Goal: Transaction & Acquisition: Purchase product/service

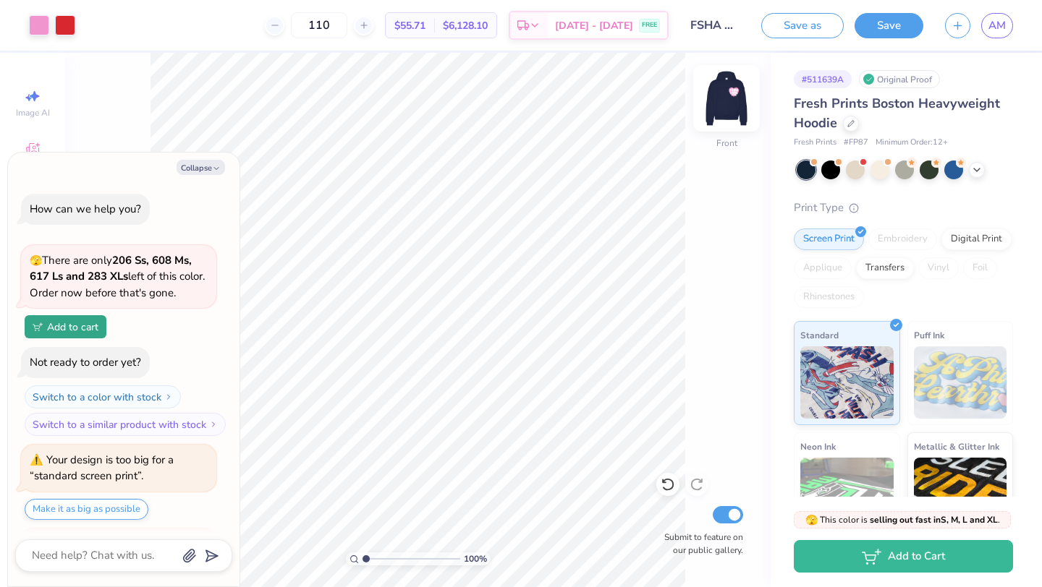
scroll to position [1980, 0]
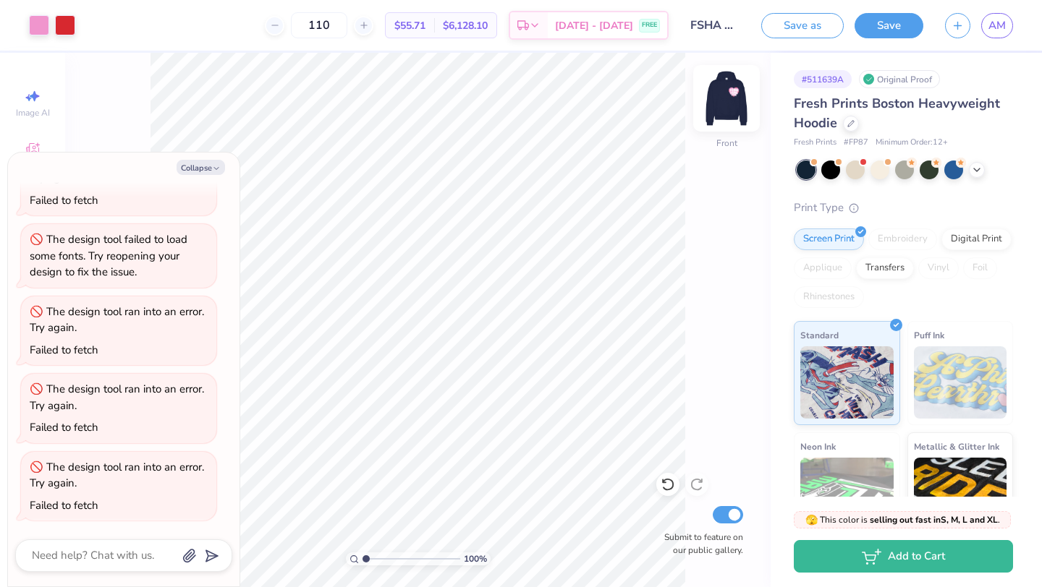
click at [730, 84] on img at bounding box center [726, 98] width 58 height 58
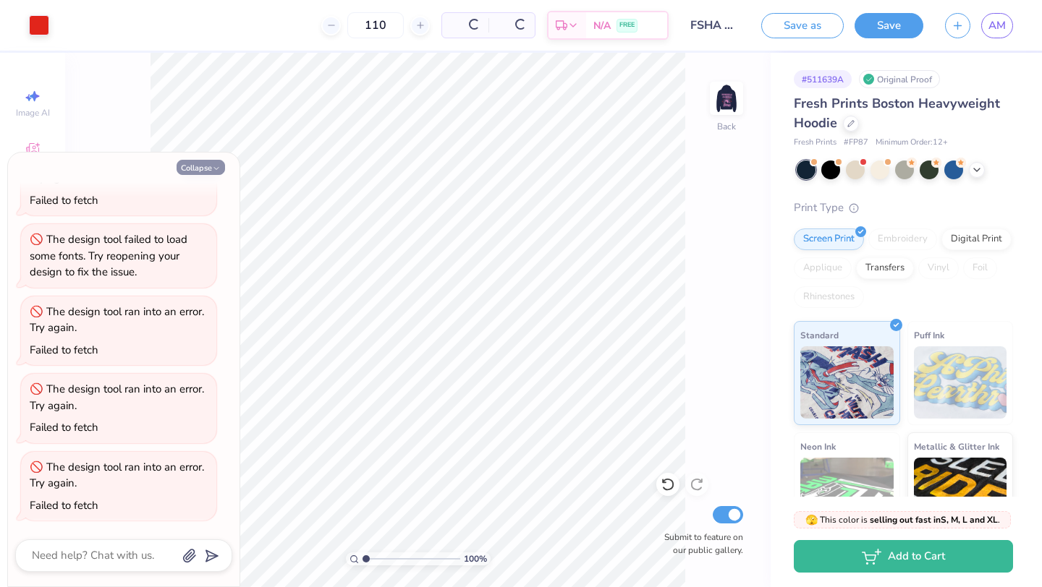
click at [204, 169] on button "Collapse" at bounding box center [200, 167] width 48 height 15
type textarea "x"
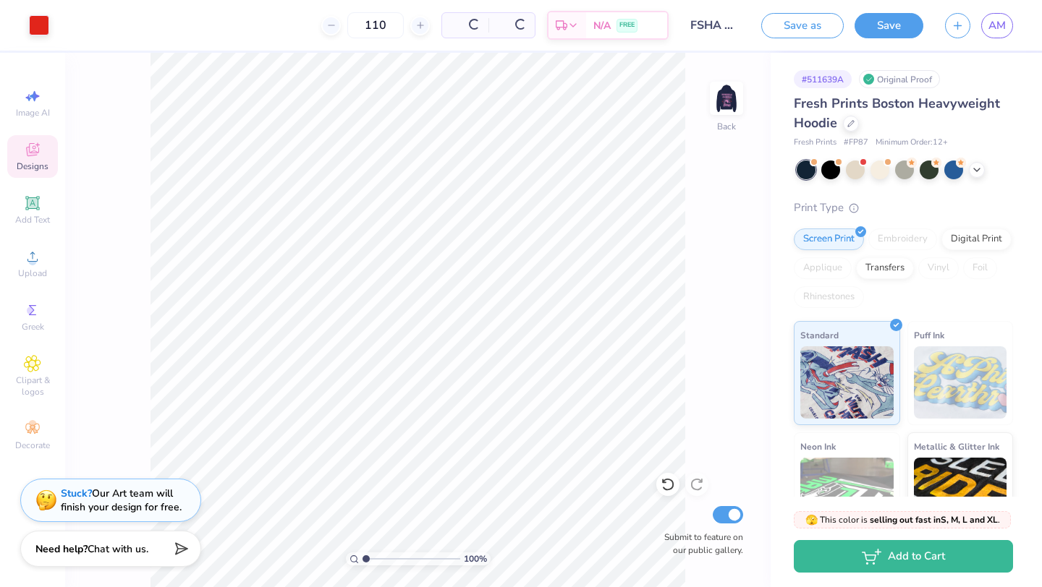
click at [25, 161] on span "Designs" at bounding box center [33, 167] width 32 height 12
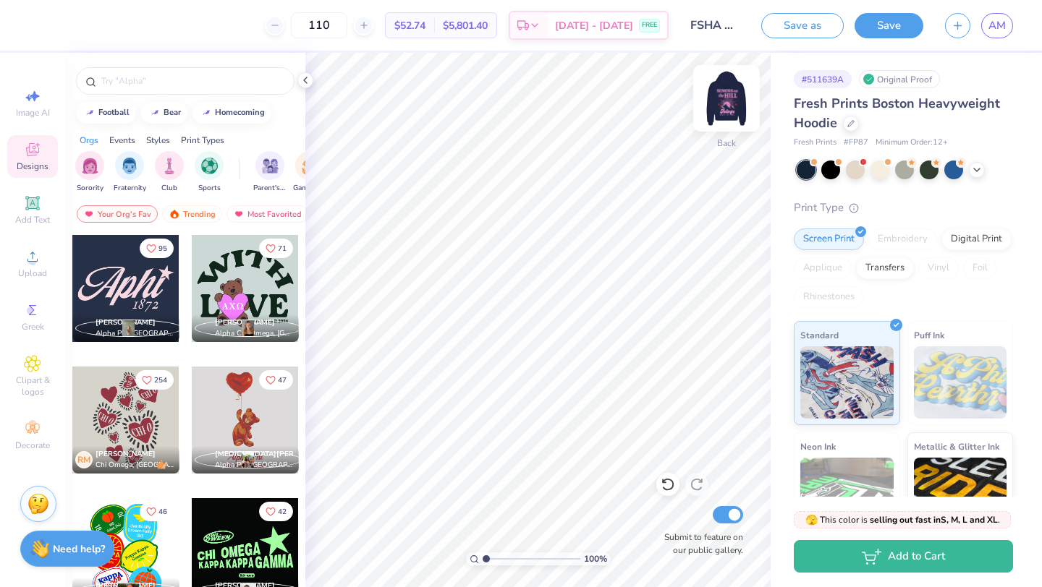
click at [736, 98] on img at bounding box center [726, 98] width 58 height 58
click at [716, 101] on img at bounding box center [726, 98] width 58 height 58
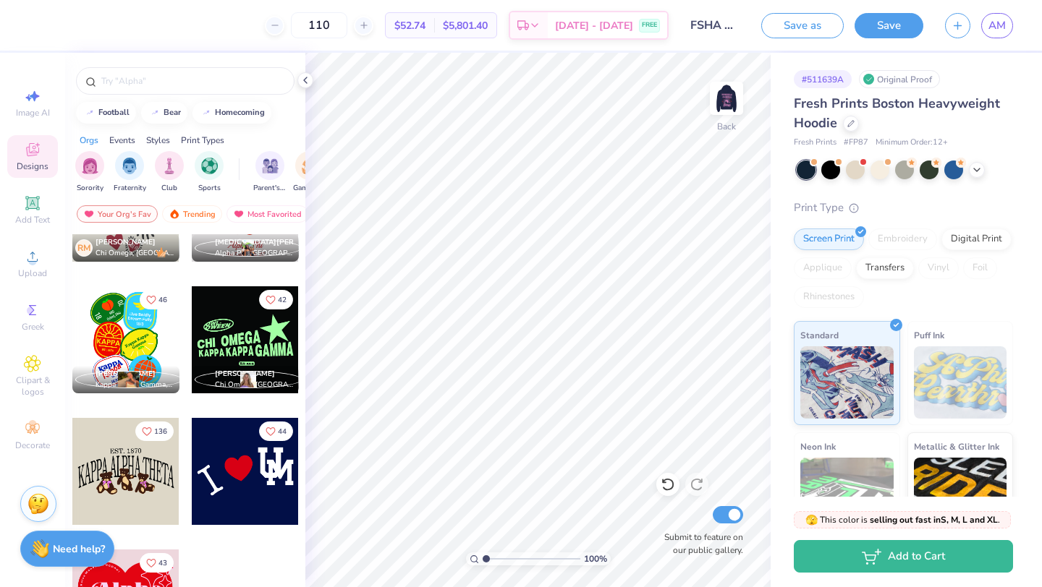
scroll to position [221, 0]
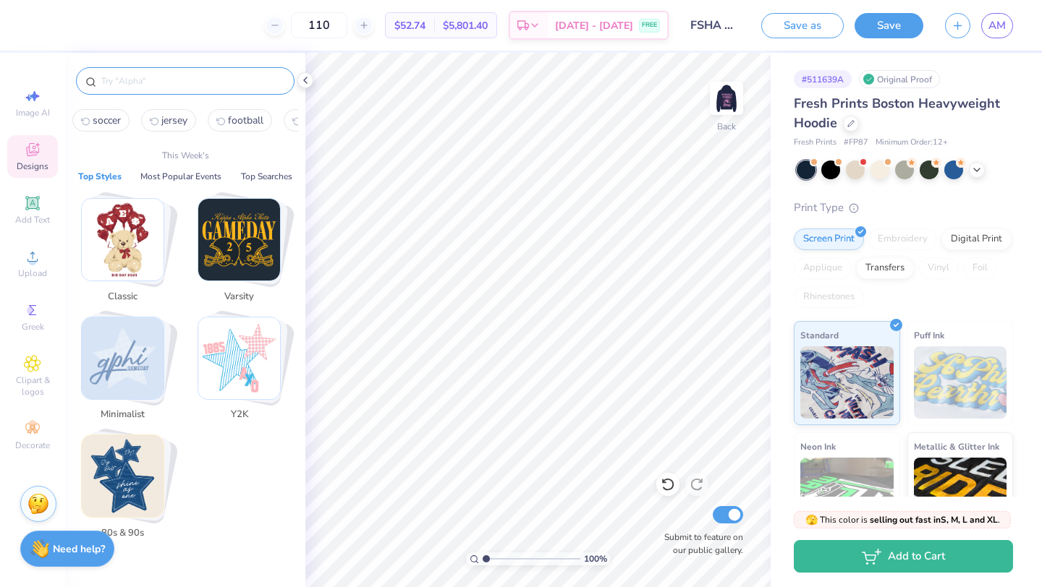
click at [215, 75] on input "text" at bounding box center [192, 81] width 185 height 14
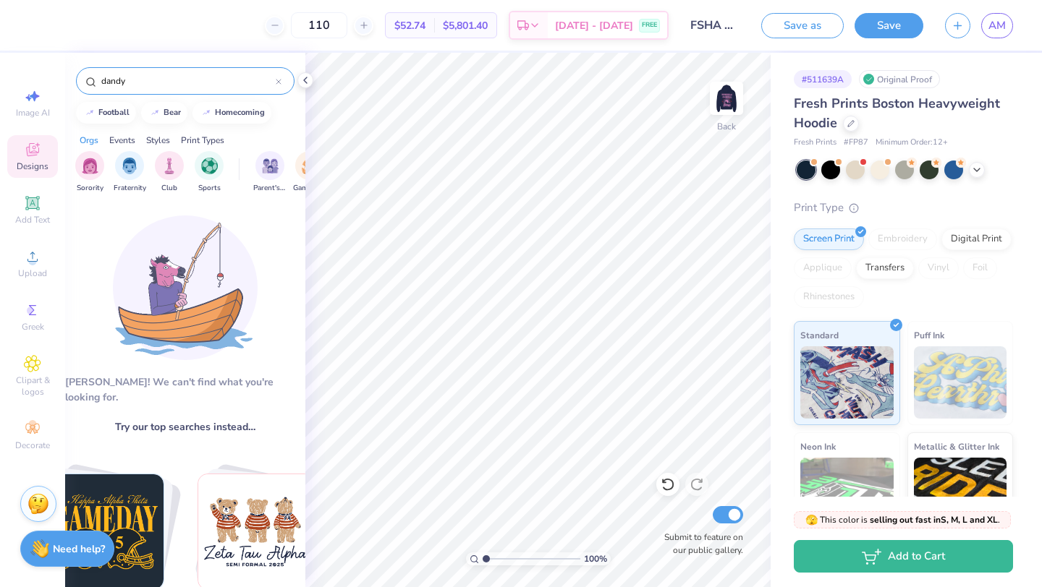
type input "dandy"
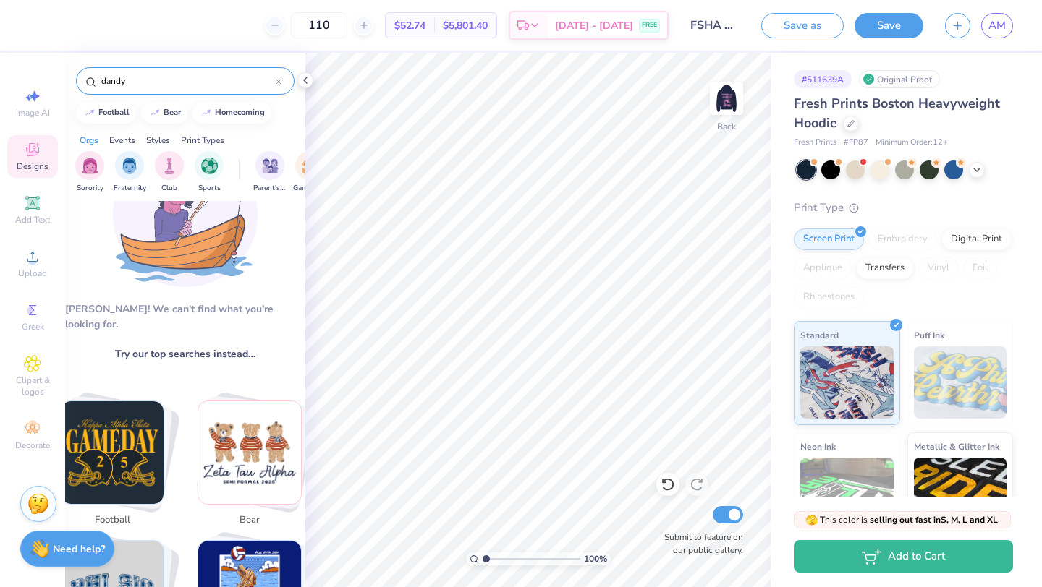
scroll to position [0, 0]
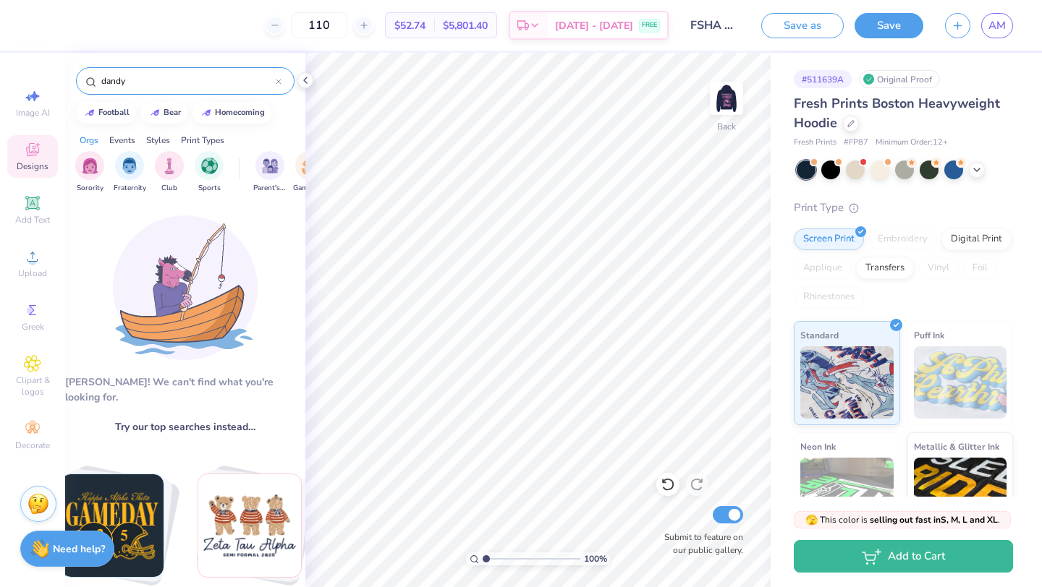
click at [276, 80] on icon at bounding box center [279, 82] width 6 height 6
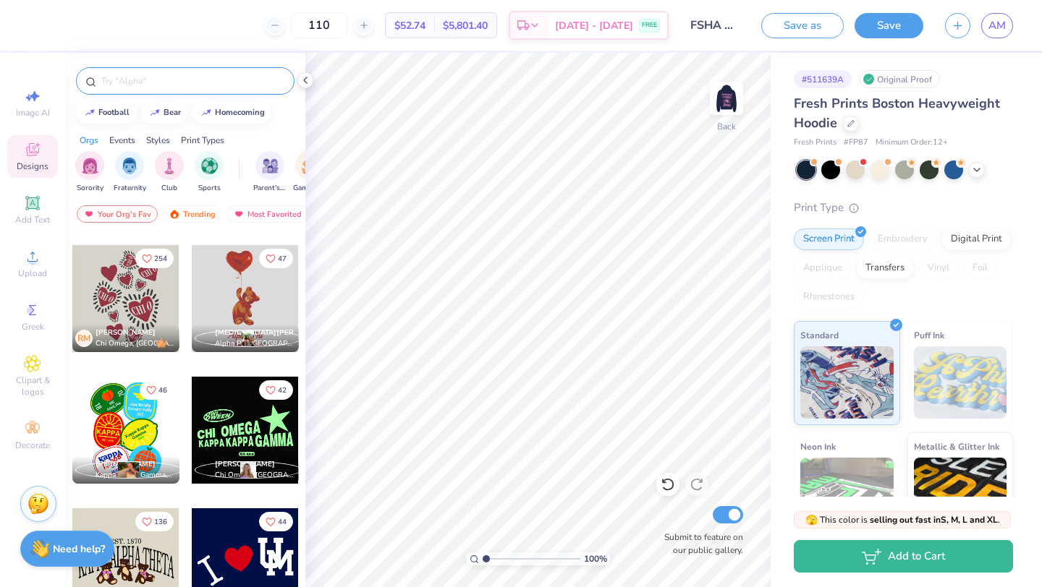
scroll to position [251, 0]
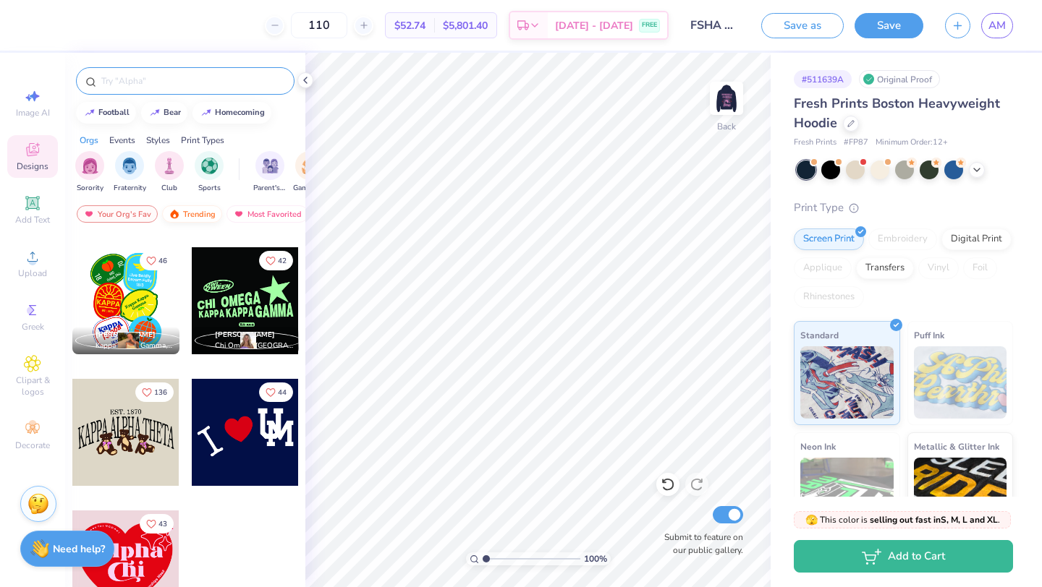
click at [198, 214] on div "Trending" at bounding box center [192, 213] width 60 height 17
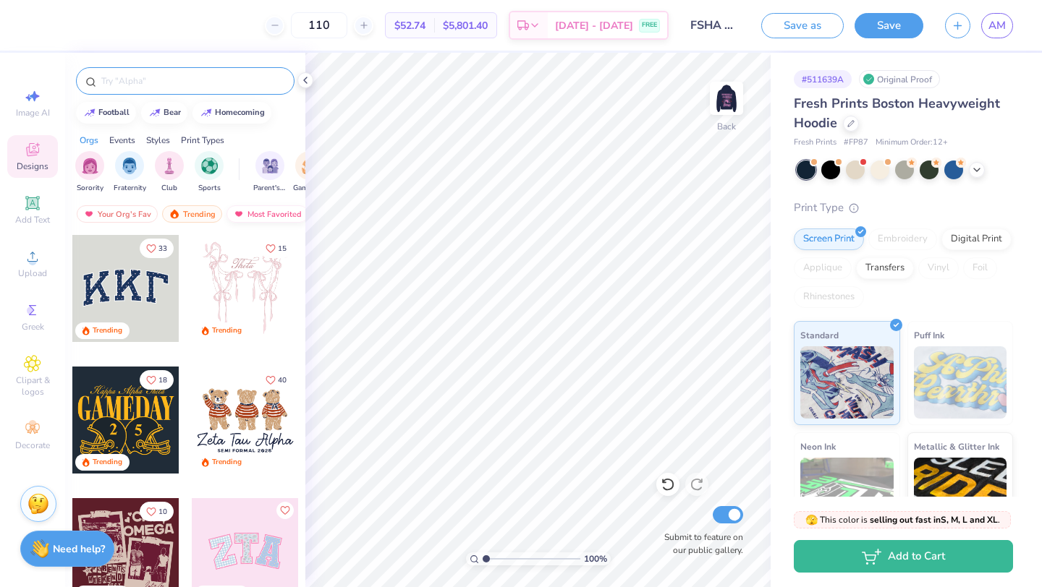
click at [279, 210] on div "Most Favorited" at bounding box center [267, 213] width 82 height 17
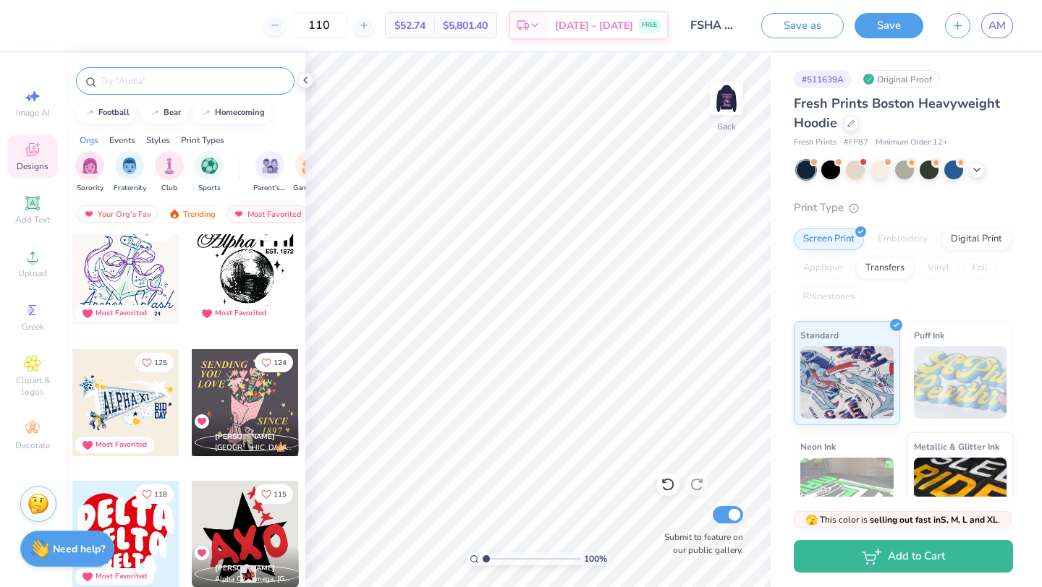
scroll to position [972, 0]
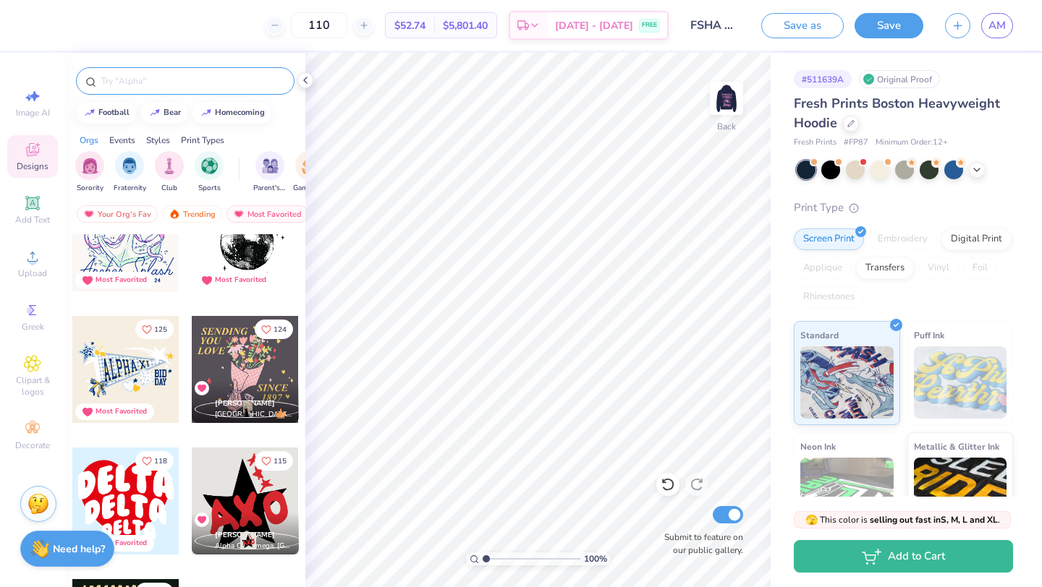
click at [242, 391] on div "[PERSON_NAME] Kappa Delta, [GEOGRAPHIC_DATA]" at bounding box center [245, 402] width 107 height 42
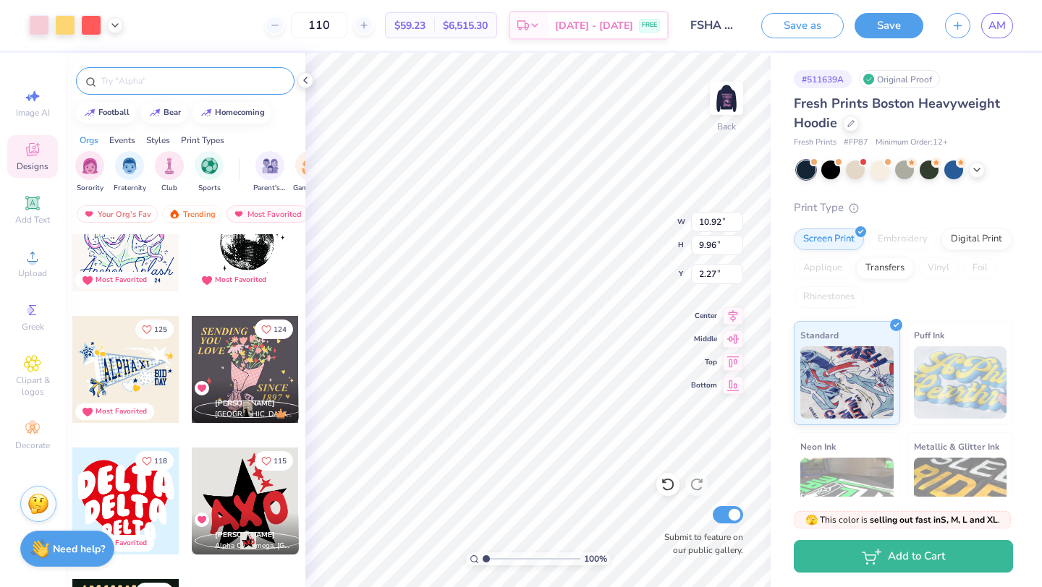
type input "2.27"
type input "7.08"
type input "6.46"
type input "2.68"
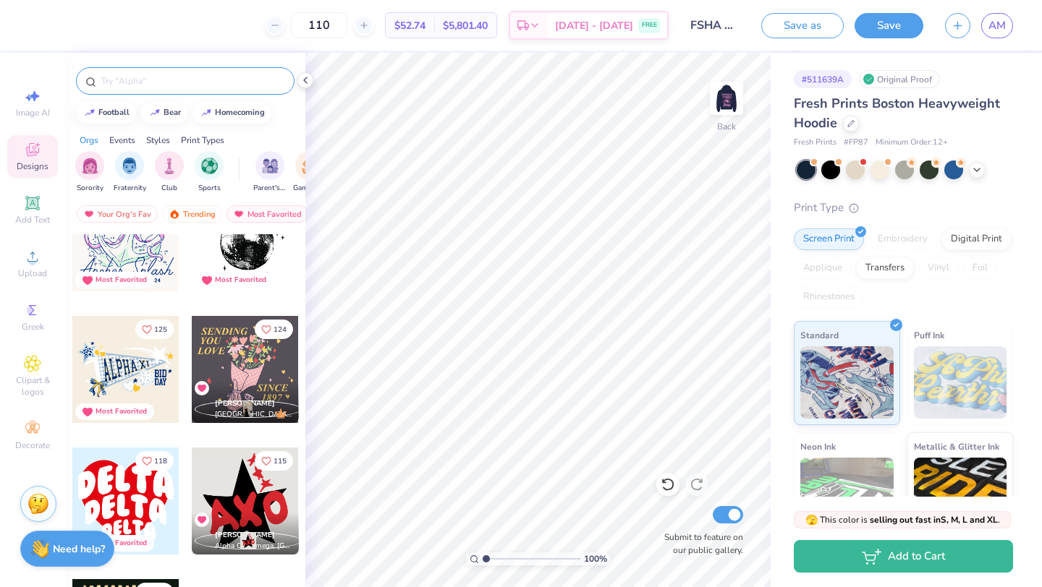
click at [260, 377] on div at bounding box center [245, 369] width 107 height 107
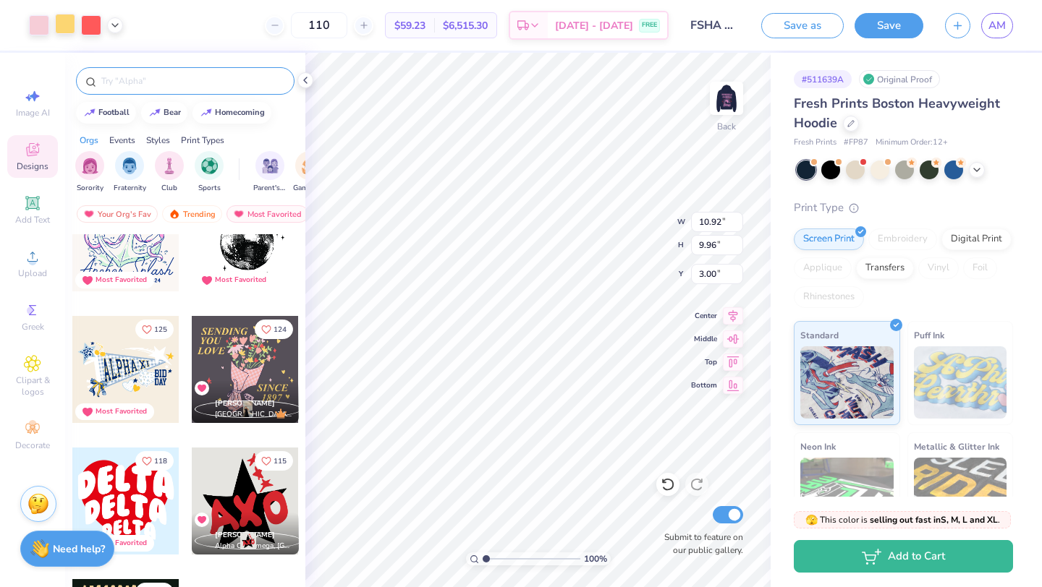
click at [63, 26] on div at bounding box center [65, 24] width 20 height 20
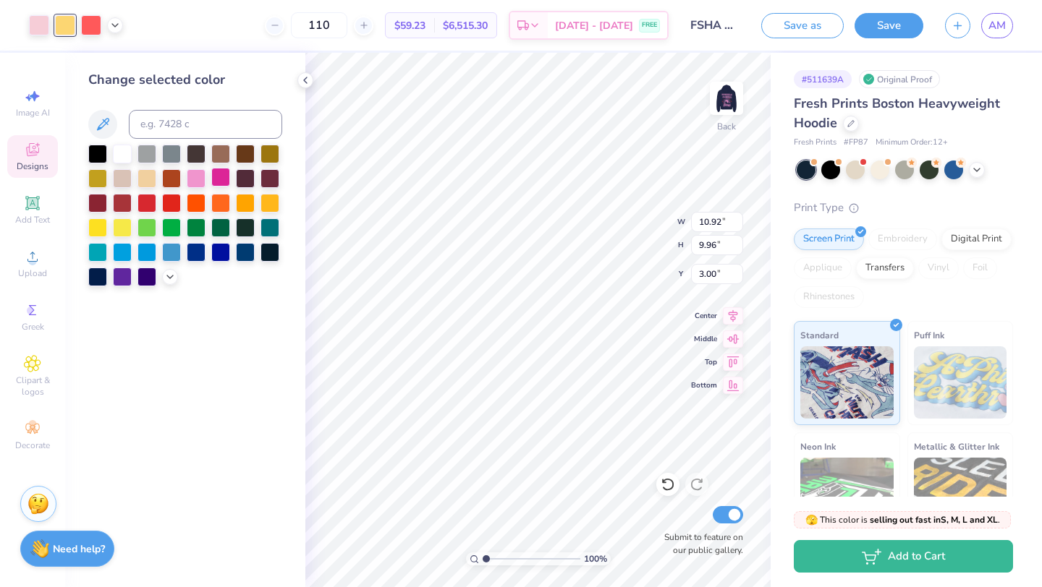
click at [219, 175] on div at bounding box center [220, 177] width 19 height 19
click at [201, 181] on div at bounding box center [196, 177] width 19 height 19
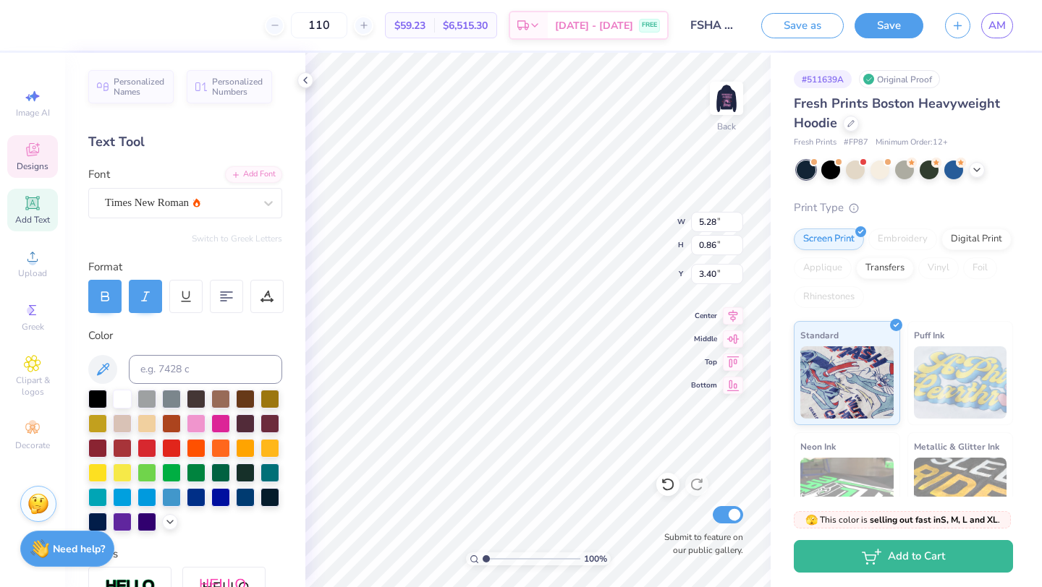
scroll to position [0, 0]
type textarea "F"
type textarea "FLINTRIDGE"
type input "2.31"
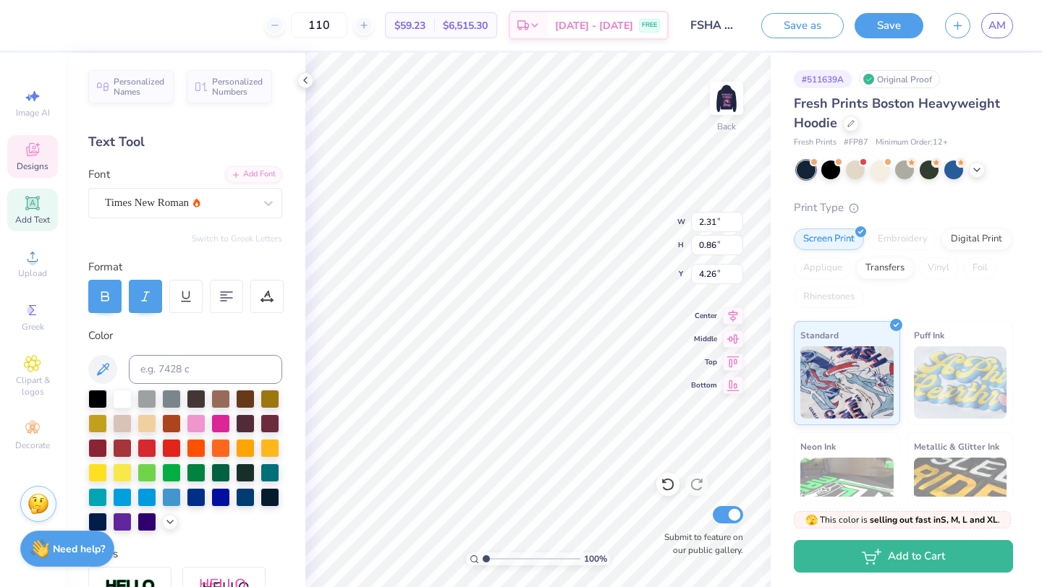
type input "4.26"
type textarea "s"
type textarea "SACRED"
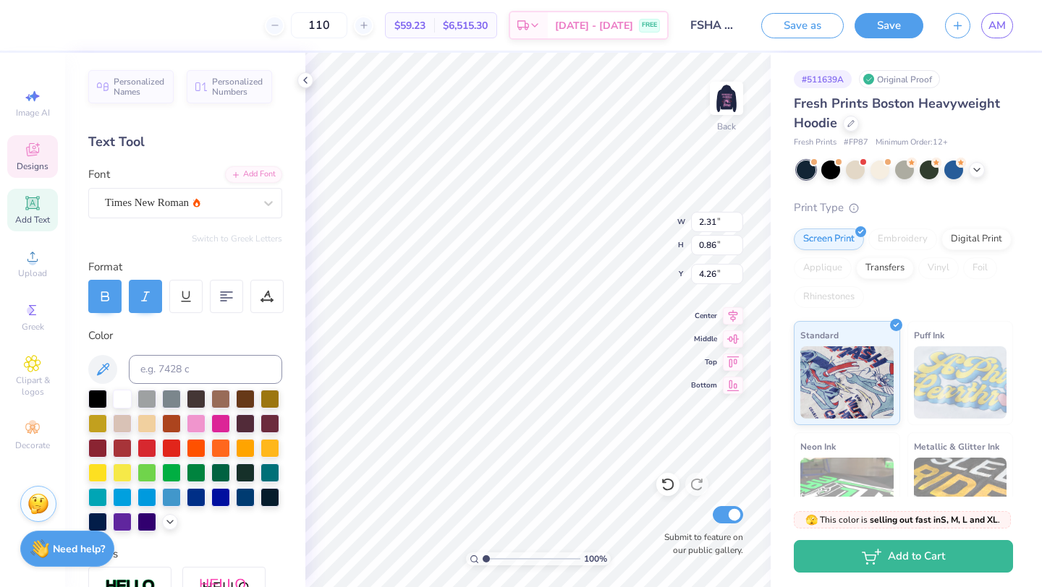
type input "3.14"
type input "5.41"
type textarea "HEART"
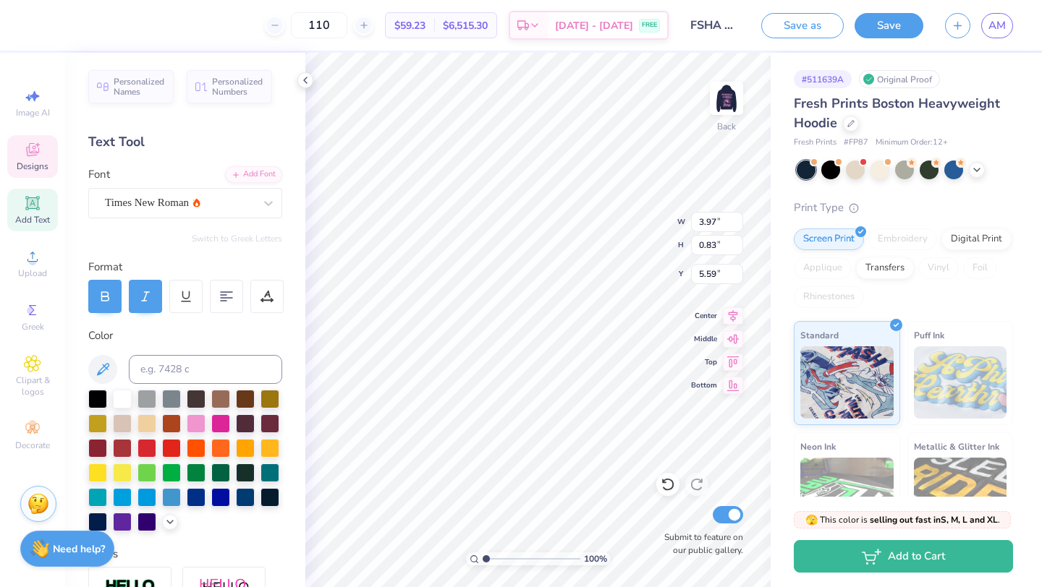
type input "5.59"
type input "4.62"
type input "0.86"
type input "4.26"
type input "7.24"
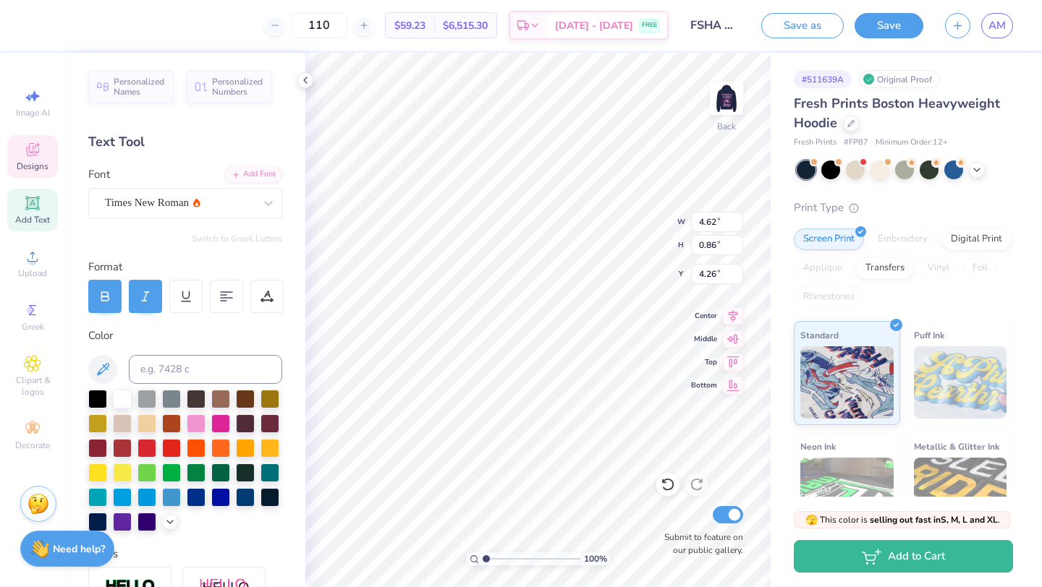
type input "3.40"
type input "4.72"
type input "6.33"
type input "3.52"
type input "0.86"
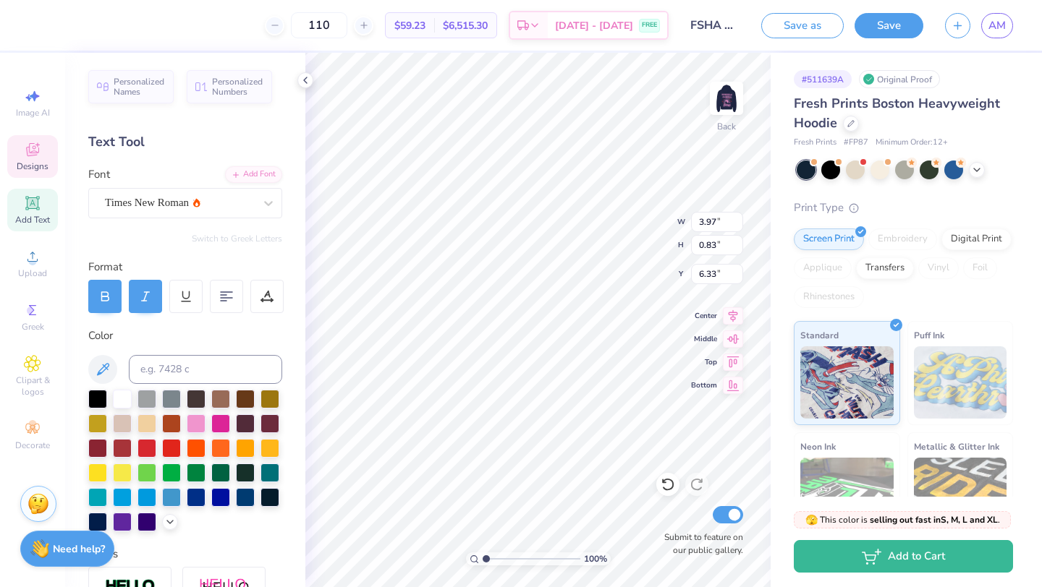
type input "9.65"
type textarea "CLASS"
type input "2.34"
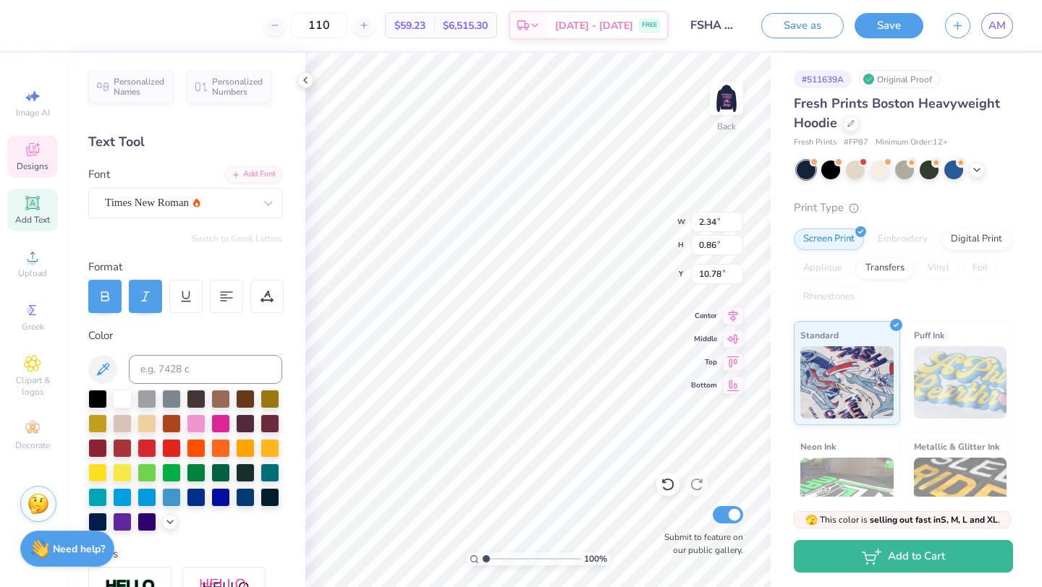
type input "10.77"
type textarea "2026"
type input "4.09"
type input "3.28"
type input "3.00"
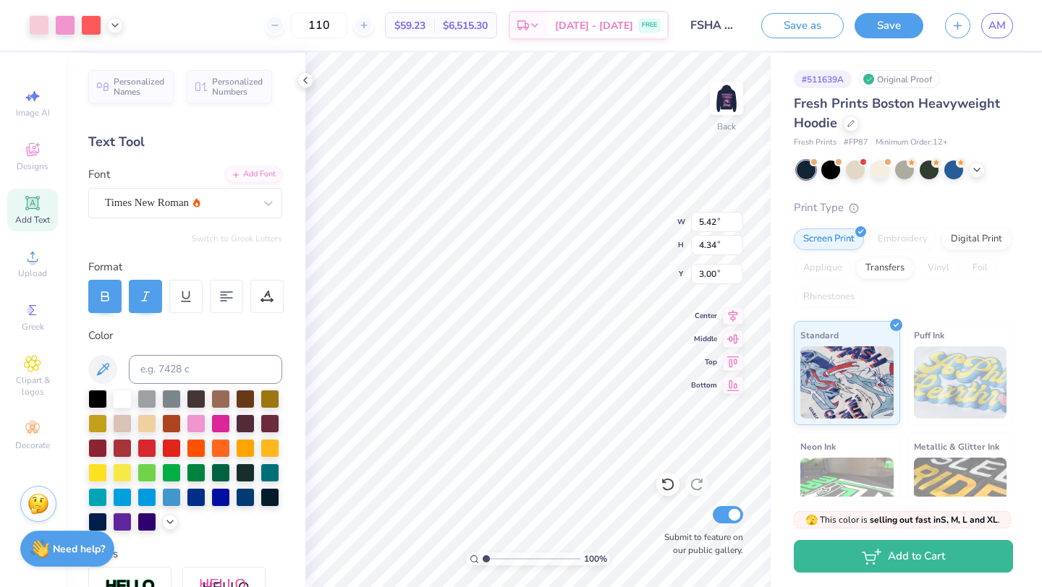
type input "5.42"
type input "4.34"
click at [728, 98] on img at bounding box center [726, 98] width 58 height 58
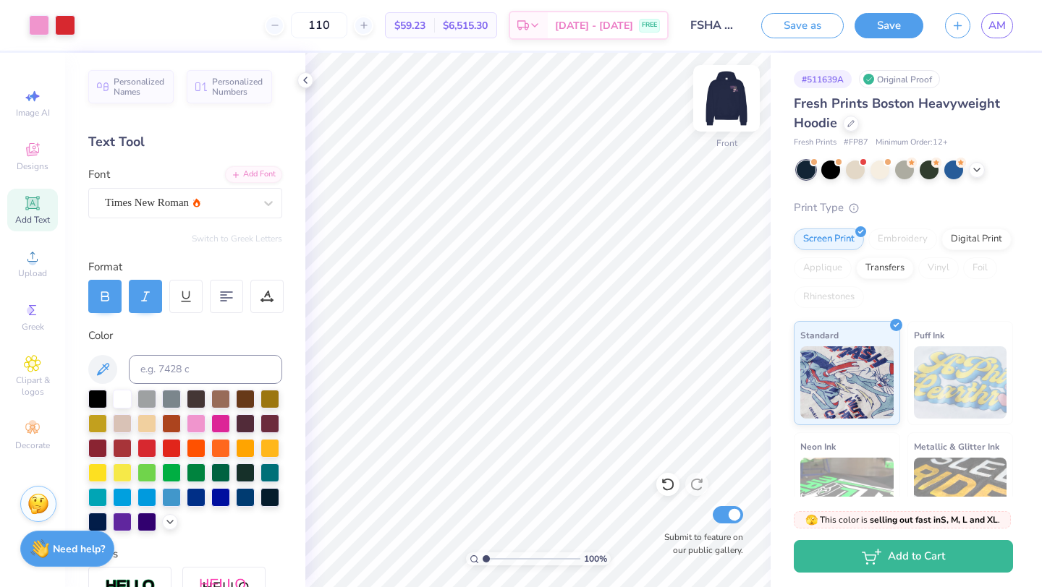
click at [728, 94] on img at bounding box center [726, 98] width 58 height 58
click at [724, 99] on img at bounding box center [726, 98] width 58 height 58
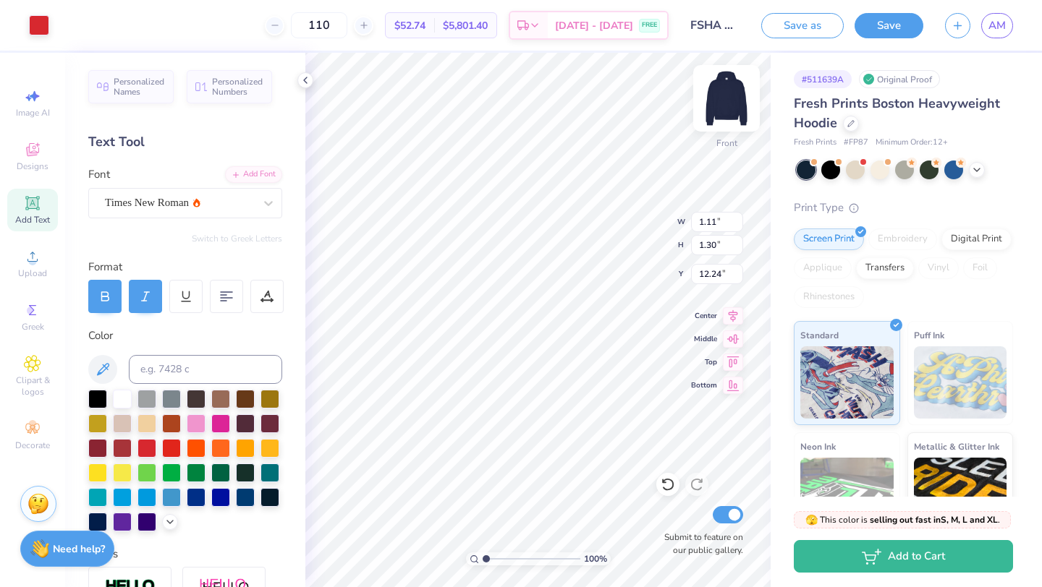
type input "1.11"
type input "1.30"
type input "12.24"
type input "14.03"
type input "13.31"
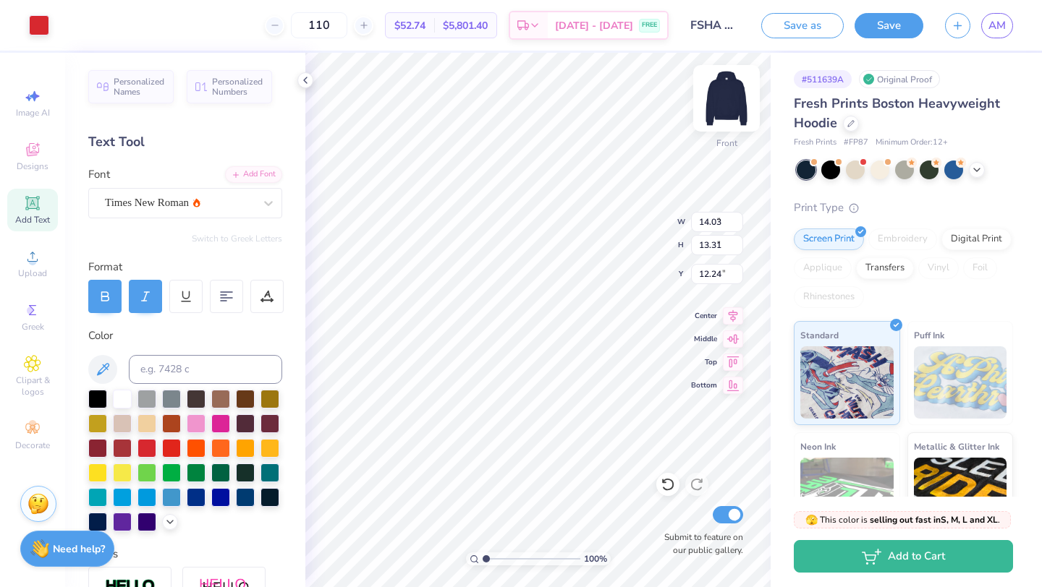
type input "5.57"
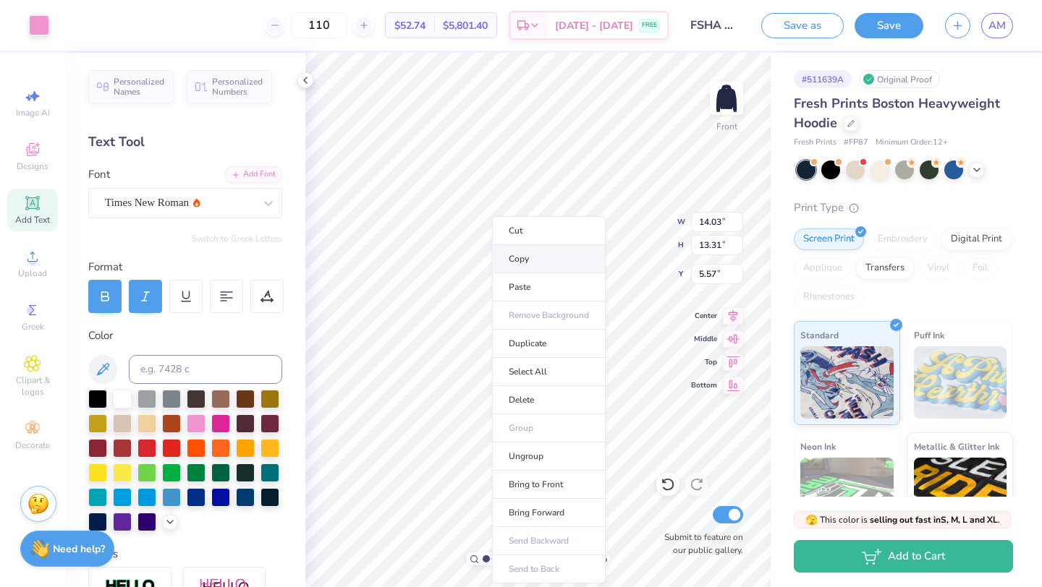
click at [522, 264] on li "Copy" at bounding box center [549, 259] width 114 height 28
type input "12.97"
type input "1.31"
type input "15.21"
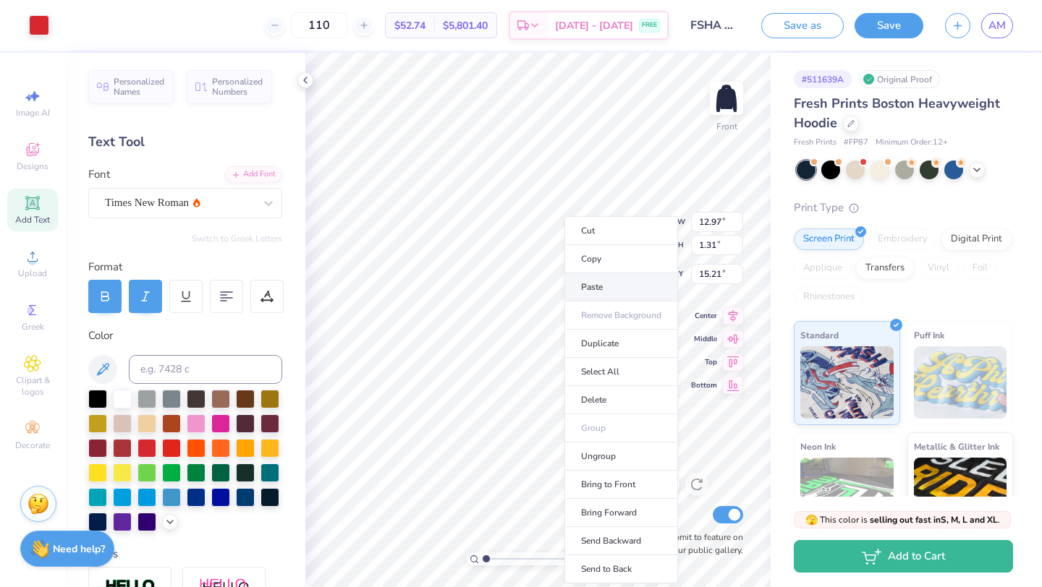
click at [604, 281] on li "Paste" at bounding box center [621, 287] width 114 height 28
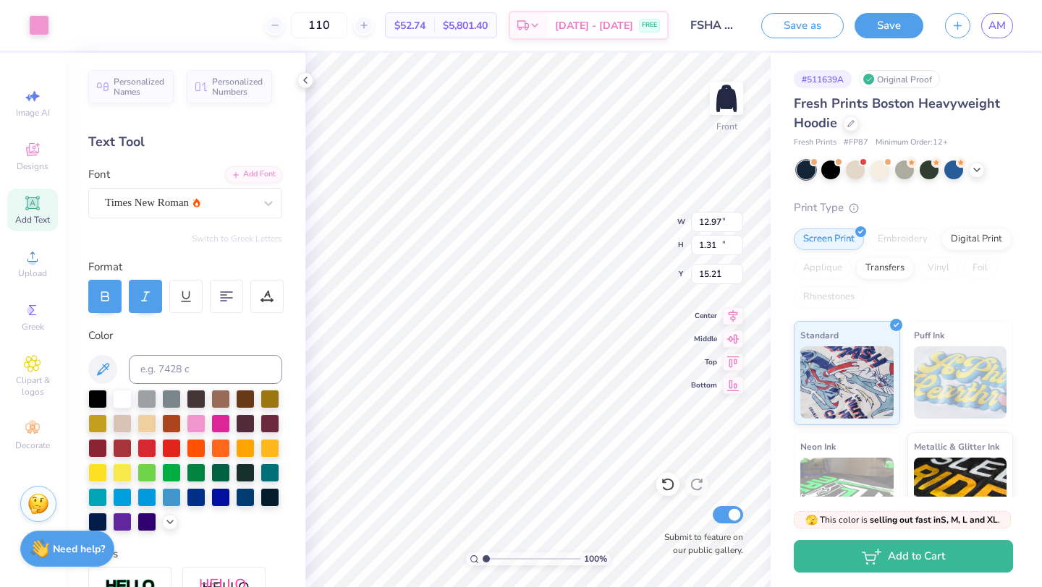
type input "14.03"
type input "13.31"
type input "8.48"
type input "14.03"
type input "13.31"
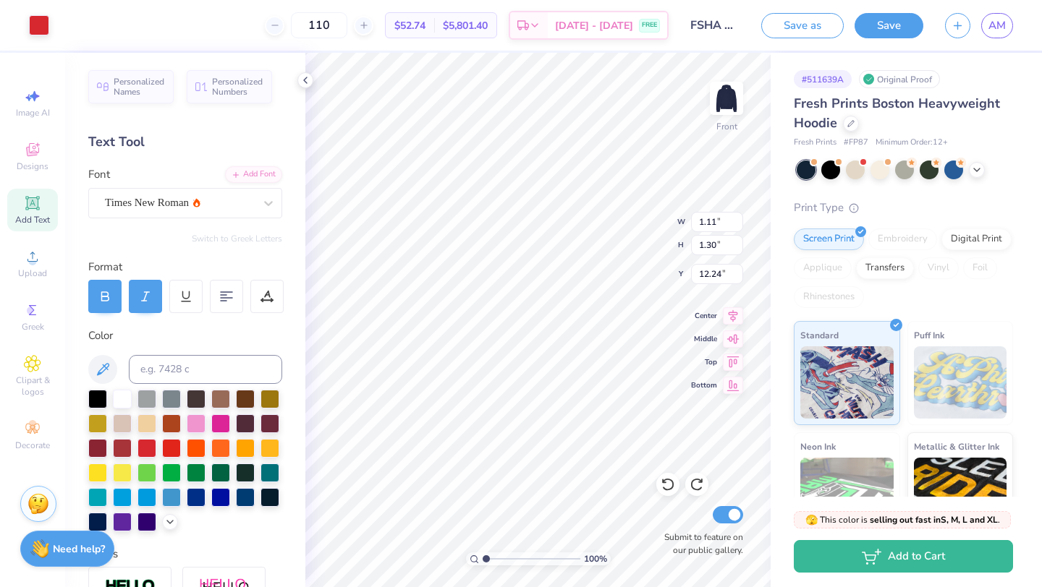
type input "5.57"
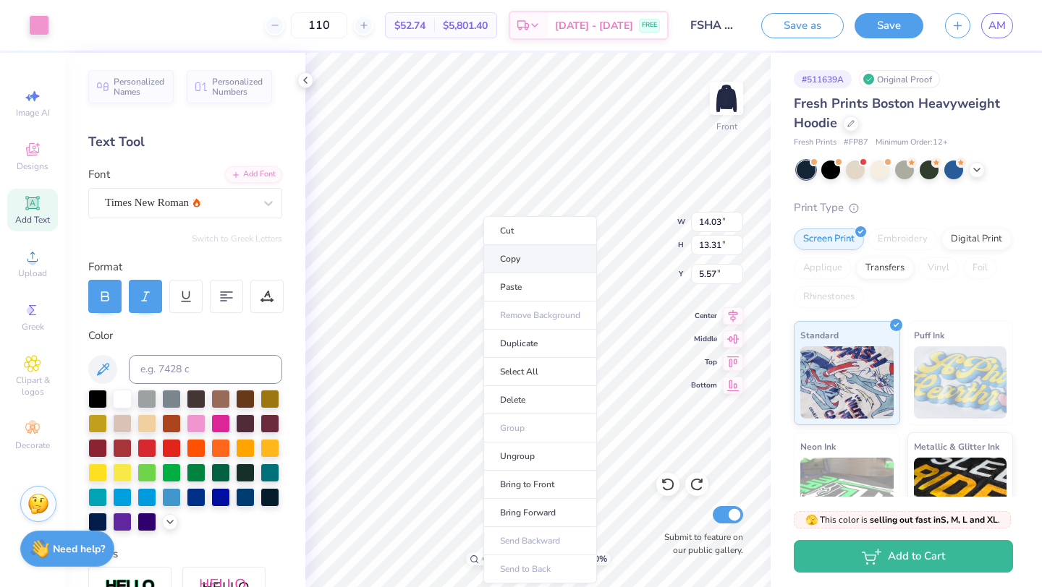
click at [522, 263] on li "Copy" at bounding box center [540, 259] width 114 height 28
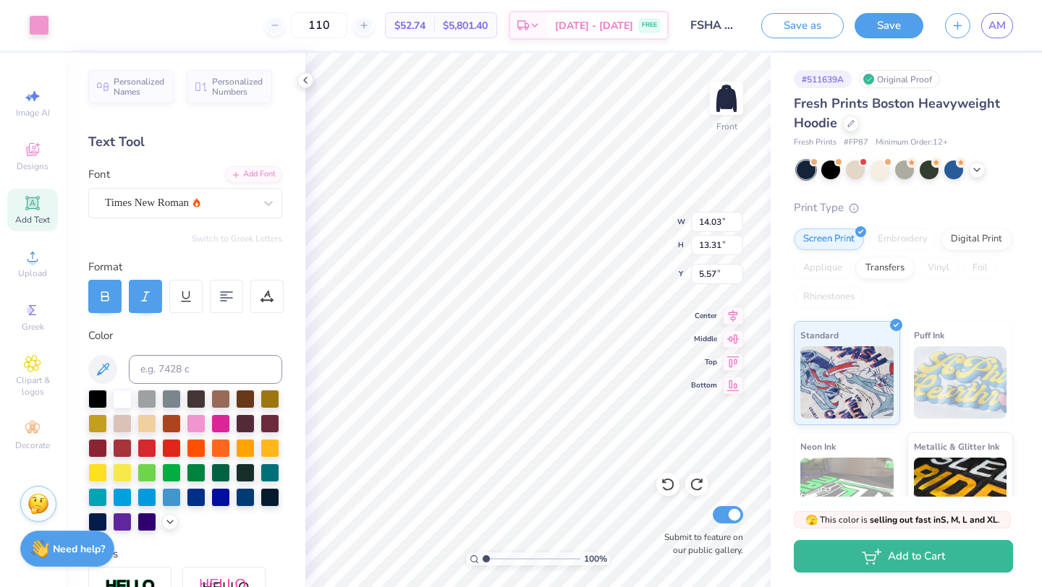
type input "1.11"
type input "1.30"
type input "12.24"
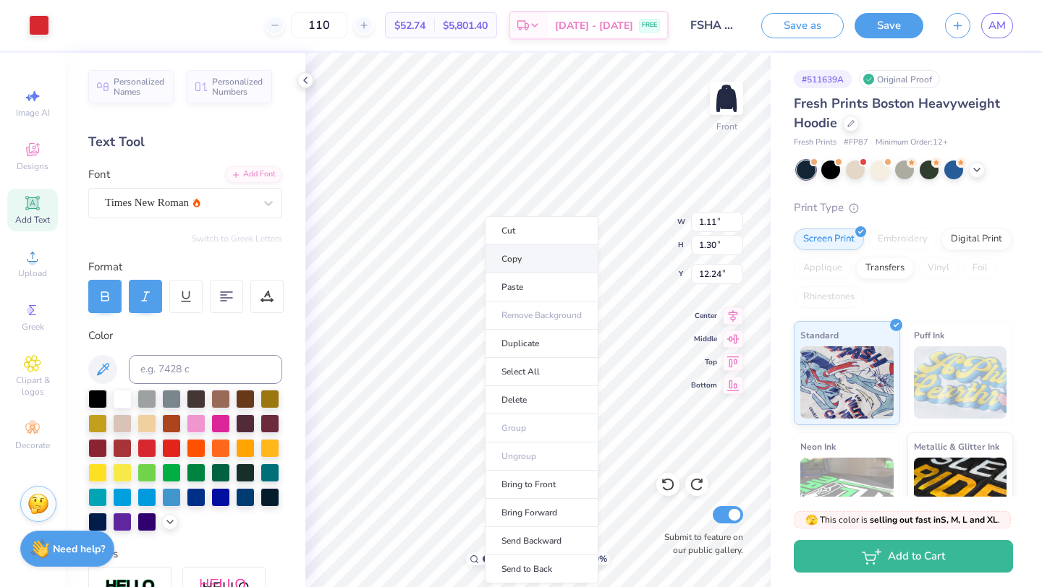
click at [521, 261] on li "Copy" at bounding box center [542, 259] width 114 height 28
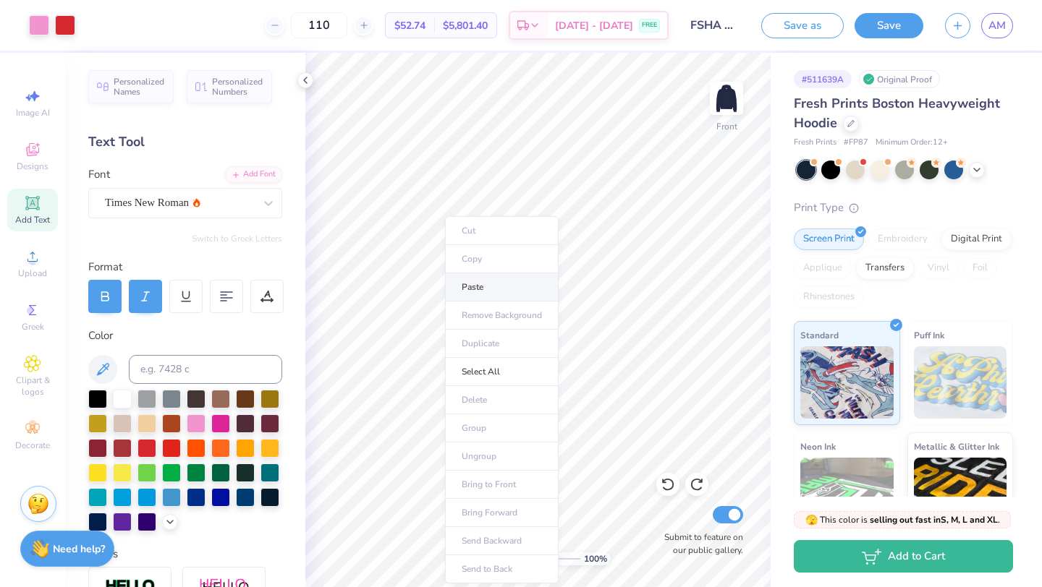
click at [473, 287] on li "Paste" at bounding box center [502, 287] width 114 height 28
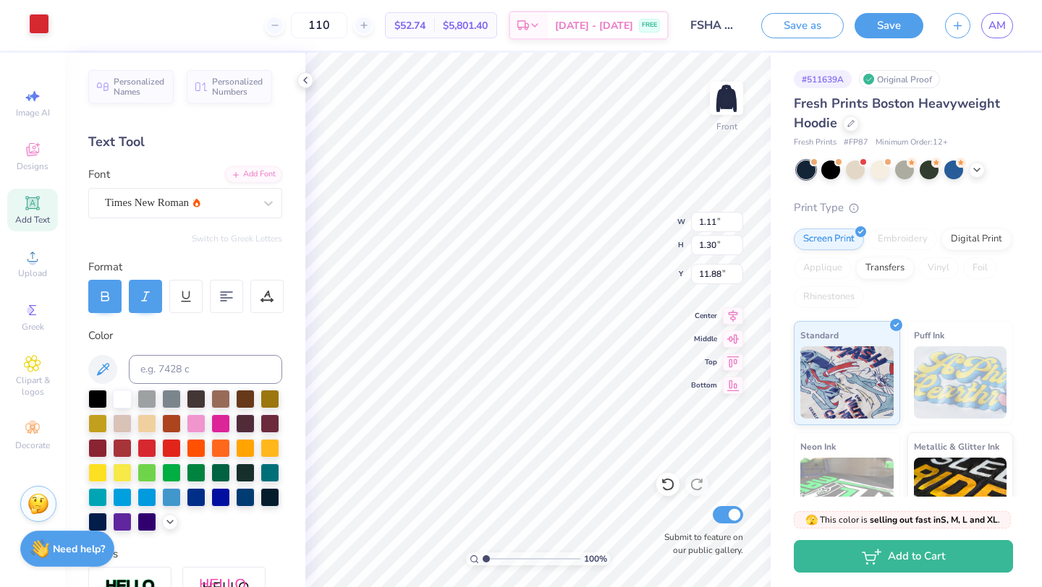
click at [37, 22] on div at bounding box center [39, 24] width 20 height 20
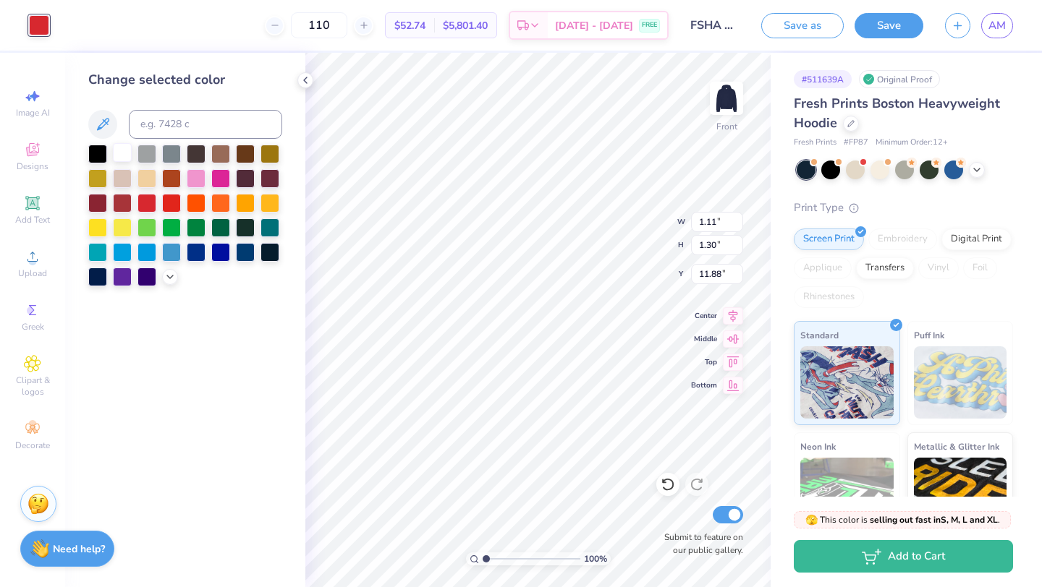
click at [124, 155] on div at bounding box center [122, 152] width 19 height 19
type input "16.64"
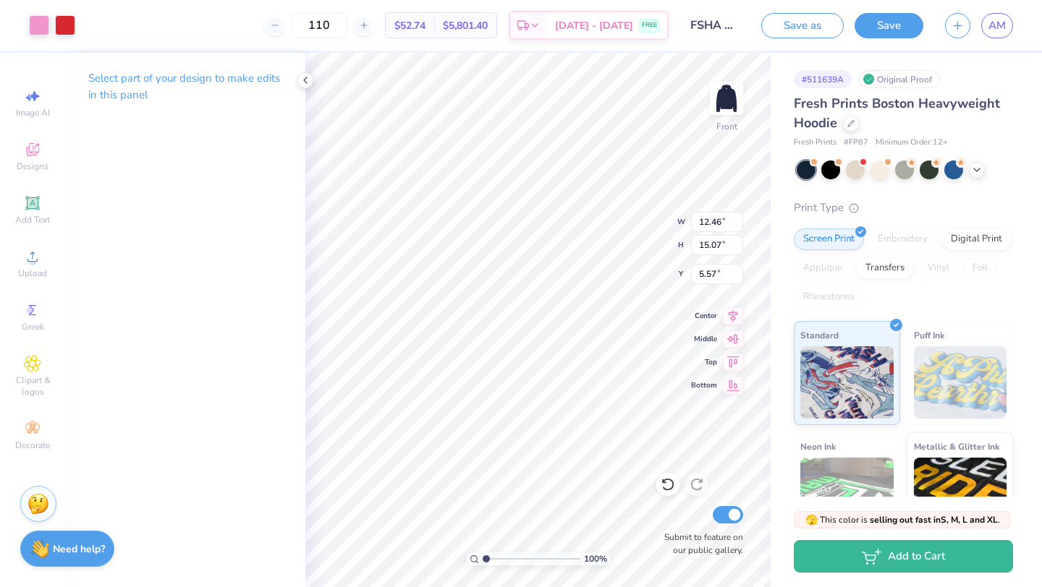
type input "12.46"
type input "15.07"
type input "6.06"
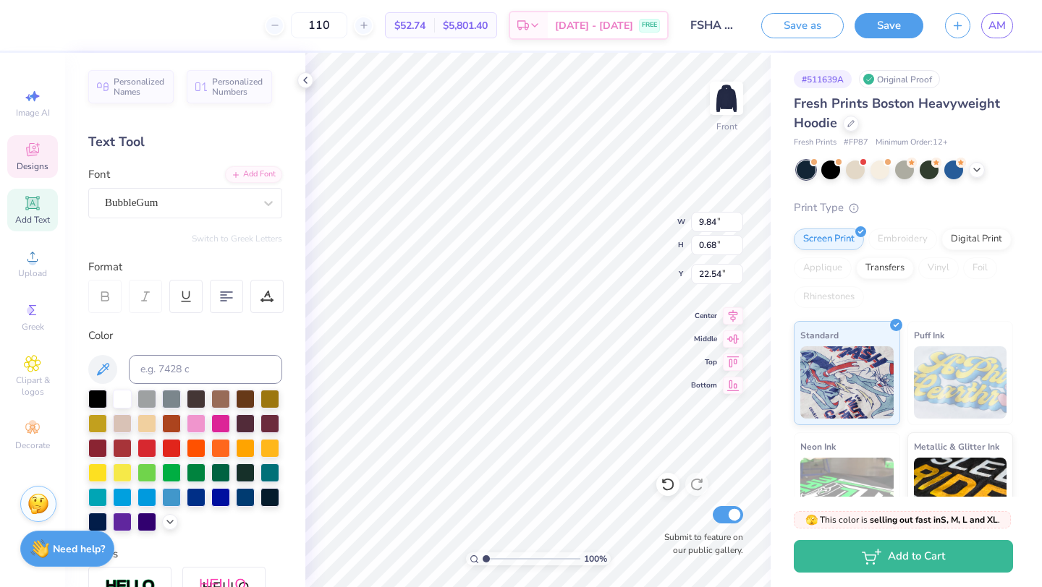
scroll to position [0, 4]
click at [114, 389] on div at bounding box center [122, 397] width 19 height 19
click at [119, 393] on div at bounding box center [122, 397] width 19 height 19
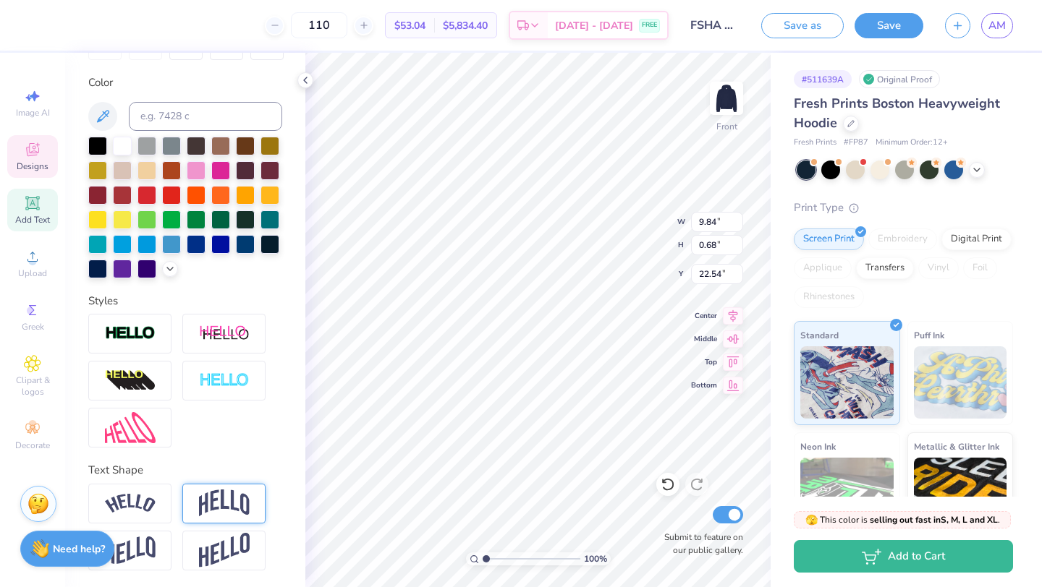
type textarea "CLASS OF 2026CLASS OF 2026CLASS OF 2026CLASS OF 2026CLASS OF 2026"
click at [222, 494] on img at bounding box center [224, 503] width 51 height 27
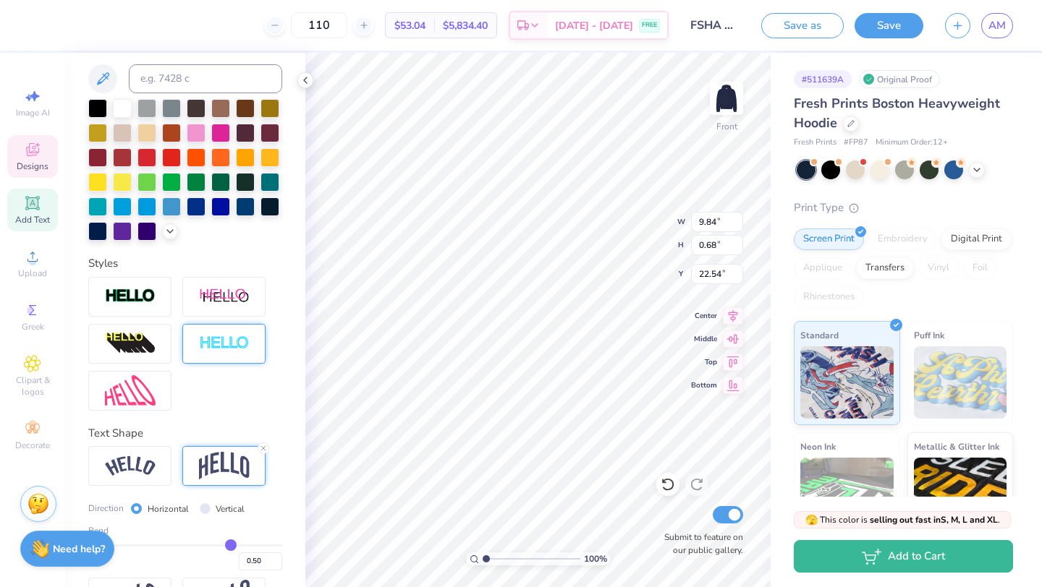
scroll to position [393, 0]
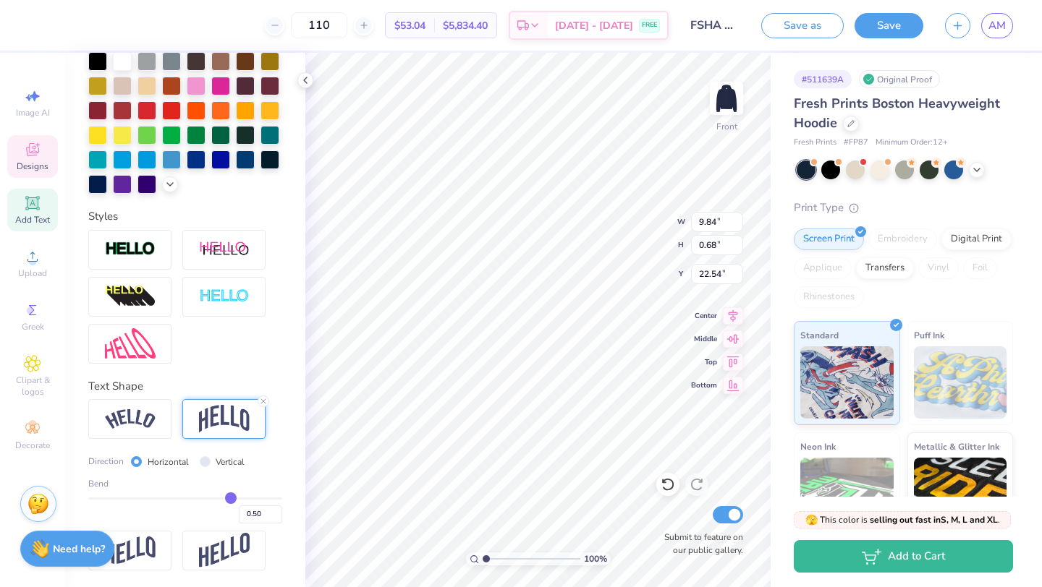
type input "0.51"
type input "0.5"
type input "0.50"
type input "0.48"
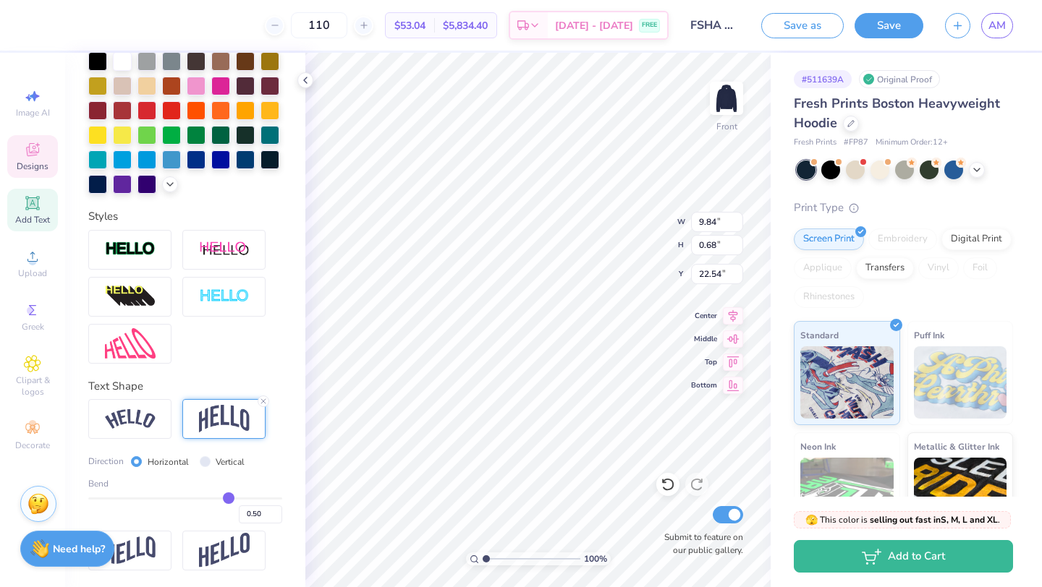
type input "0.48"
type input "0.46"
type input "0.44"
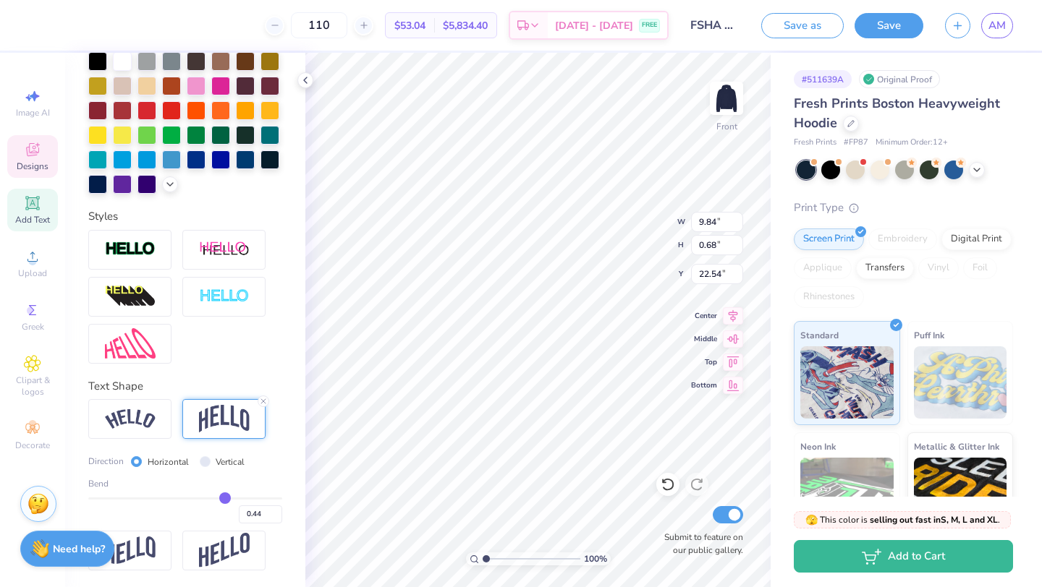
type input "0.42"
type input "0.41"
type input "0.39"
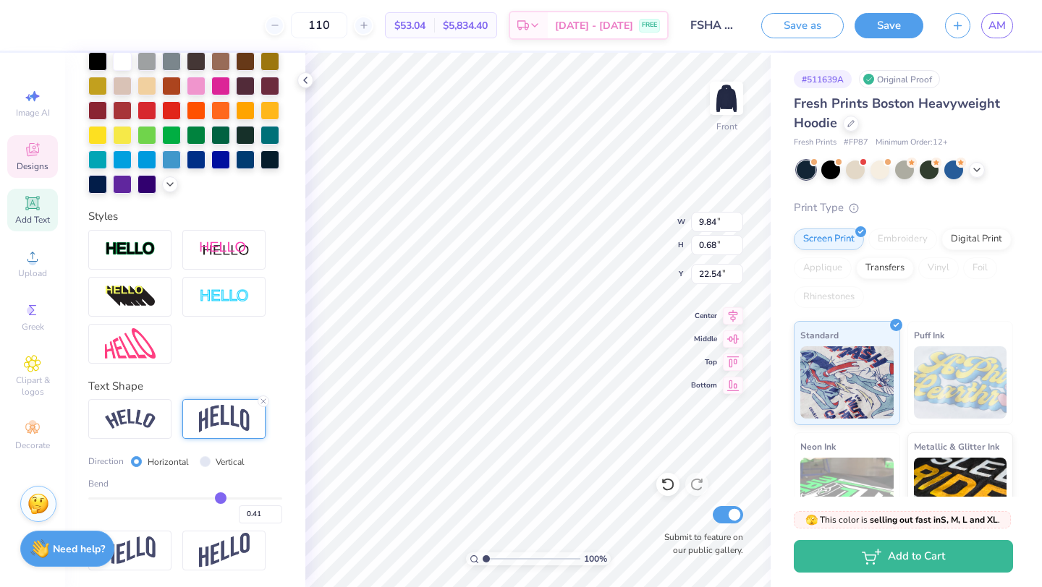
type input "0.39"
type input "0.38"
type input "0.35"
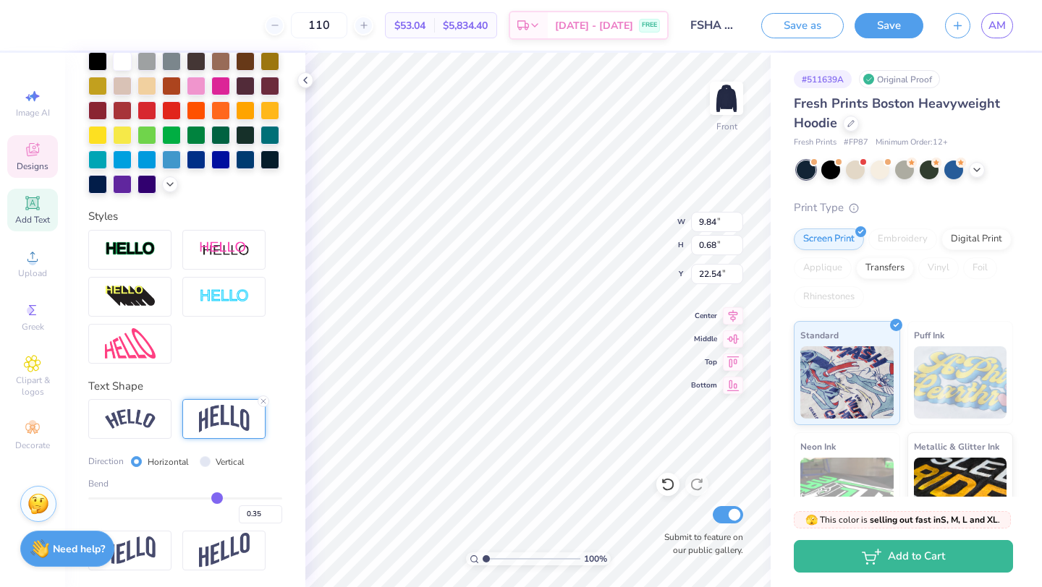
type input "0.33"
type input "0.31"
type input "0.28"
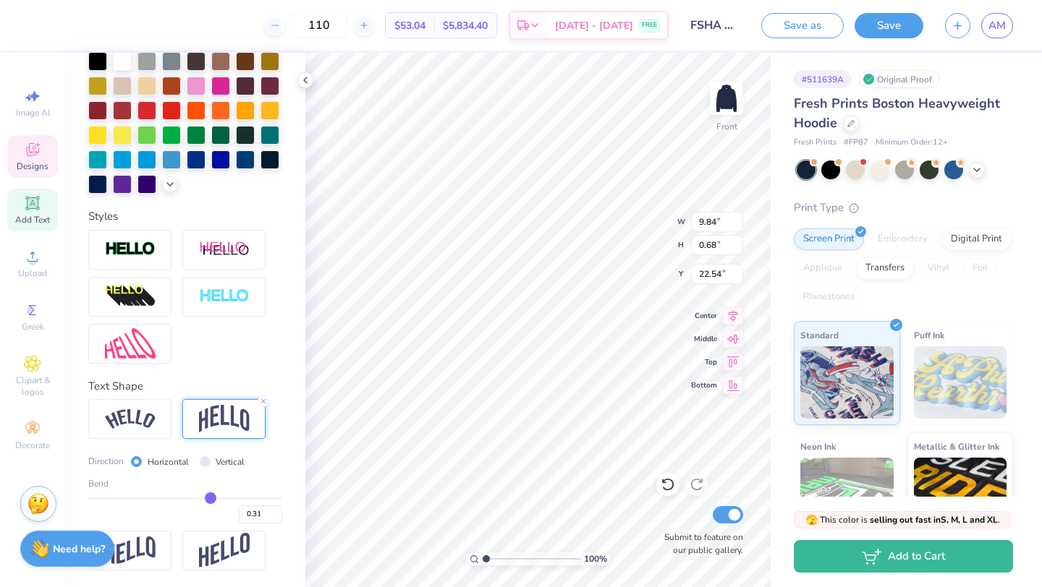
type input "0.28"
type input "0.26"
type input "0.24"
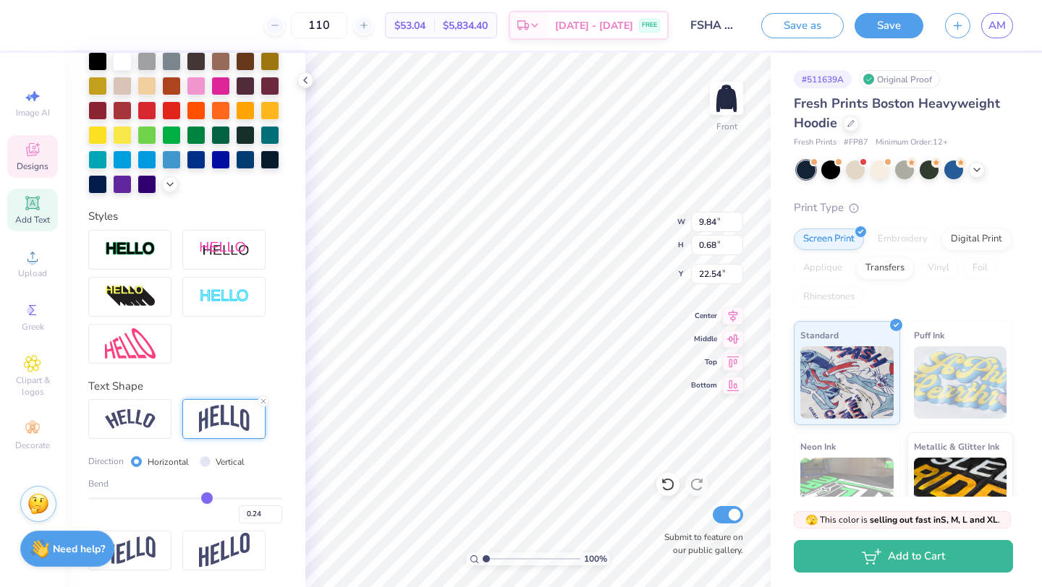
type input "0.22"
type input "0.2"
type input "0.20"
type input "0.18"
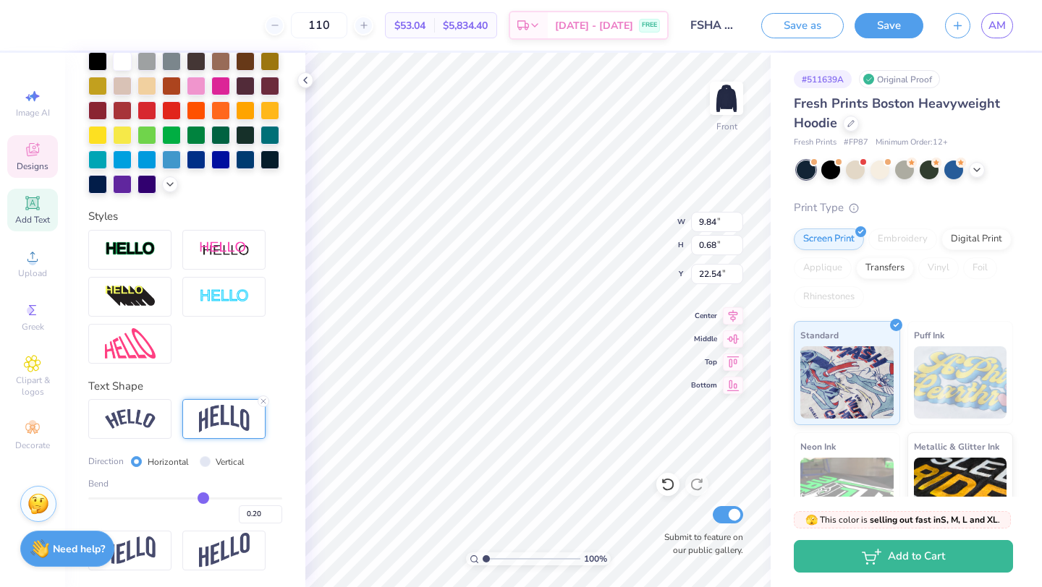
type input "0.18"
type input "0.16"
type input "0.14"
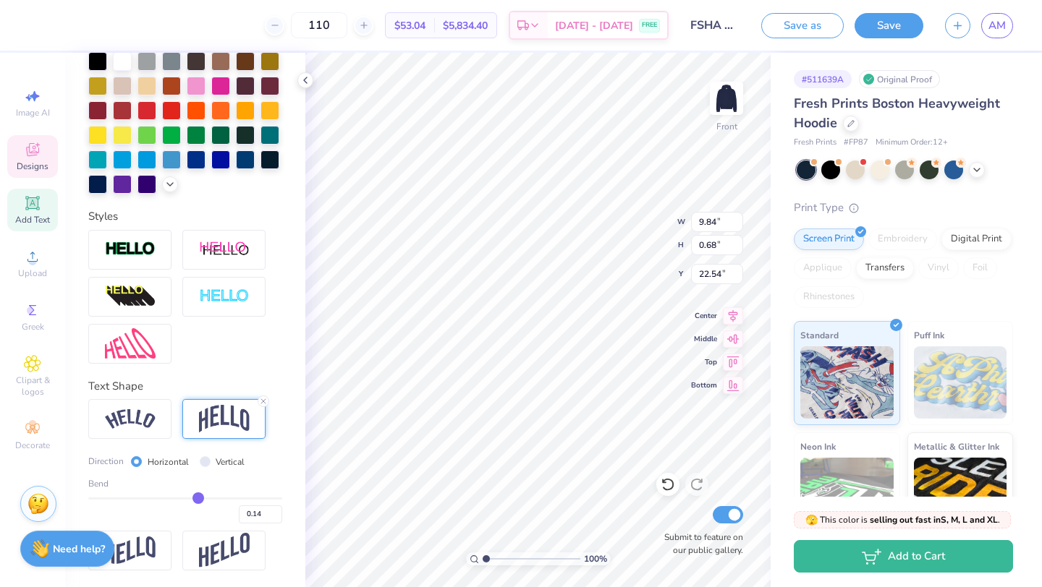
type input "0.12"
type input "0.1"
type input "0.10"
type input "0.07"
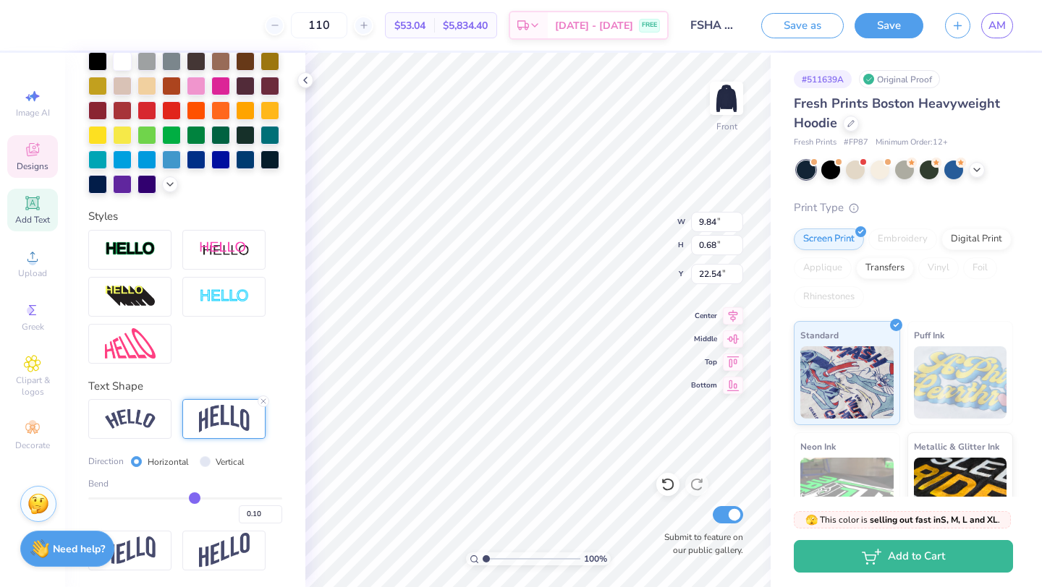
type input "0.07"
type input "0.06"
type input "0.04"
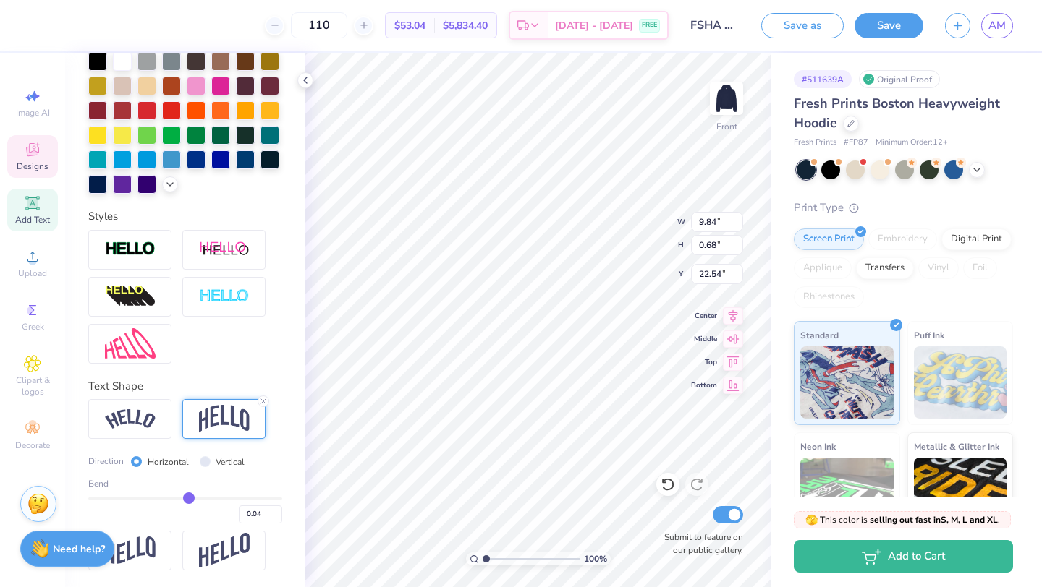
type input "0.03"
type input "0.02"
type input "0.01"
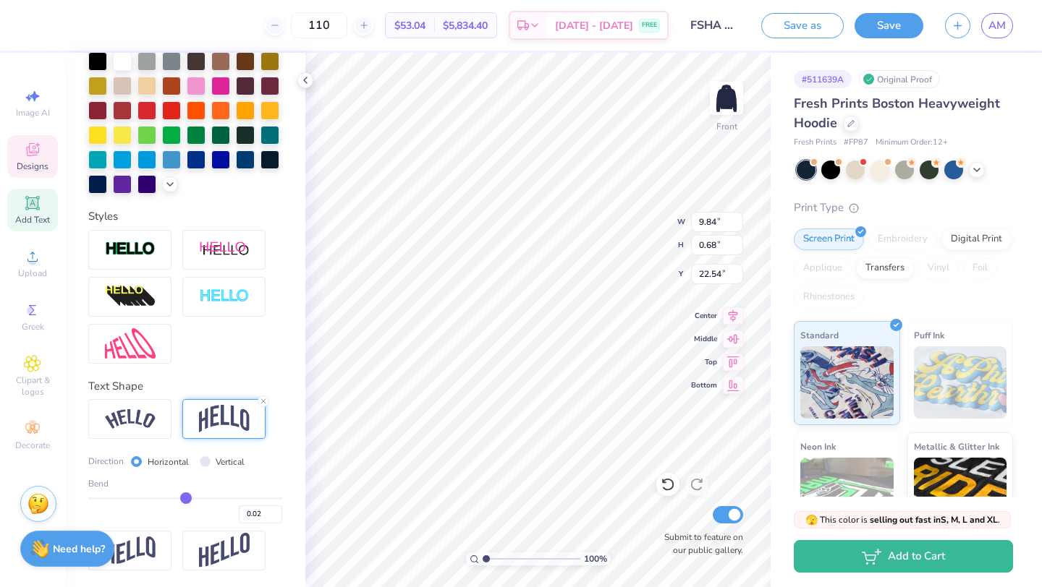
type input "0.01"
type input "0"
type input "0.00"
type input "-0.01"
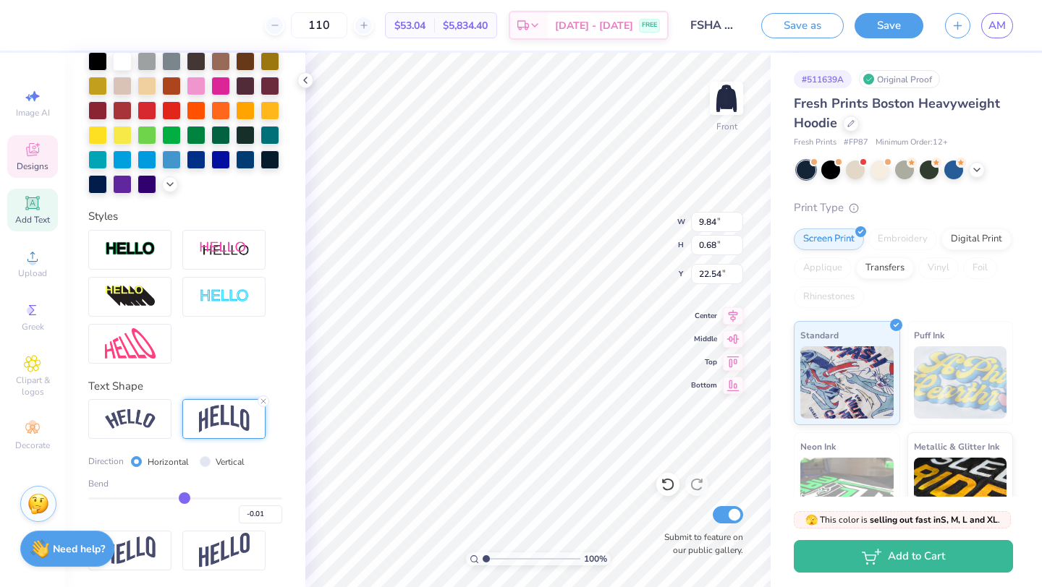
type input "-0.02"
type input "-0.03"
type input "-0.04"
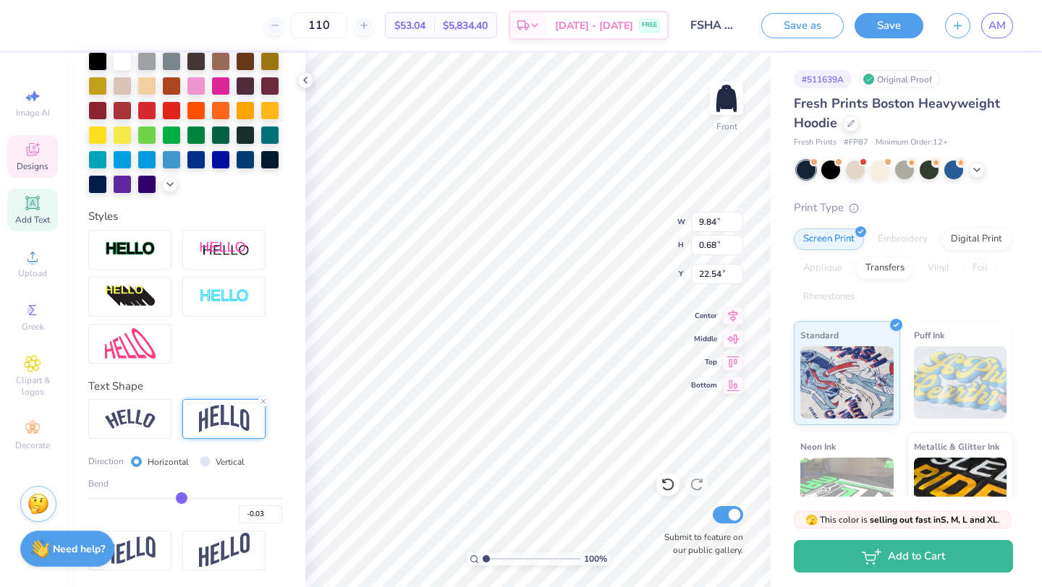
type input "-0.04"
type input "-0.05"
type input "-0.06"
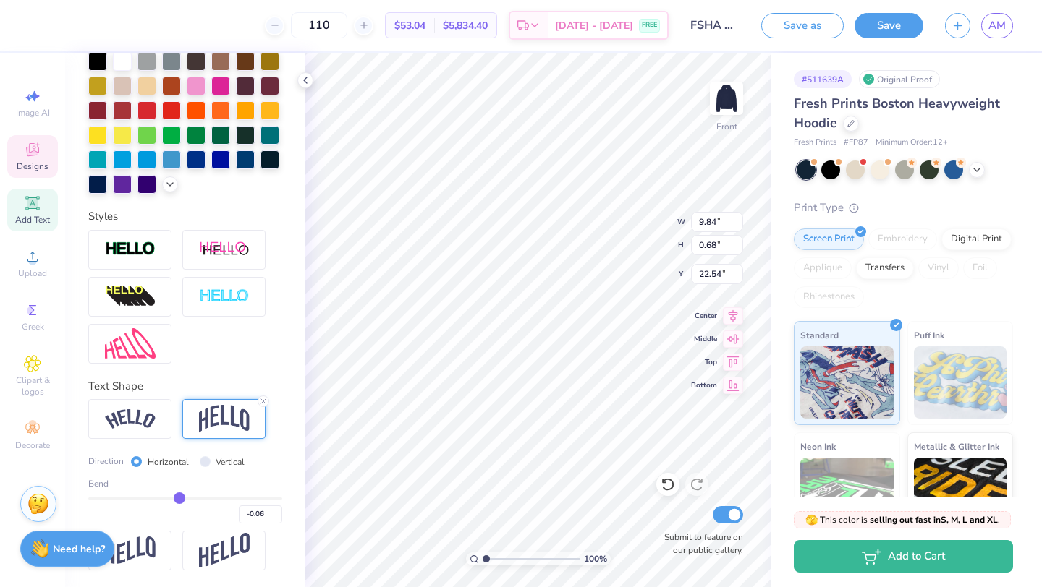
type input "-0.07"
type input "-0.08"
type input "-0.09"
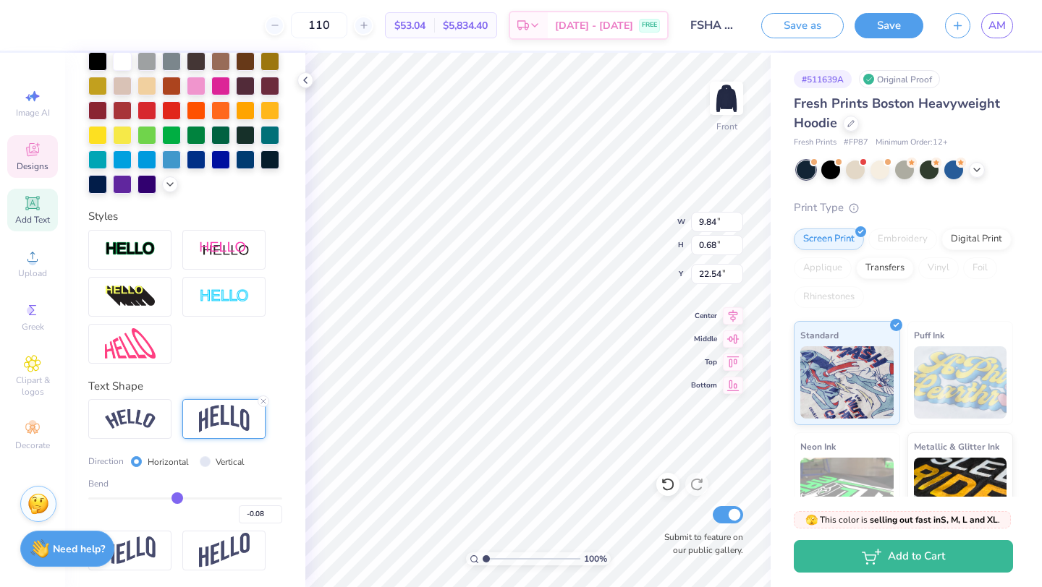
type input "-0.09"
type input "-0.1"
type input "-0.10"
type input "-0.11"
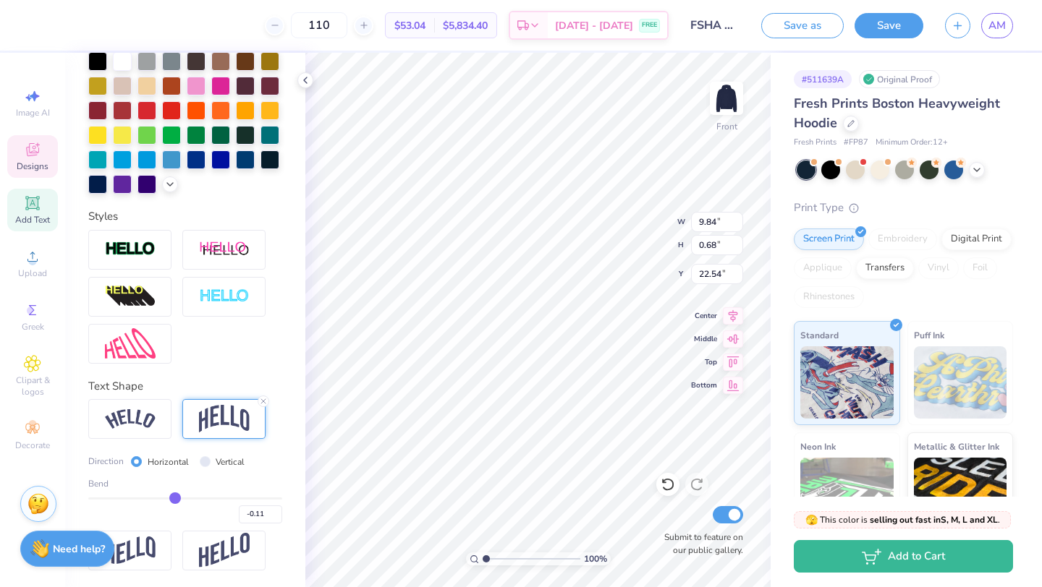
type input "-0.12"
type input "-0.13"
type input "-0.14"
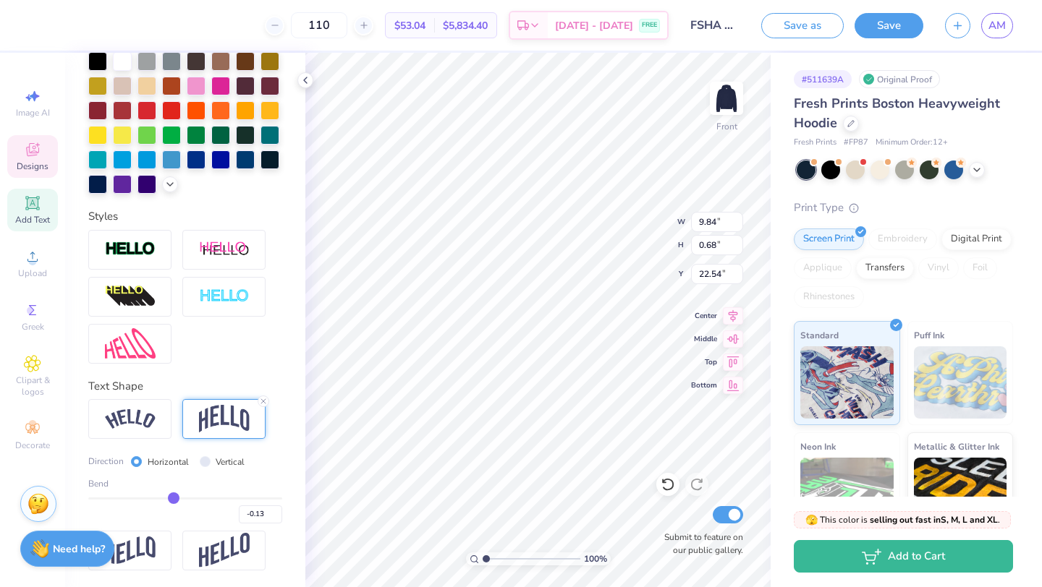
type input "-0.14"
type input "-0.15"
type input "-0.16"
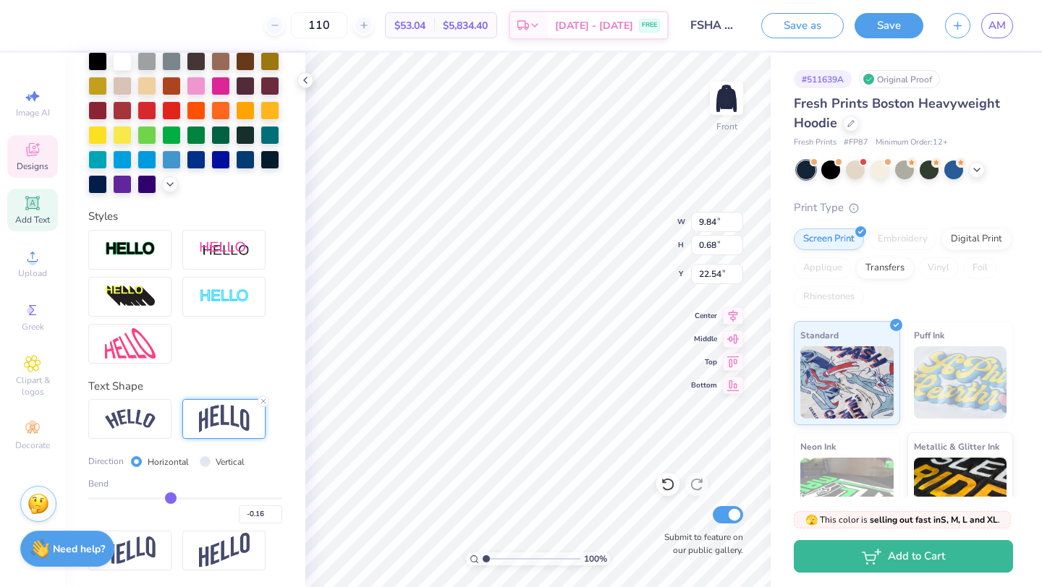
type input "-0.17"
type input "-0.18"
type input "-0.19"
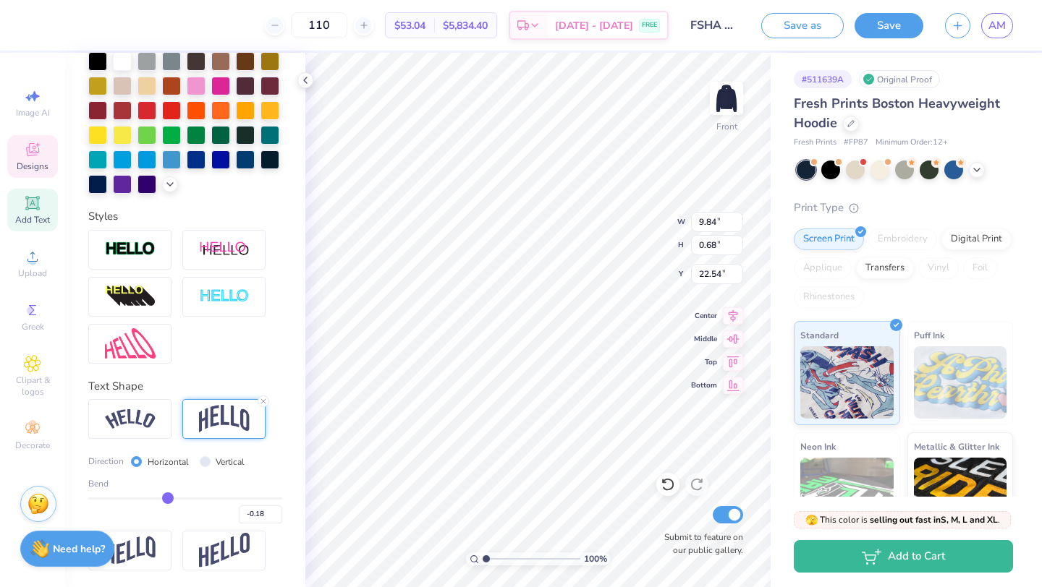
type input "-0.19"
type input "-0.2"
type input "-0.20"
type input "-0.23"
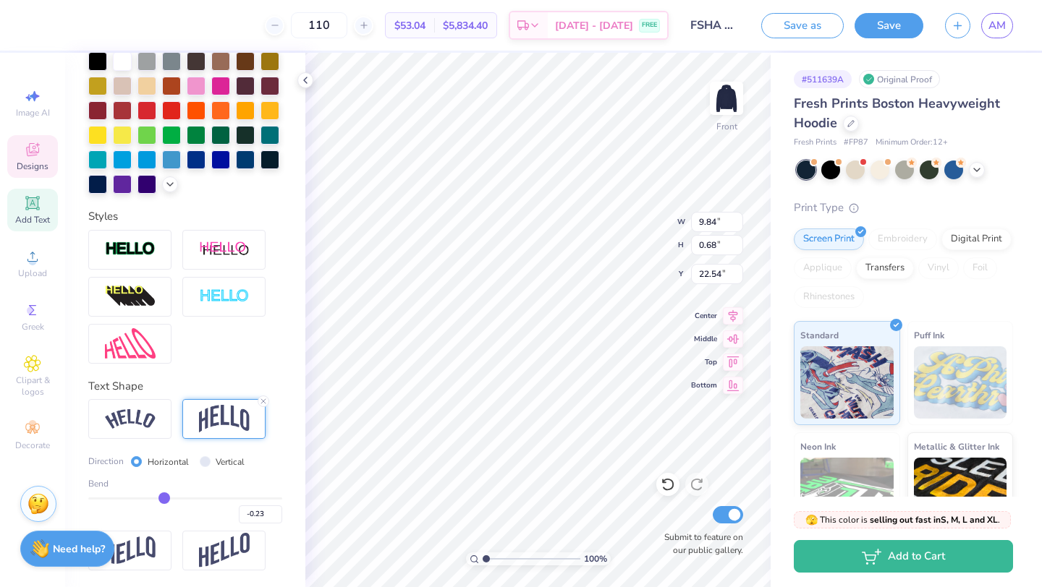
type input "-0.22"
type input "-0.21"
drag, startPoint x: 231, startPoint y: 499, endPoint x: 166, endPoint y: 496, distance: 64.4
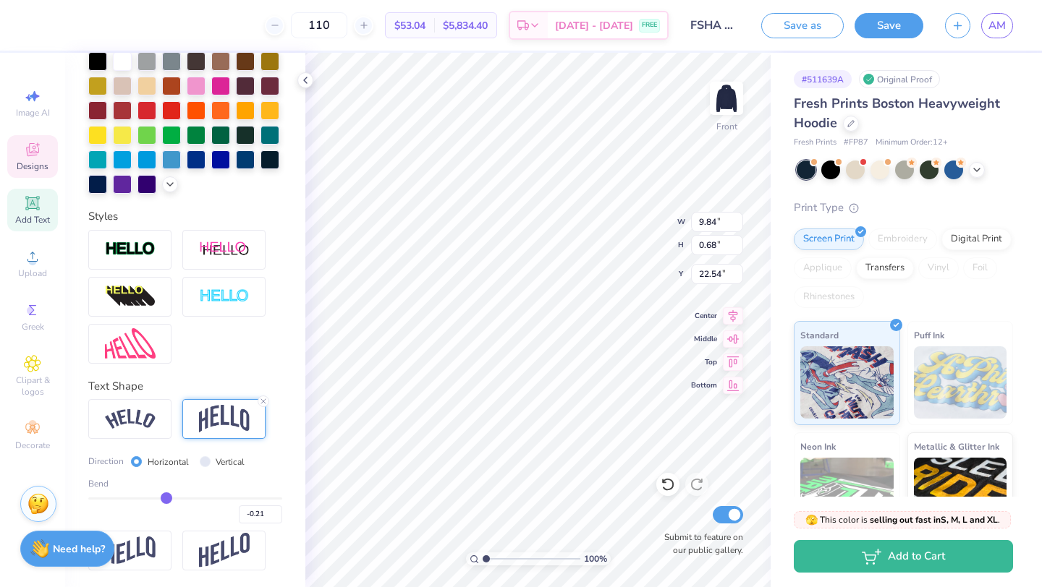
click at [166, 498] on input "range" at bounding box center [185, 499] width 194 height 2
type input "-0.2"
type input "-0.20"
type input "-0.21"
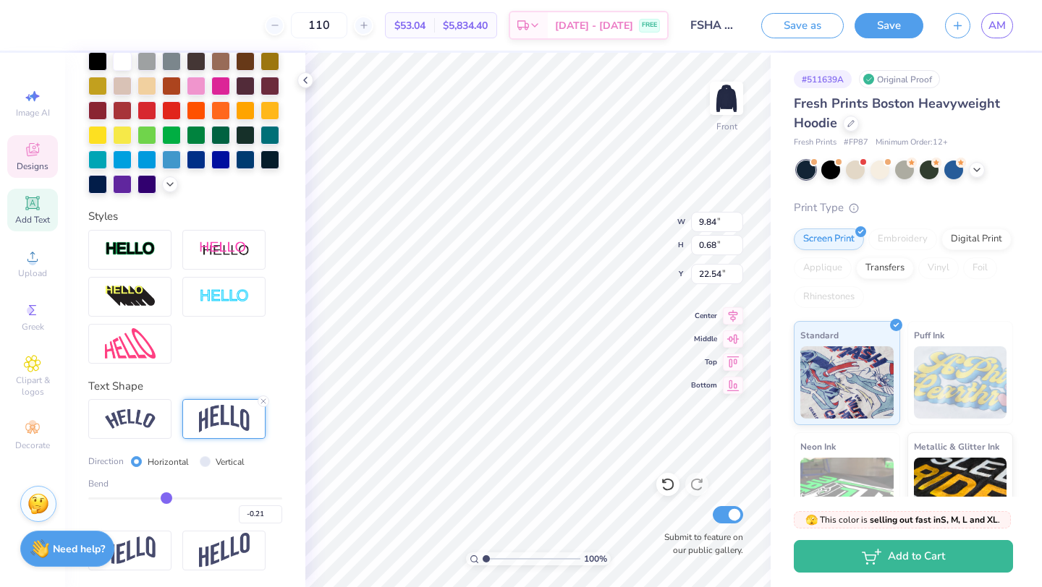
type input "-0.22"
type input "-0.23"
type input "-0.24"
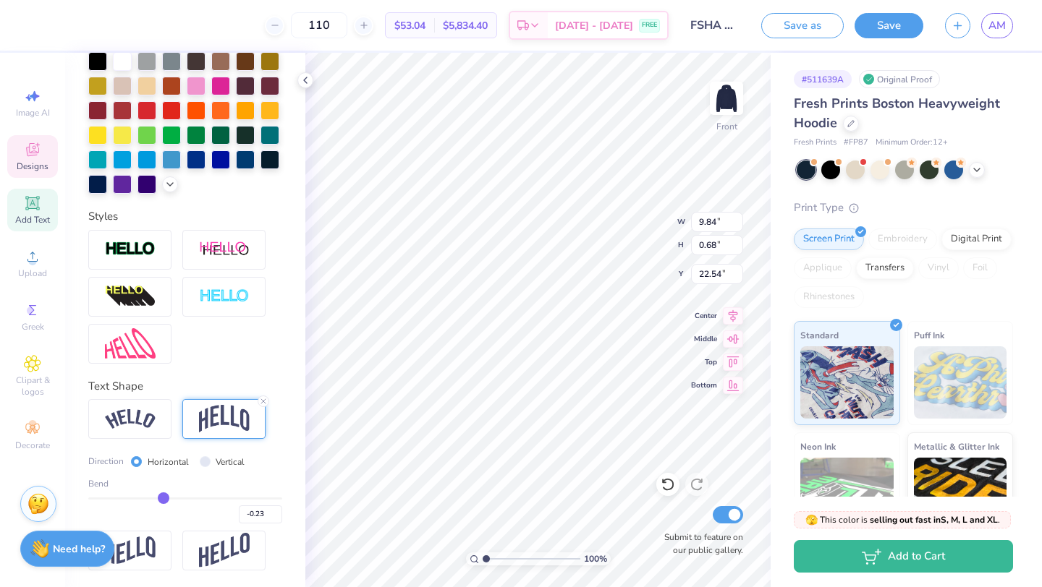
type input "-0.24"
type input "-0.25"
type input "-0.26"
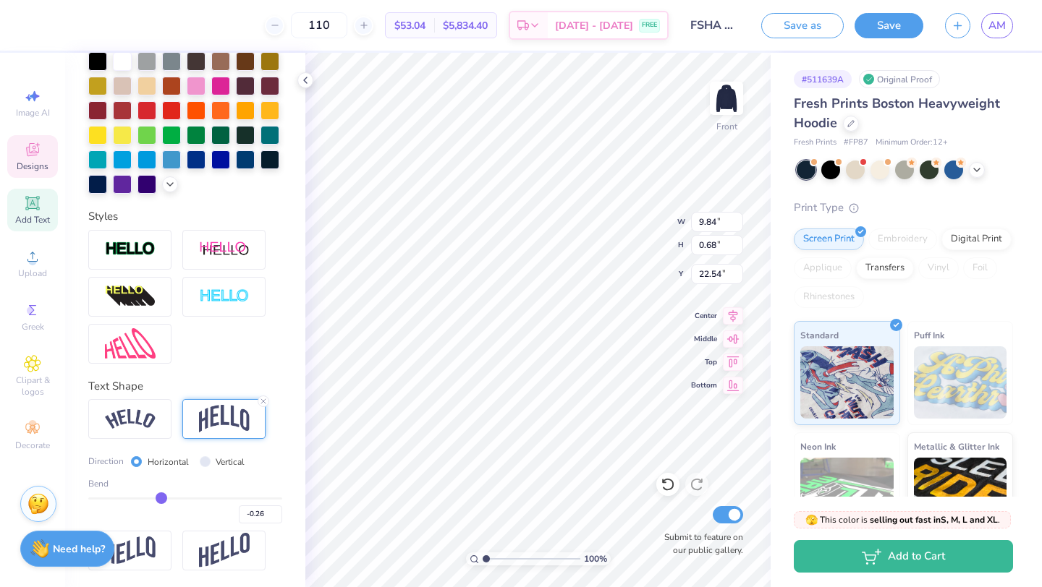
type input "-0.27"
type input "-0.28"
type input "-0.29"
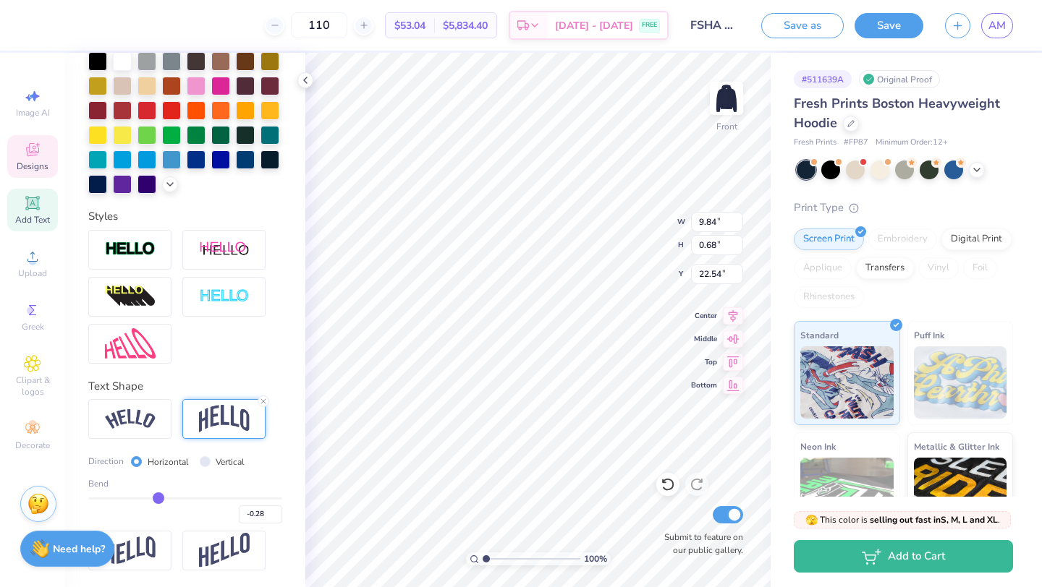
type input "-0.29"
type input "-0.3"
type input "-0.30"
type input "-0.31"
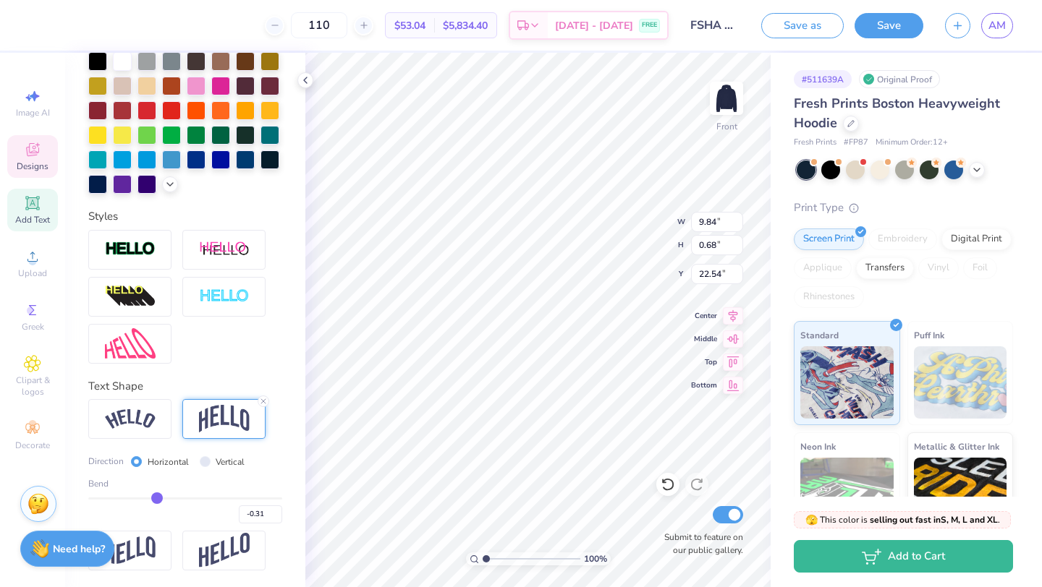
type input "-0.32"
type input "-0.33"
type input "-0.34"
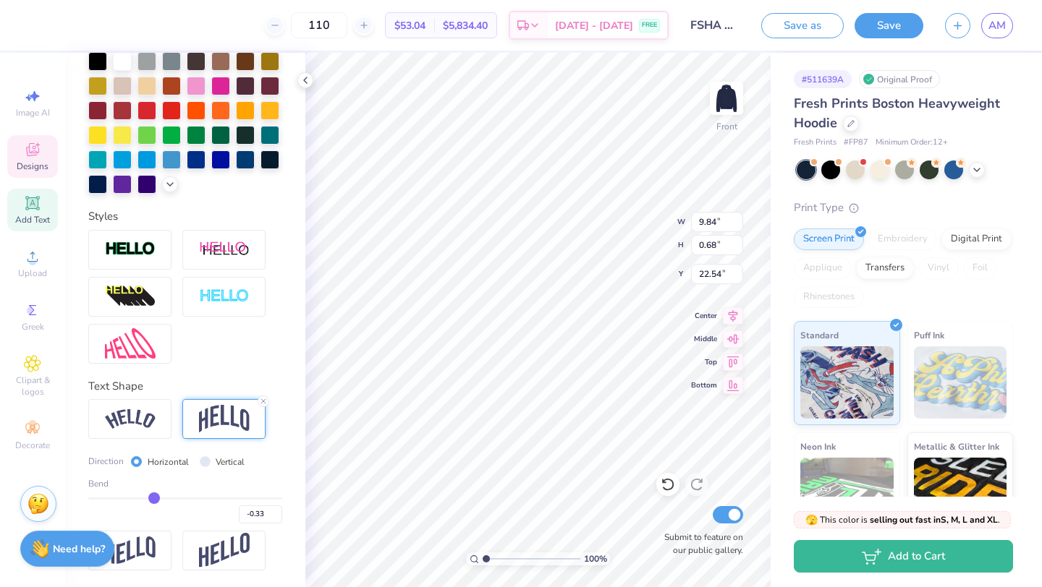
type input "-0.34"
type input "-0.35"
type input "-0.36"
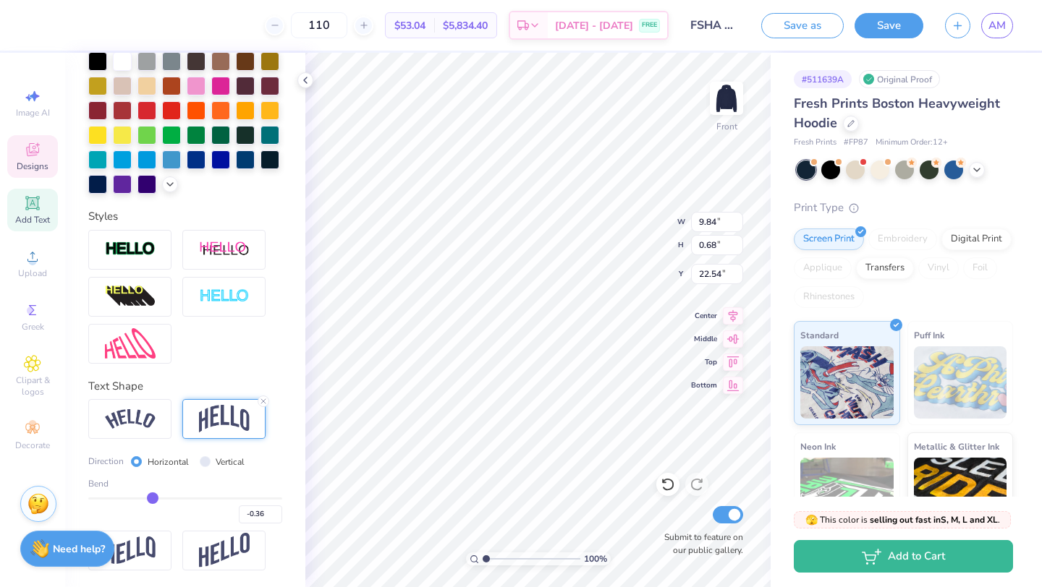
type input "-0.37"
type input "-0.38"
drag, startPoint x: 166, startPoint y: 496, endPoint x: 135, endPoint y: 493, distance: 32.0
click at [135, 498] on input "range" at bounding box center [185, 499] width 194 height 2
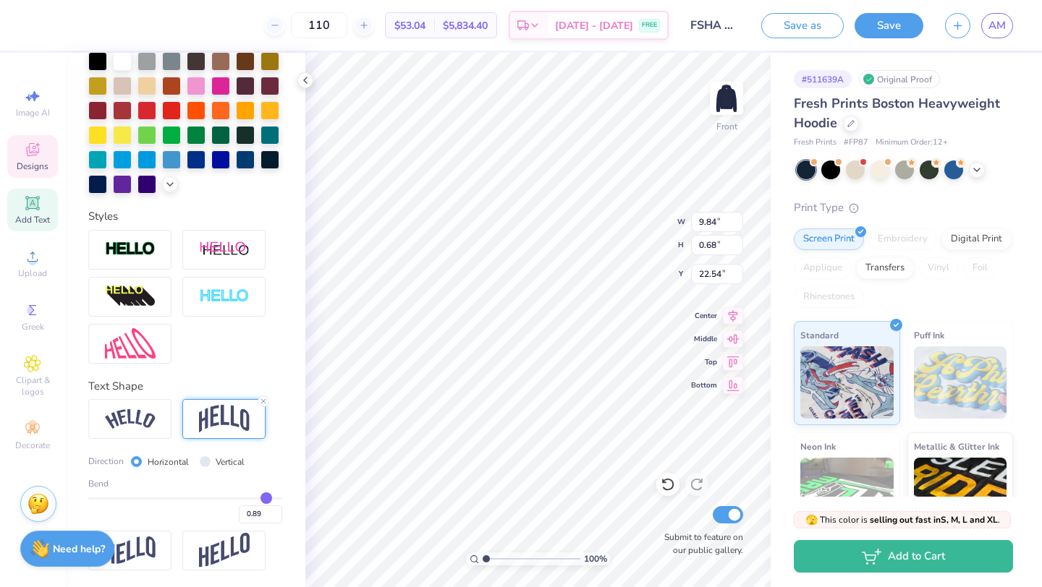
drag, startPoint x: 135, startPoint y: 493, endPoint x: 266, endPoint y: 493, distance: 131.6
click at [266, 498] on input "range" at bounding box center [185, 499] width 194 height 2
click at [344, 493] on div "110 $53.04 Per Item $5,834.40 Total Est. Delivery [DATE] - [DATE] FREE Design T…" at bounding box center [521, 293] width 1042 height 587
click at [156, 417] on div at bounding box center [129, 419] width 83 height 40
click at [166, 403] on icon at bounding box center [169, 401] width 9 height 9
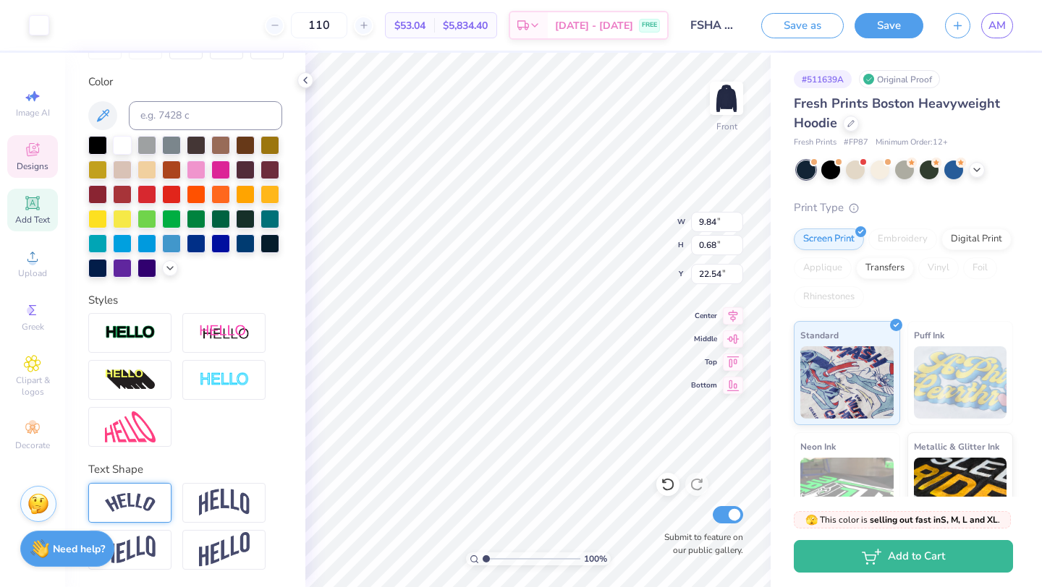
scroll to position [253, 0]
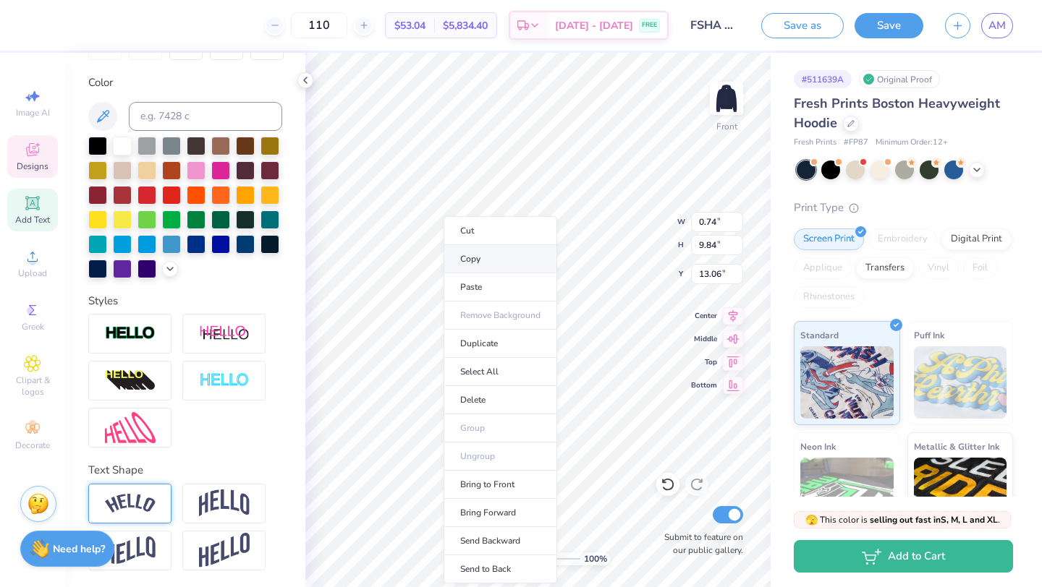
click at [482, 264] on li "Copy" at bounding box center [500, 259] width 114 height 28
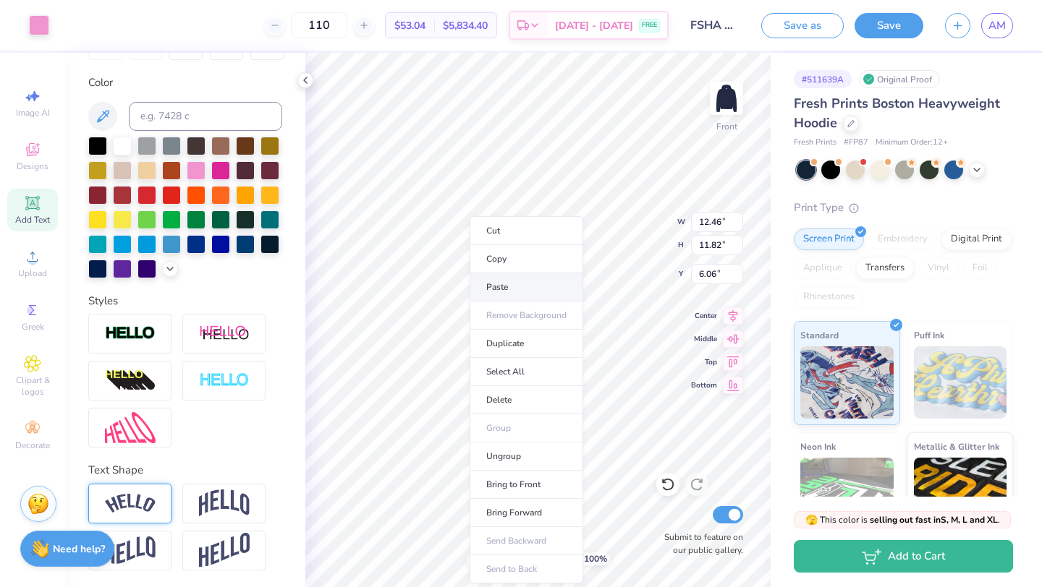
click at [503, 286] on li "Paste" at bounding box center [526, 287] width 114 height 28
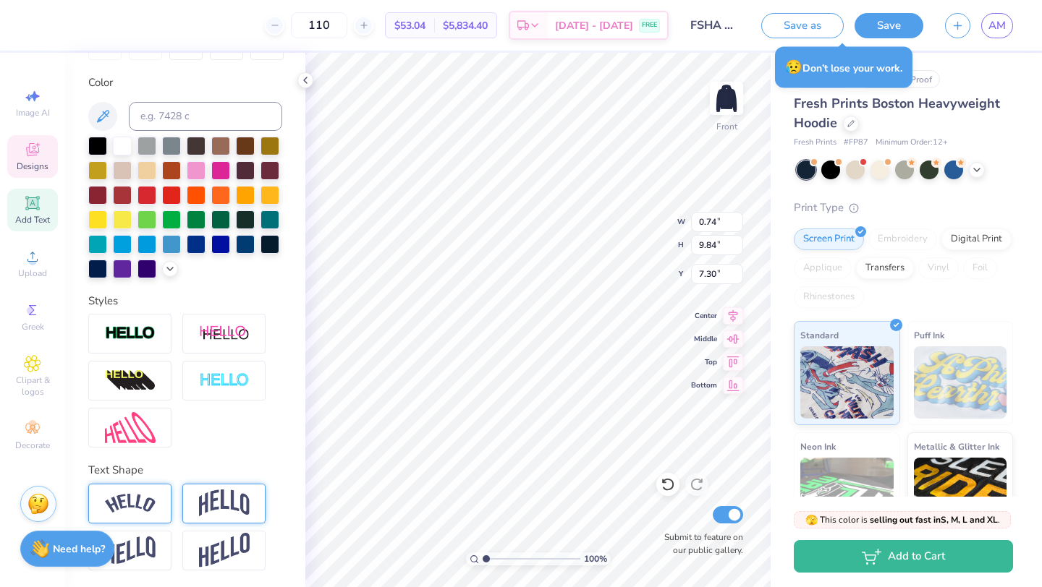
click at [243, 505] on img at bounding box center [224, 503] width 51 height 27
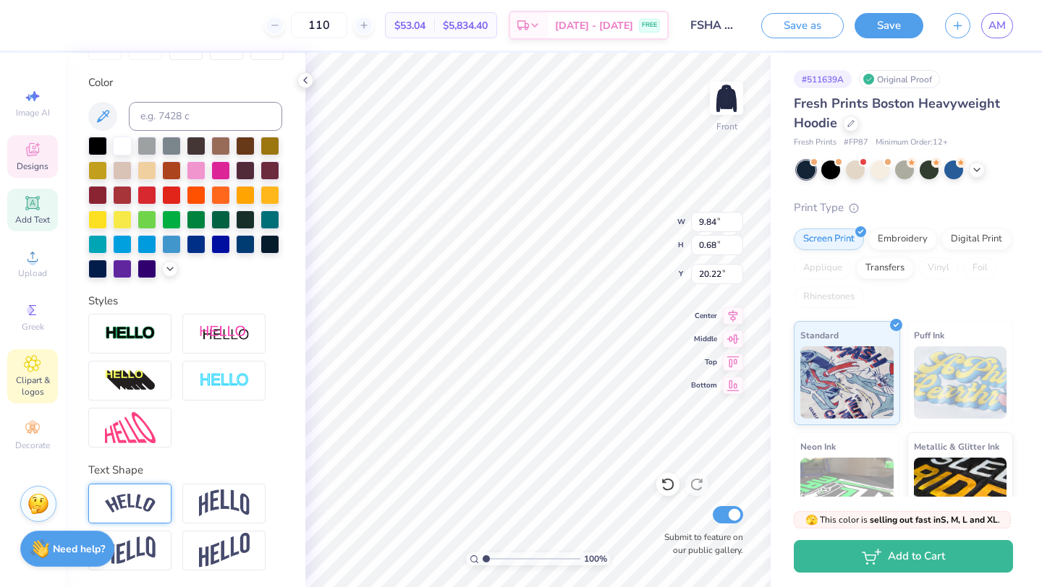
click at [30, 375] on span "Clipart & logos" at bounding box center [32, 386] width 51 height 23
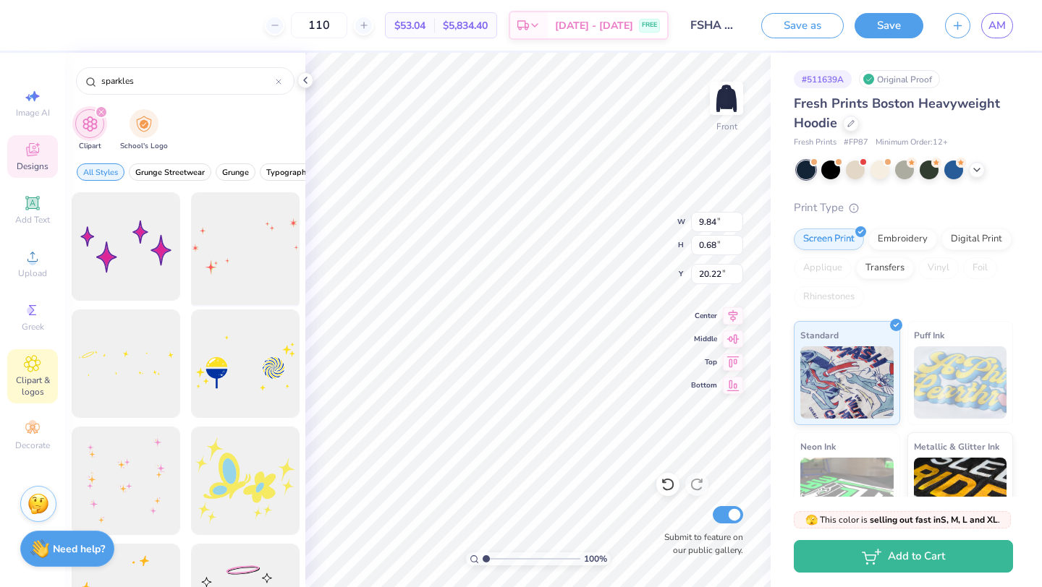
click at [258, 277] on div at bounding box center [244, 246] width 119 height 119
click at [23, 29] on div "Art colors" at bounding box center [24, 25] width 49 height 51
click at [39, 27] on div at bounding box center [39, 24] width 20 height 20
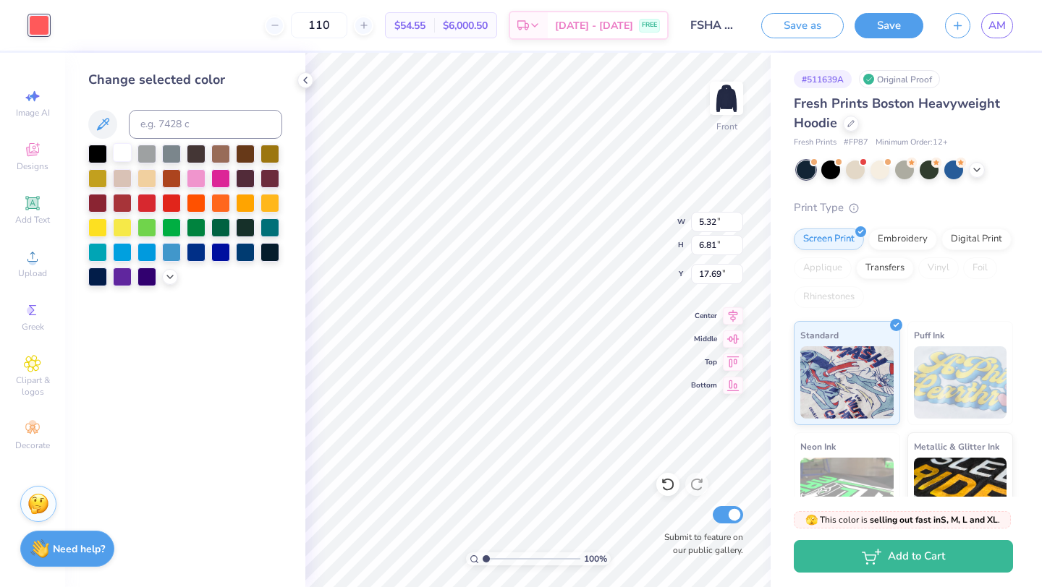
click at [127, 158] on div at bounding box center [122, 152] width 19 height 19
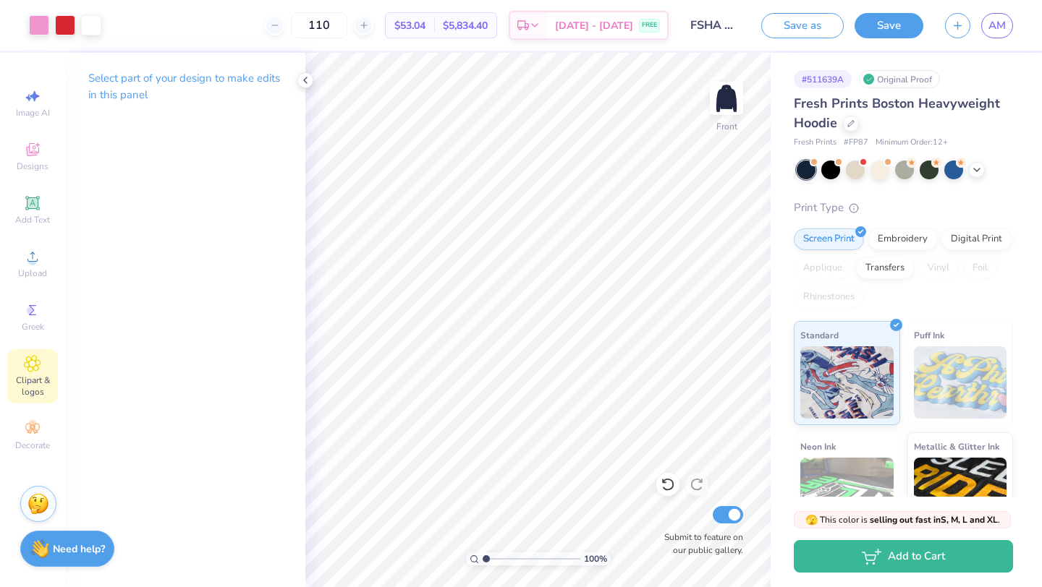
click at [36, 370] on icon at bounding box center [32, 363] width 17 height 17
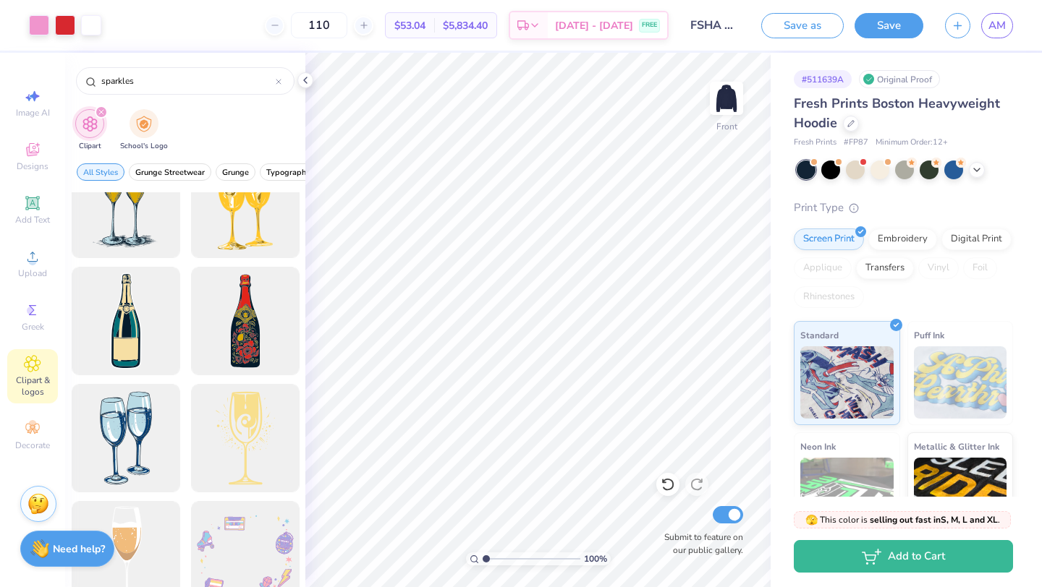
scroll to position [3940, 0]
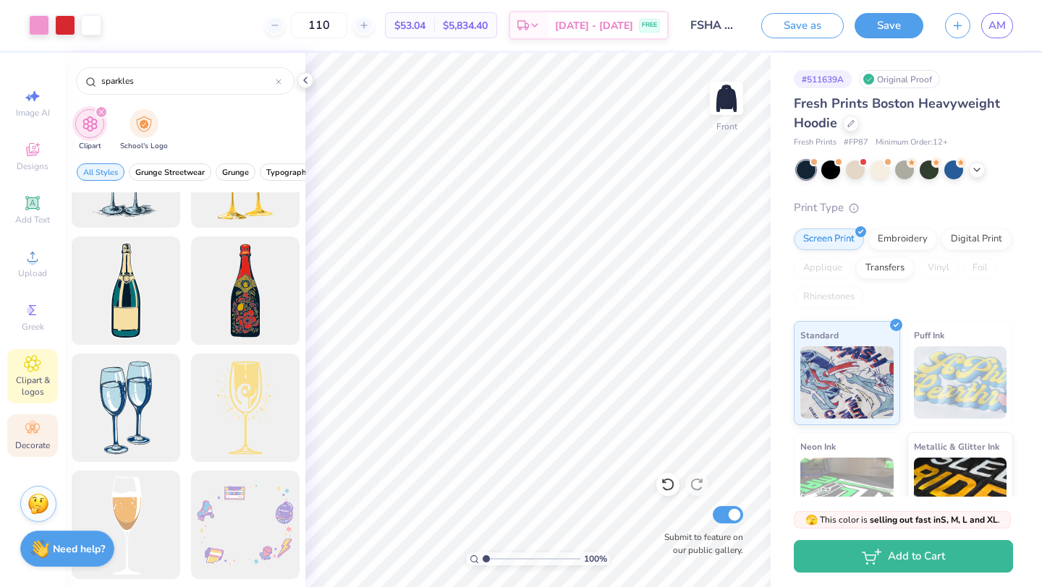
click at [49, 433] on div "Decorate" at bounding box center [32, 435] width 51 height 43
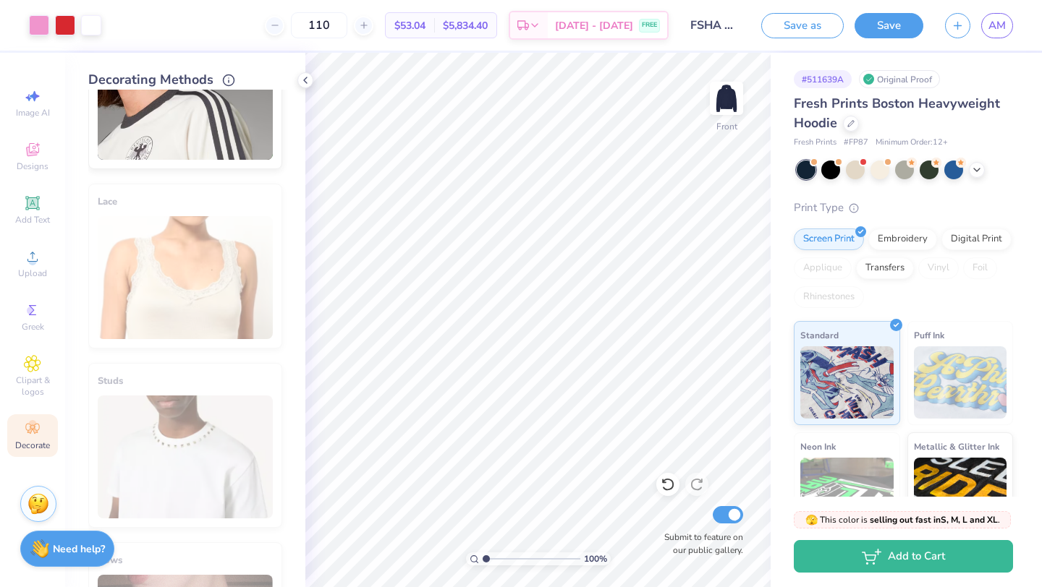
scroll to position [467, 0]
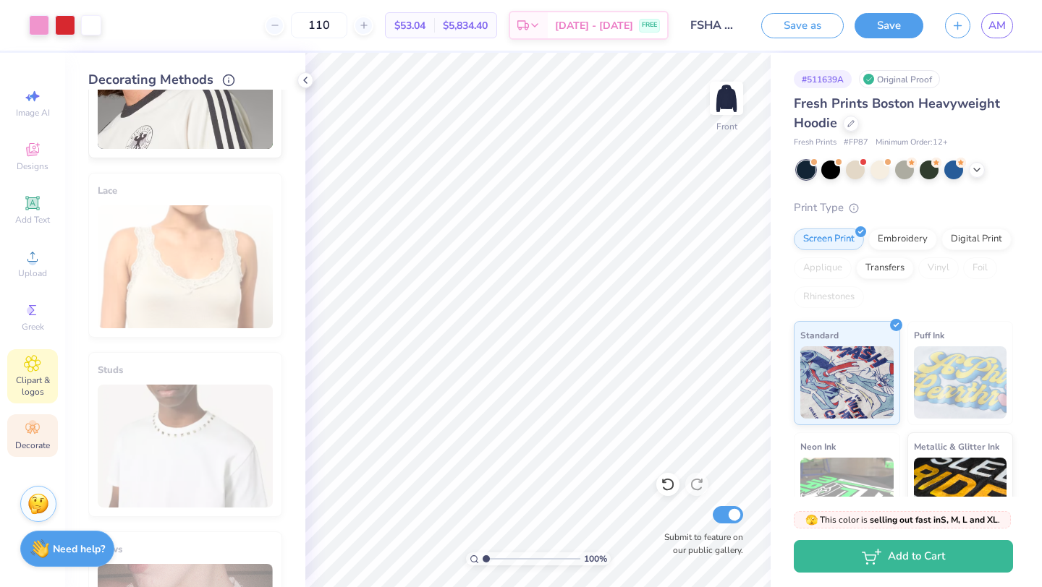
click at [41, 364] on div "Clipart & logos" at bounding box center [32, 376] width 51 height 54
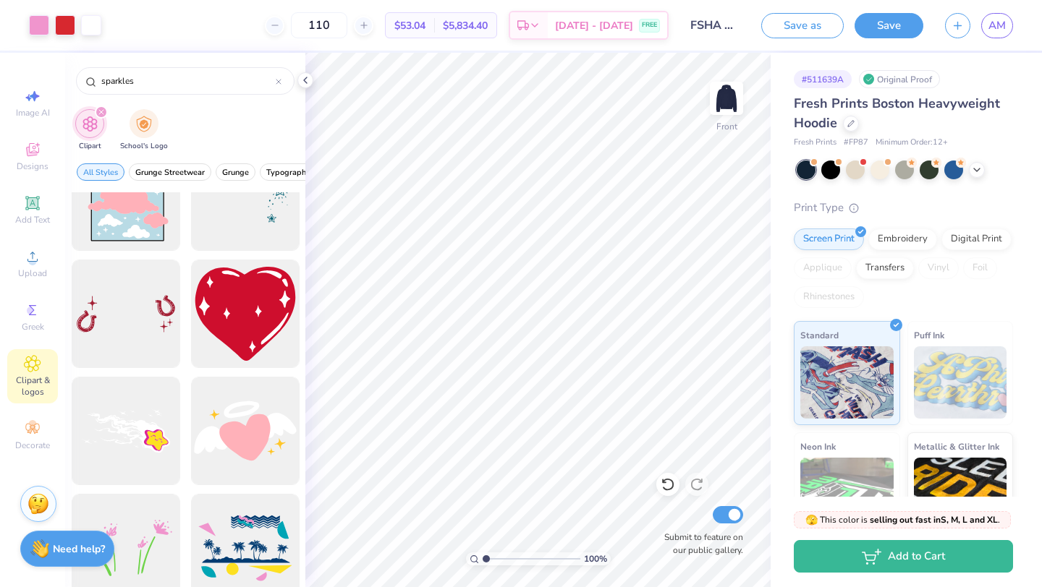
scroll to position [751, 0]
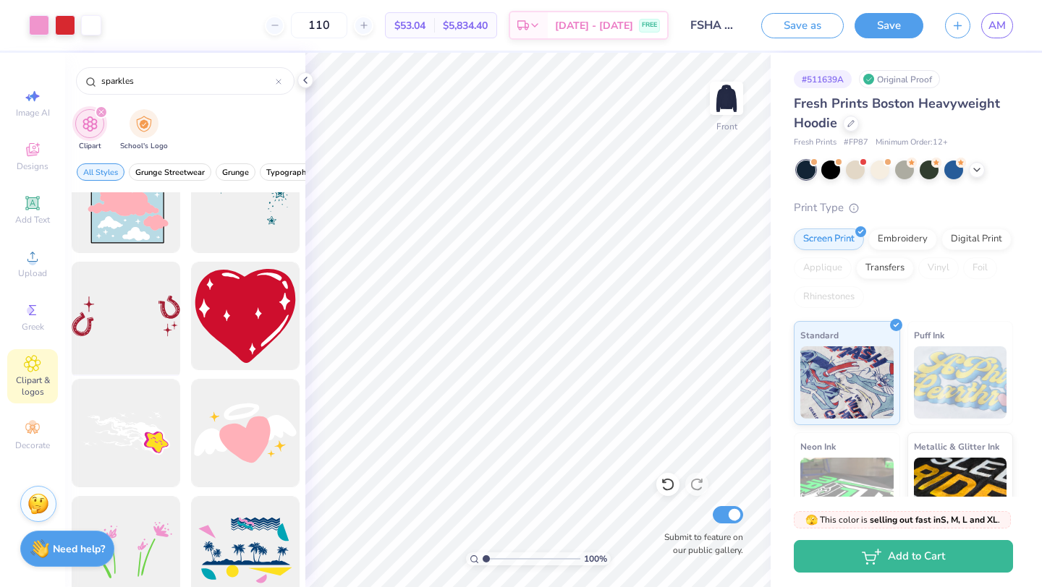
click at [143, 315] on div at bounding box center [125, 316] width 119 height 119
click at [49, 25] on div at bounding box center [39, 24] width 20 height 20
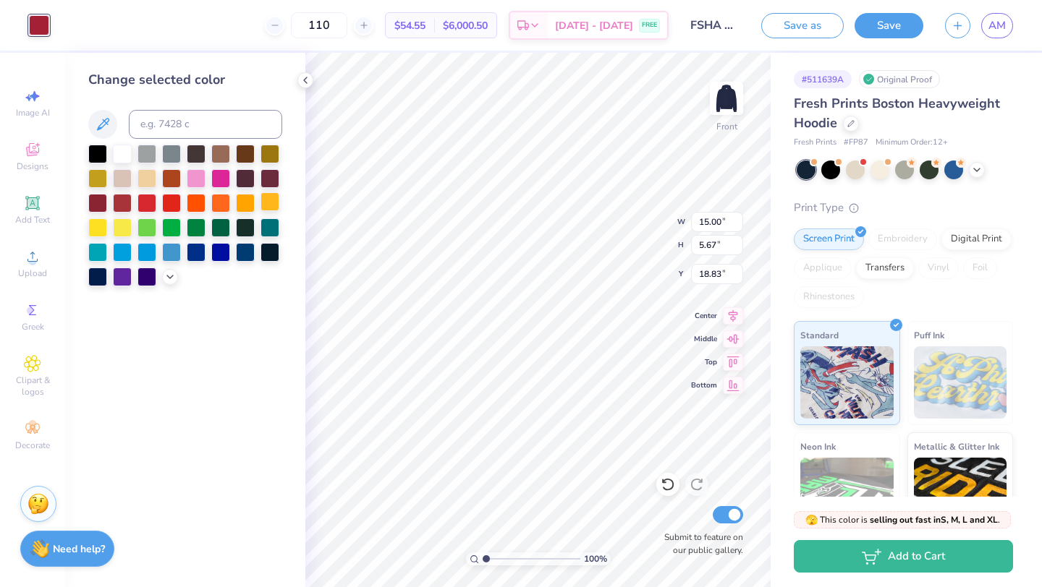
click at [124, 156] on div at bounding box center [122, 154] width 19 height 19
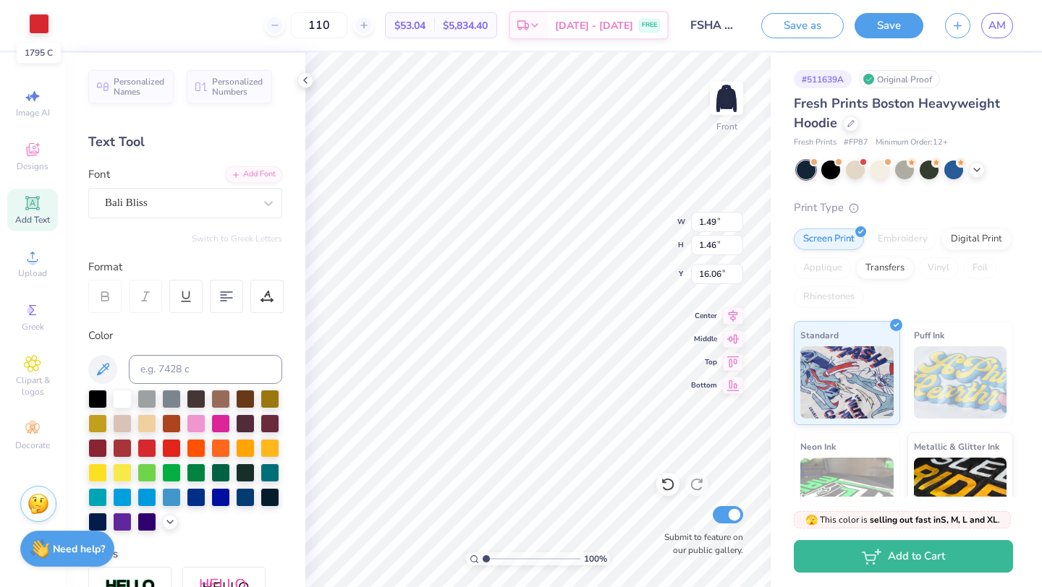
click at [38, 27] on div at bounding box center [39, 24] width 20 height 20
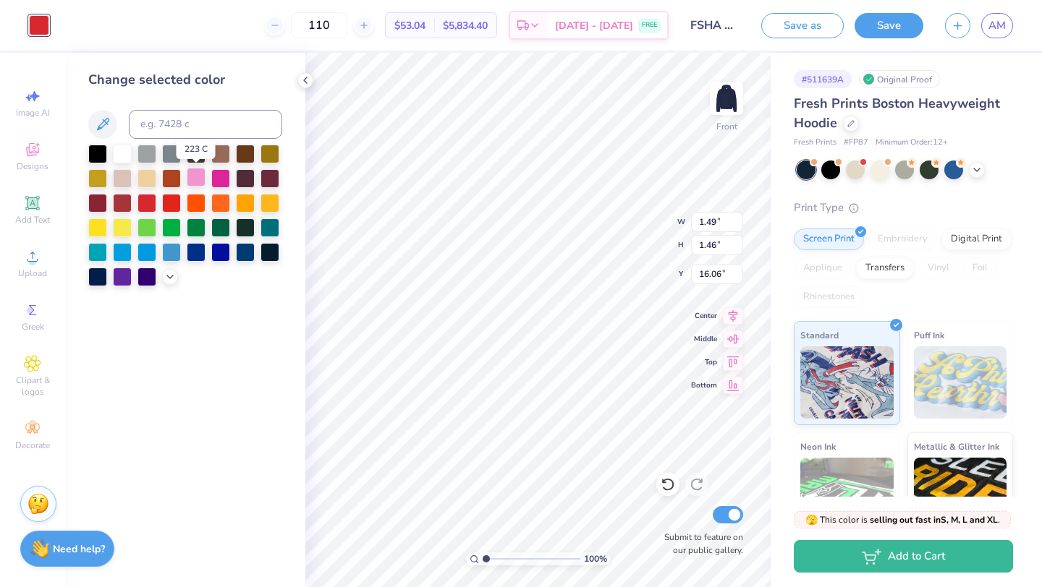
click at [197, 176] on div at bounding box center [196, 177] width 19 height 19
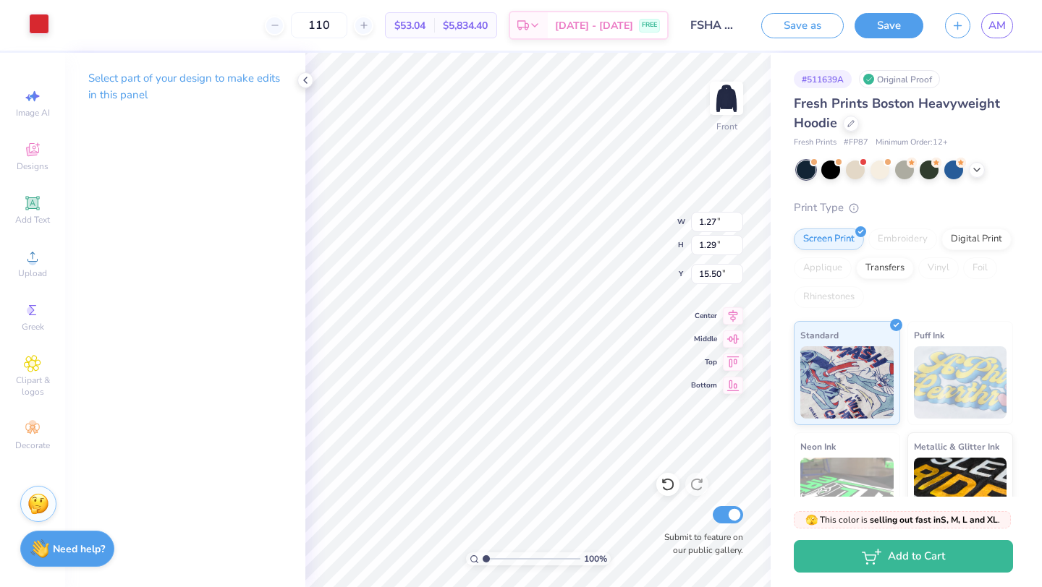
click at [43, 30] on div at bounding box center [39, 24] width 20 height 20
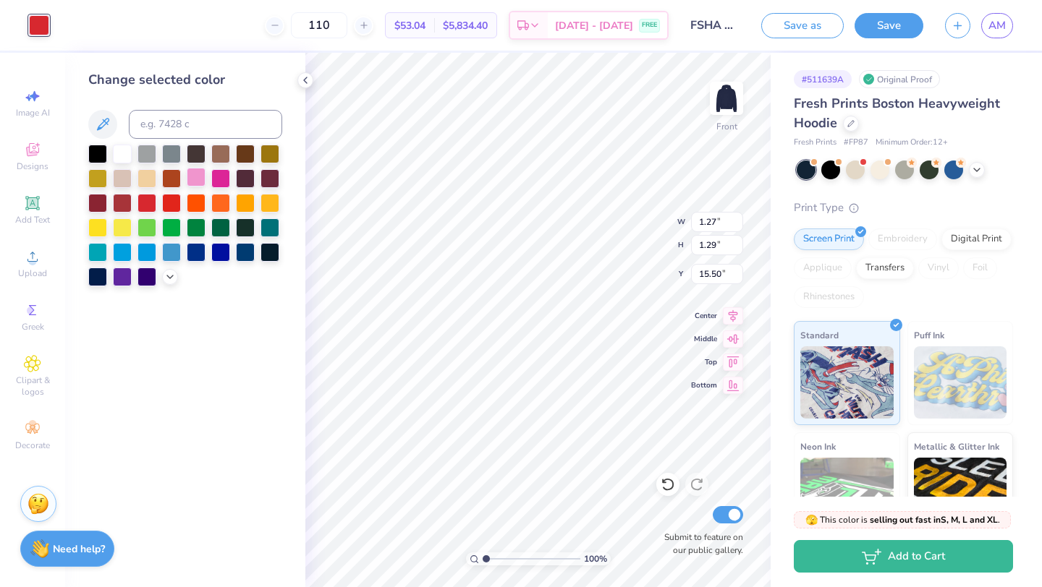
click at [200, 179] on div at bounding box center [196, 177] width 19 height 19
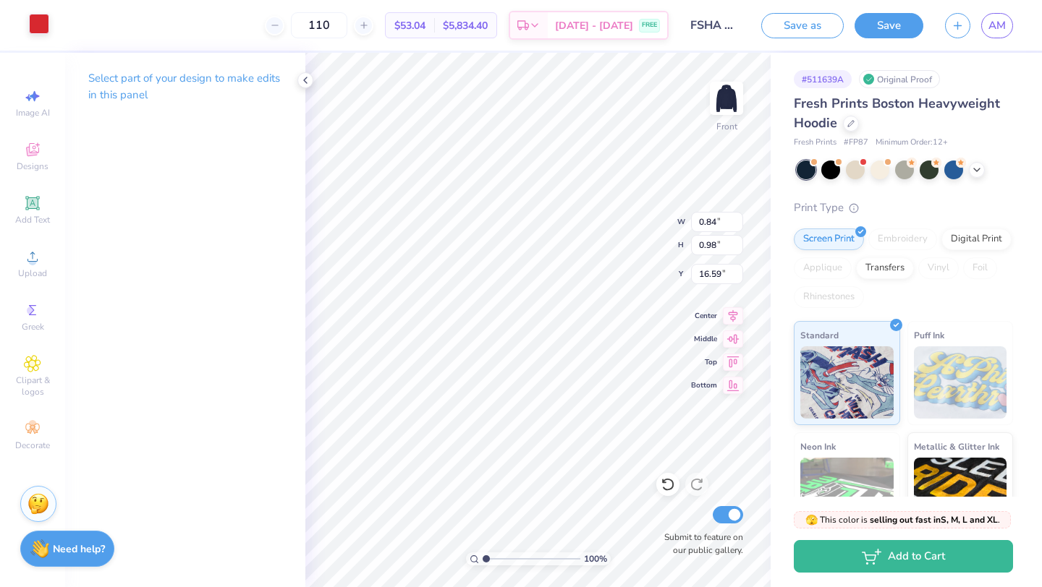
click at [40, 28] on div at bounding box center [39, 24] width 20 height 20
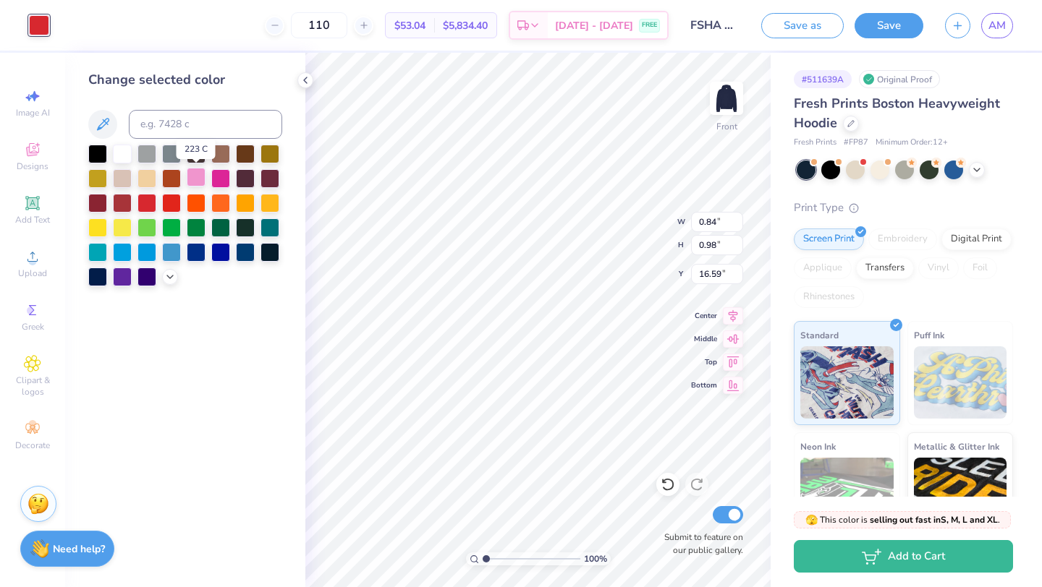
click at [202, 178] on div at bounding box center [196, 177] width 19 height 19
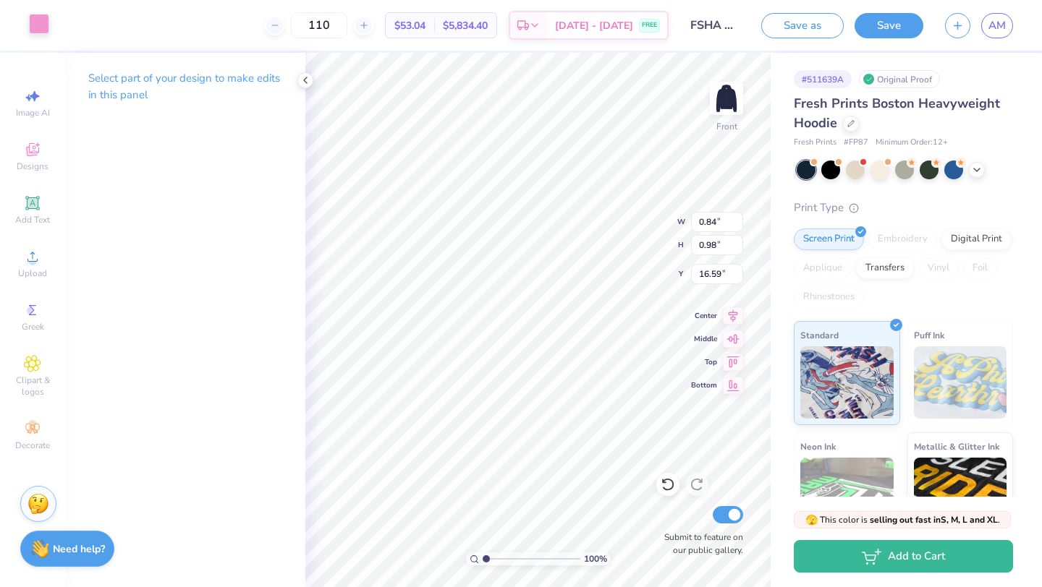
click at [35, 19] on div at bounding box center [39, 24] width 20 height 20
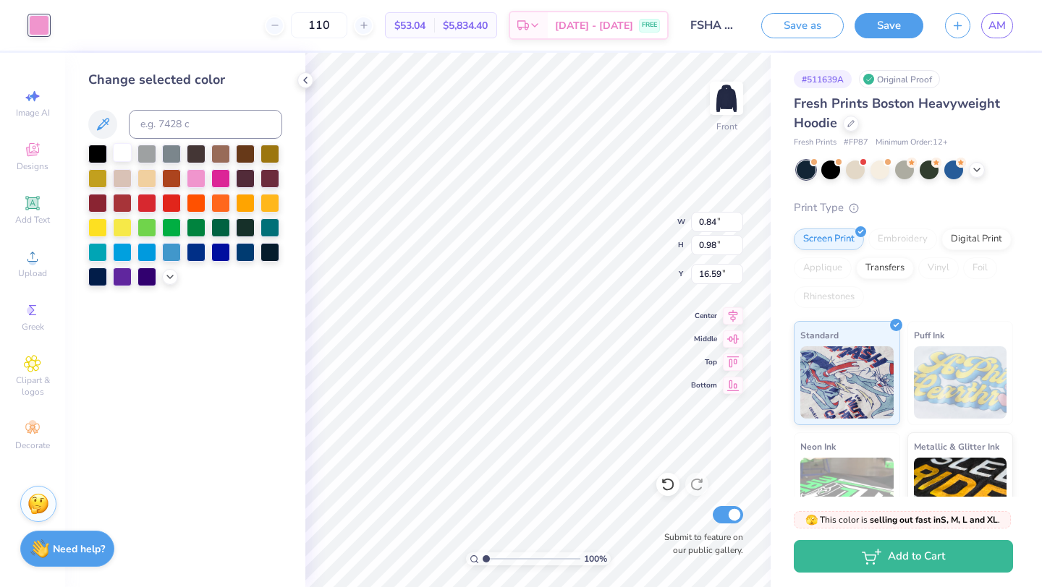
click at [126, 158] on div at bounding box center [122, 152] width 19 height 19
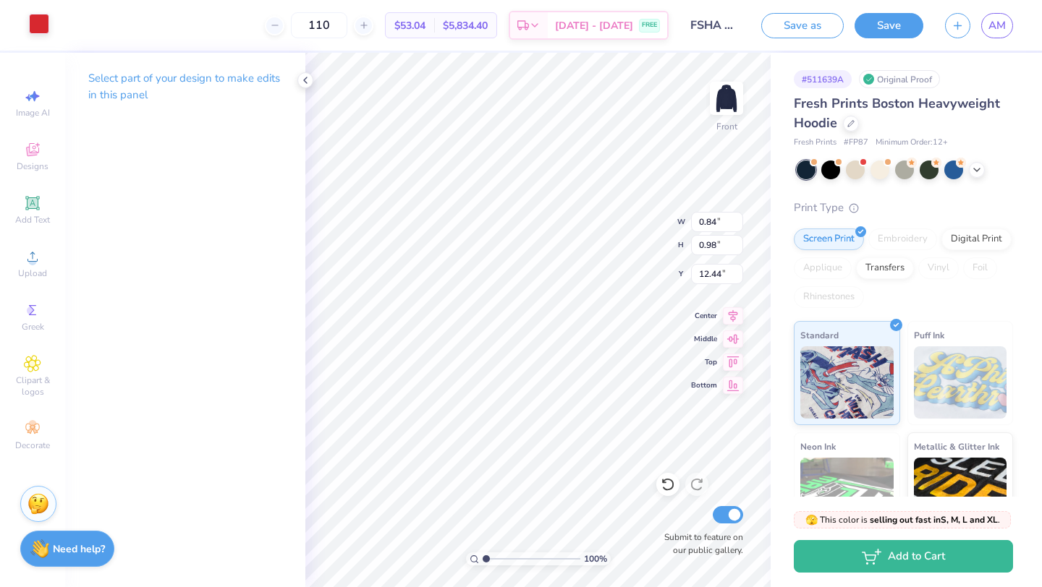
click at [38, 24] on div at bounding box center [39, 24] width 20 height 20
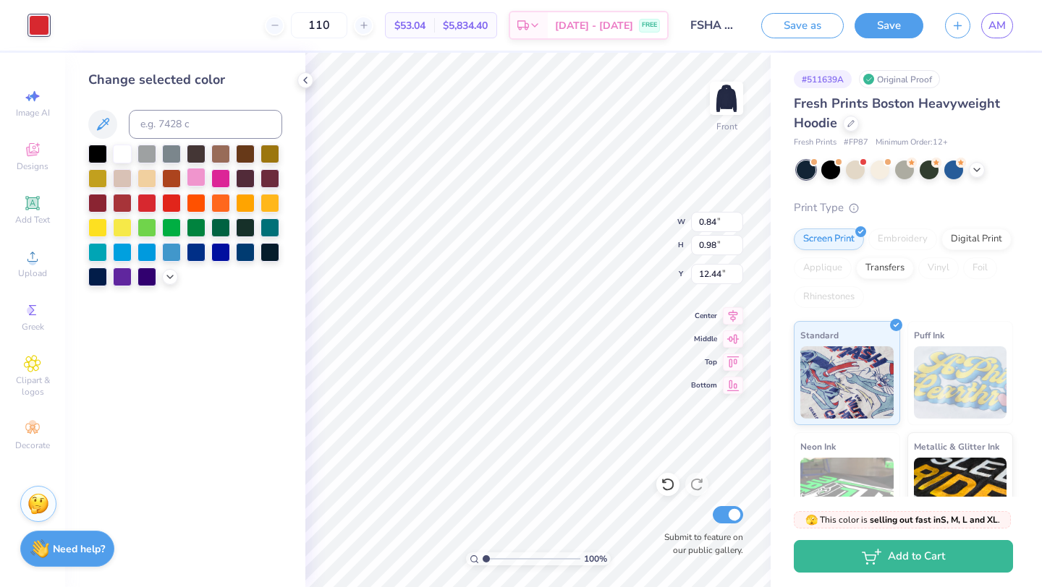
click at [201, 175] on div at bounding box center [196, 177] width 19 height 19
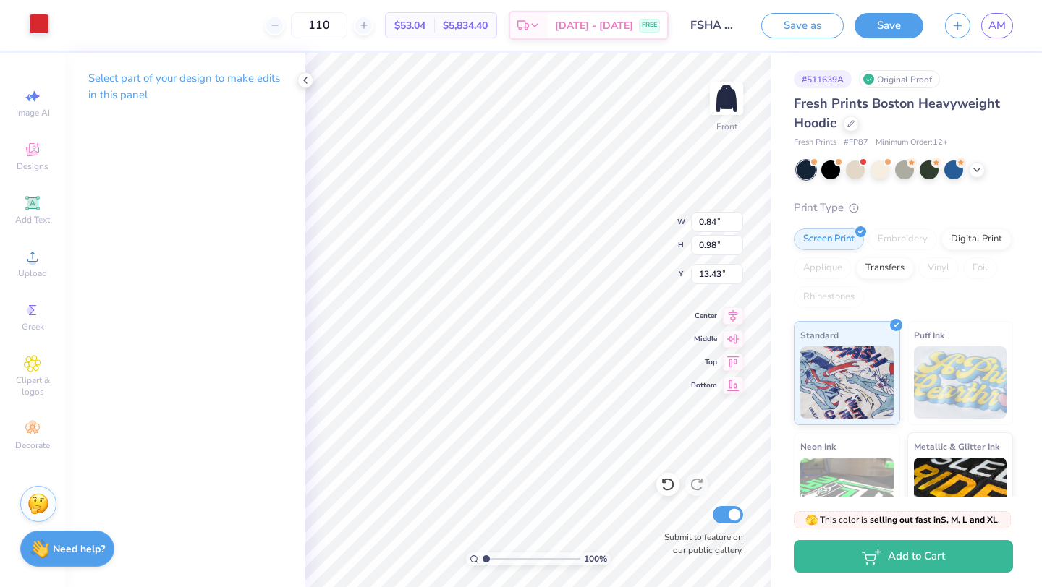
click at [39, 27] on div at bounding box center [39, 24] width 20 height 20
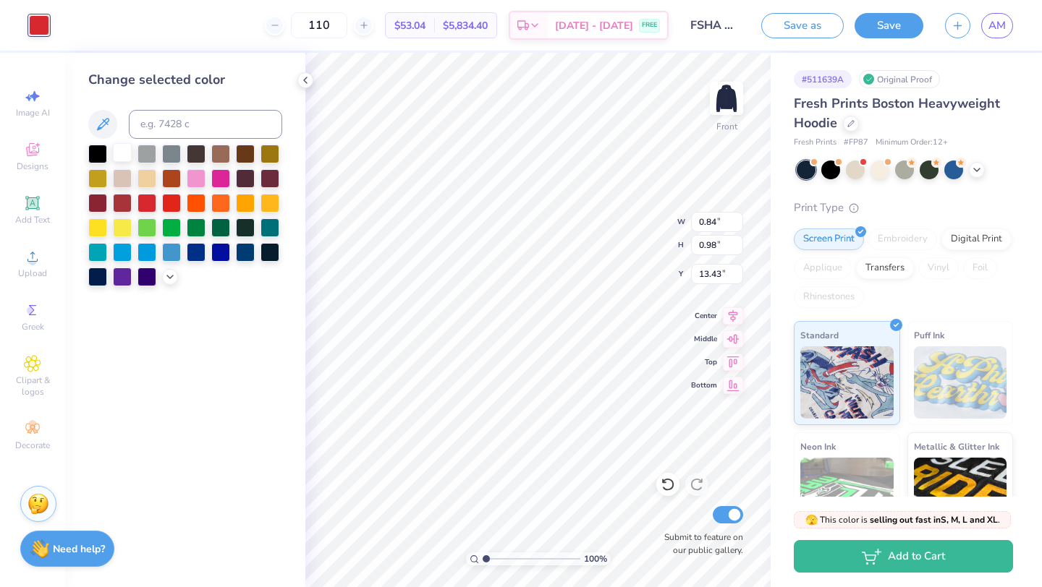
click at [123, 153] on div at bounding box center [122, 152] width 19 height 19
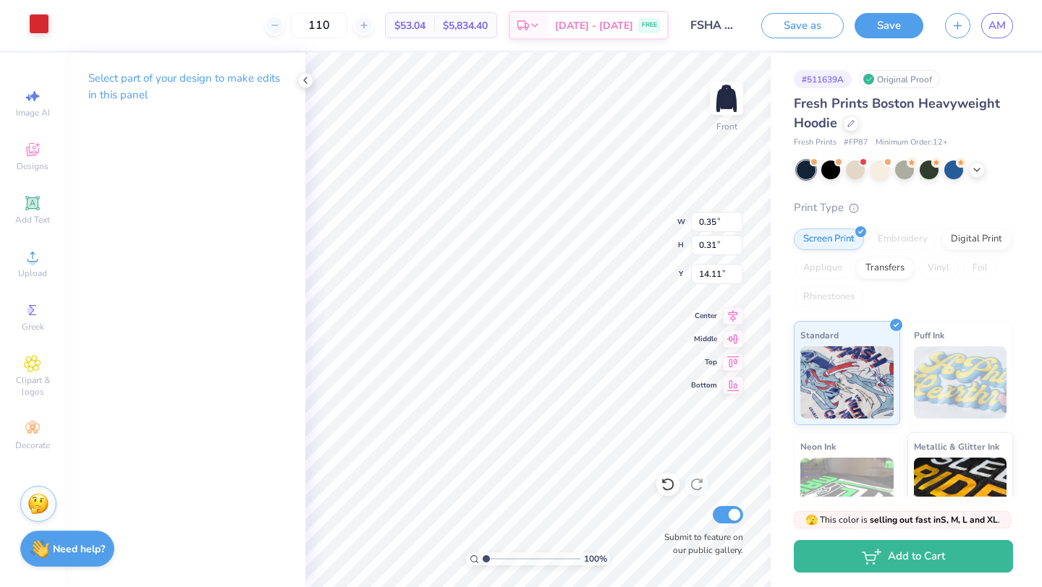
click at [43, 33] on div at bounding box center [39, 24] width 20 height 20
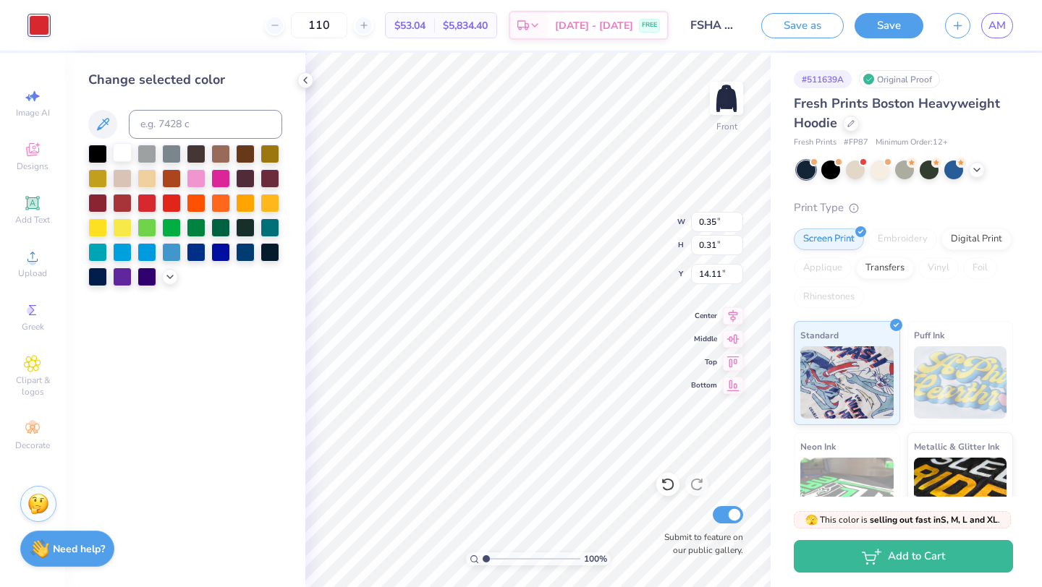
click at [127, 148] on div at bounding box center [122, 152] width 19 height 19
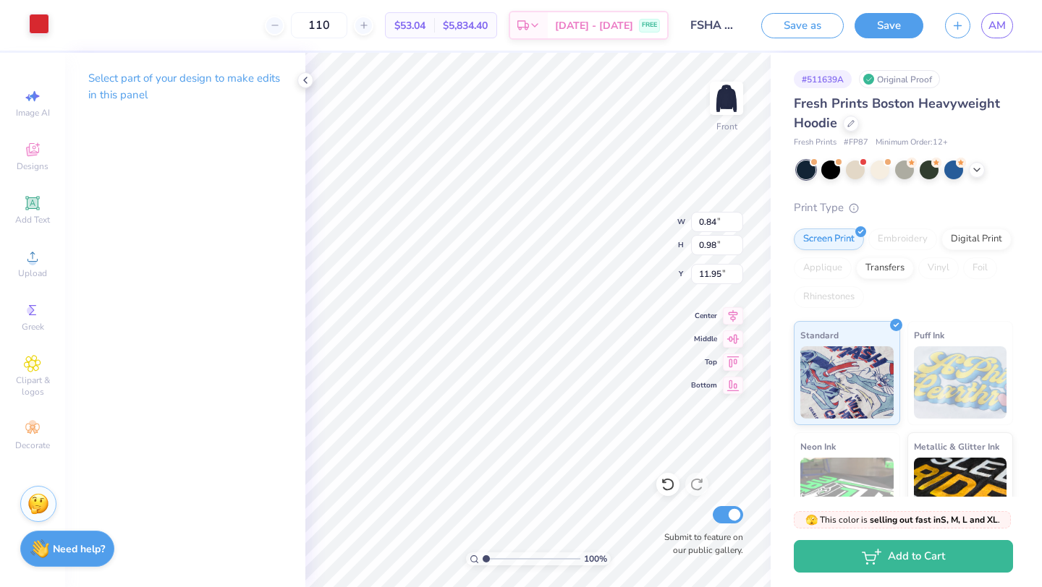
click at [45, 14] on div at bounding box center [39, 24] width 20 height 20
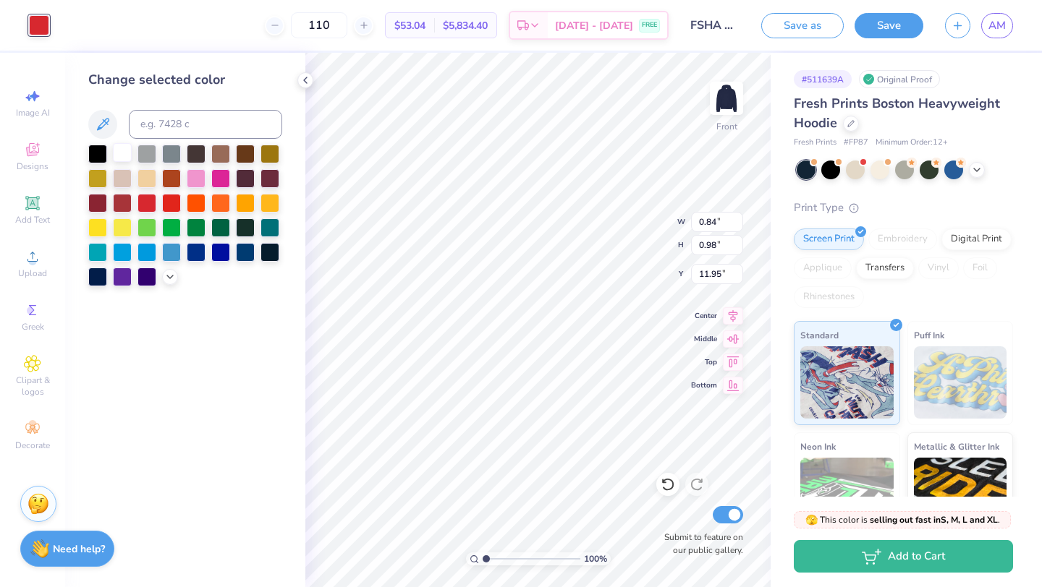
click at [123, 151] on div at bounding box center [122, 152] width 19 height 19
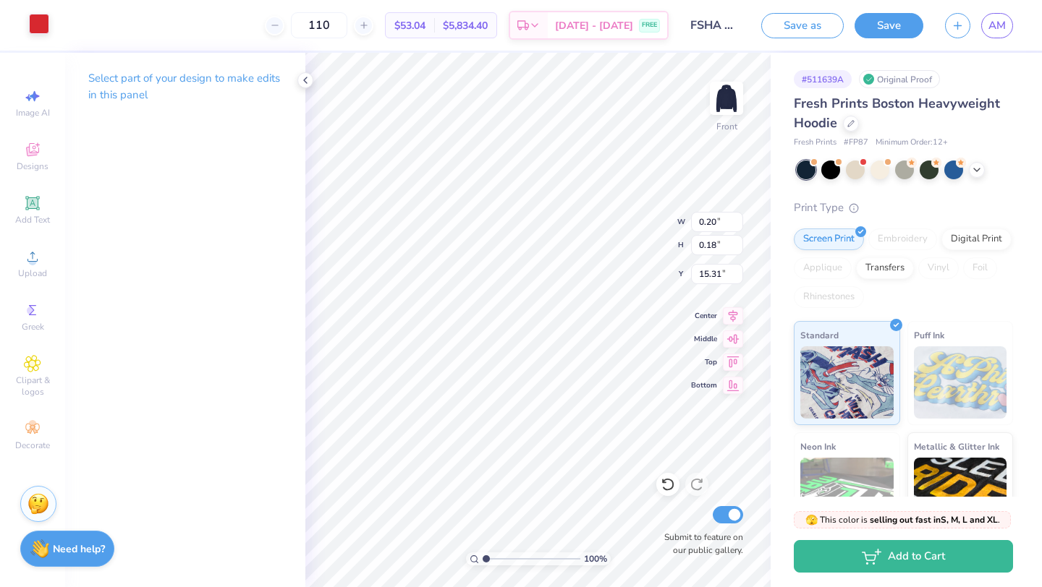
click at [34, 18] on div at bounding box center [39, 24] width 20 height 20
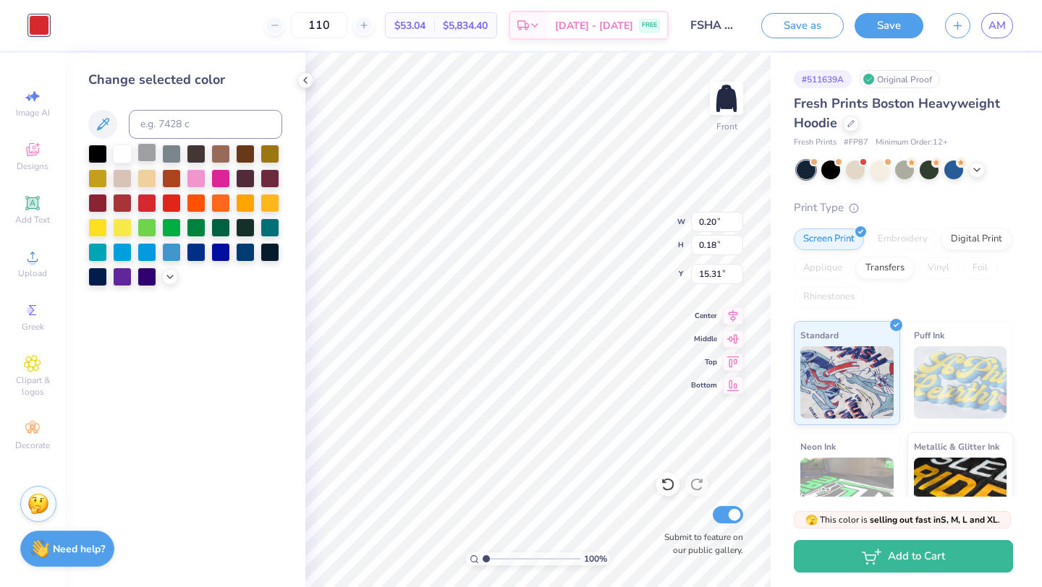
click at [119, 149] on div at bounding box center [122, 154] width 19 height 19
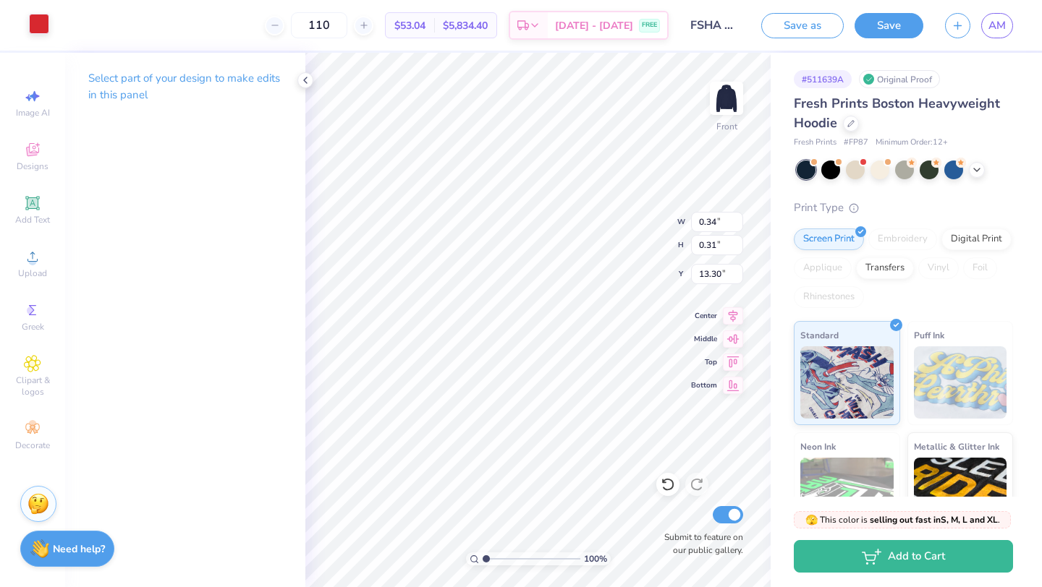
click at [41, 33] on div at bounding box center [39, 24] width 20 height 20
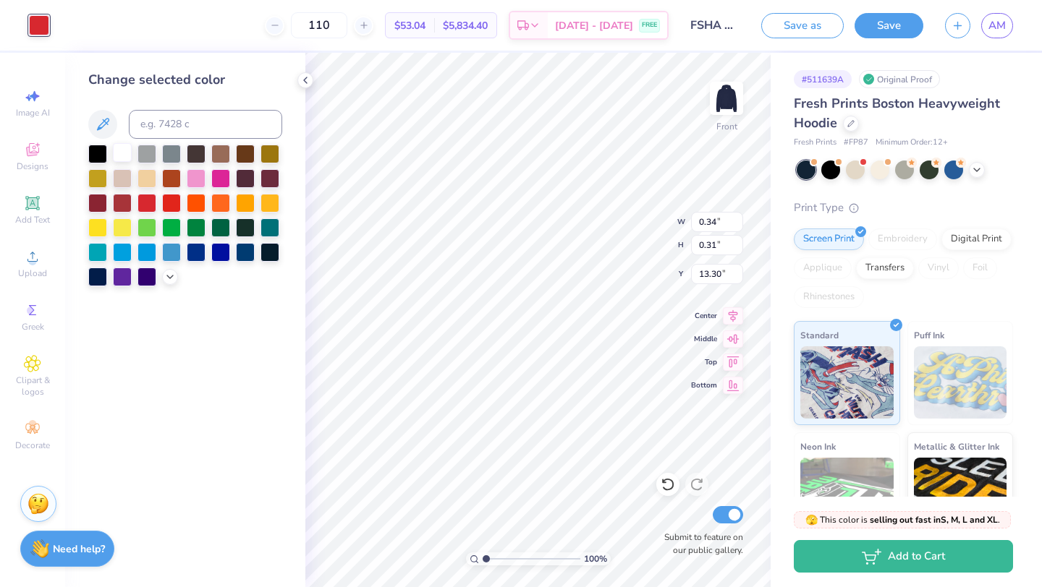
click at [122, 153] on div at bounding box center [122, 152] width 19 height 19
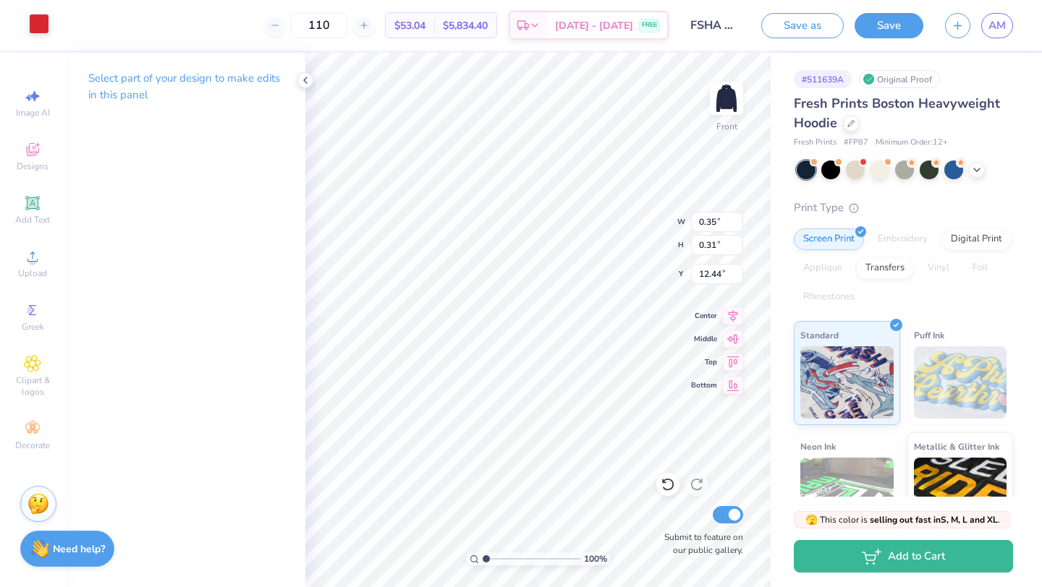
click at [44, 23] on div at bounding box center [39, 24] width 20 height 20
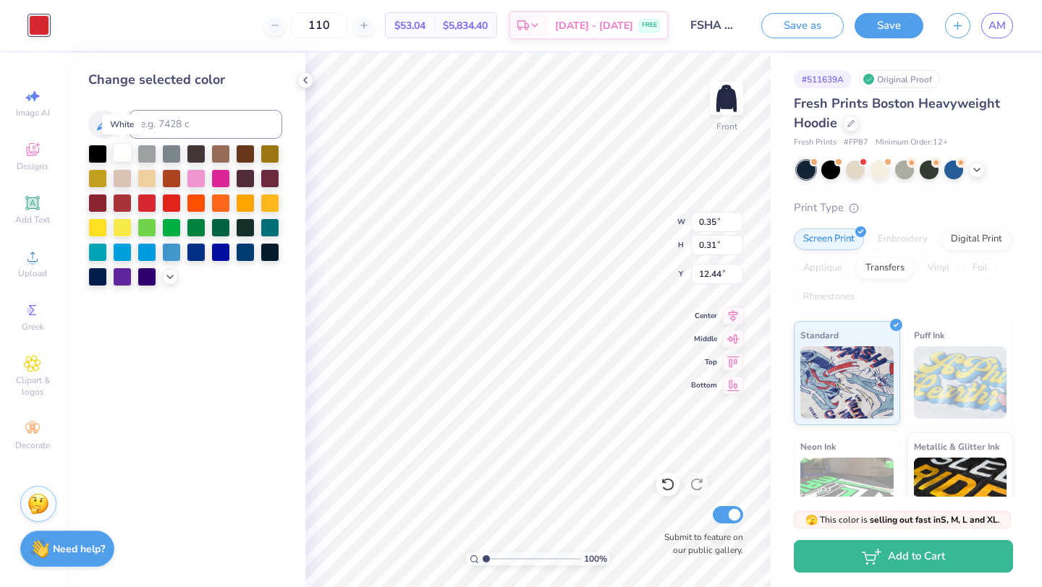
click at [124, 152] on div at bounding box center [122, 152] width 19 height 19
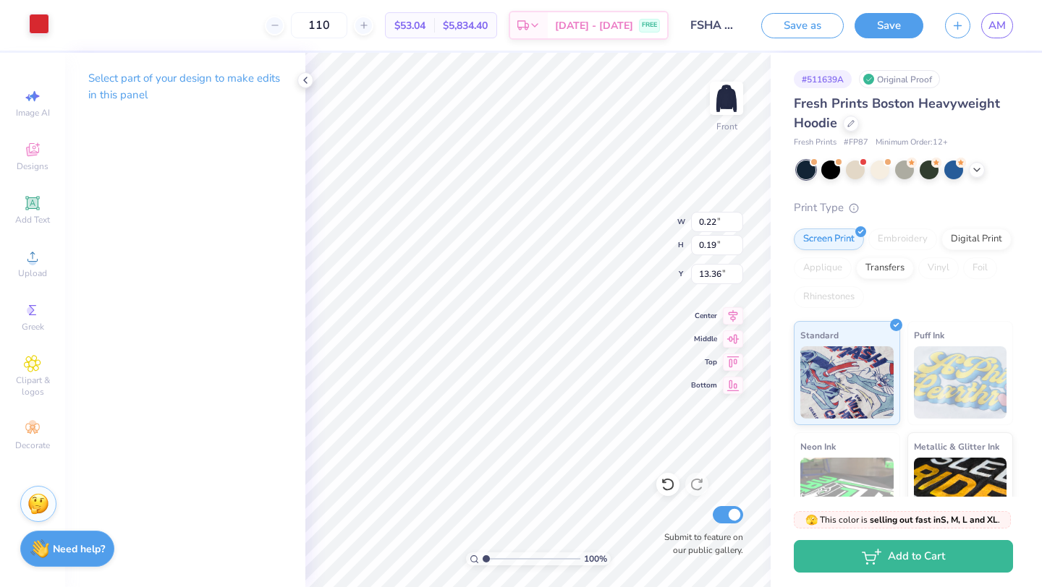
click at [33, 24] on div at bounding box center [39, 24] width 20 height 20
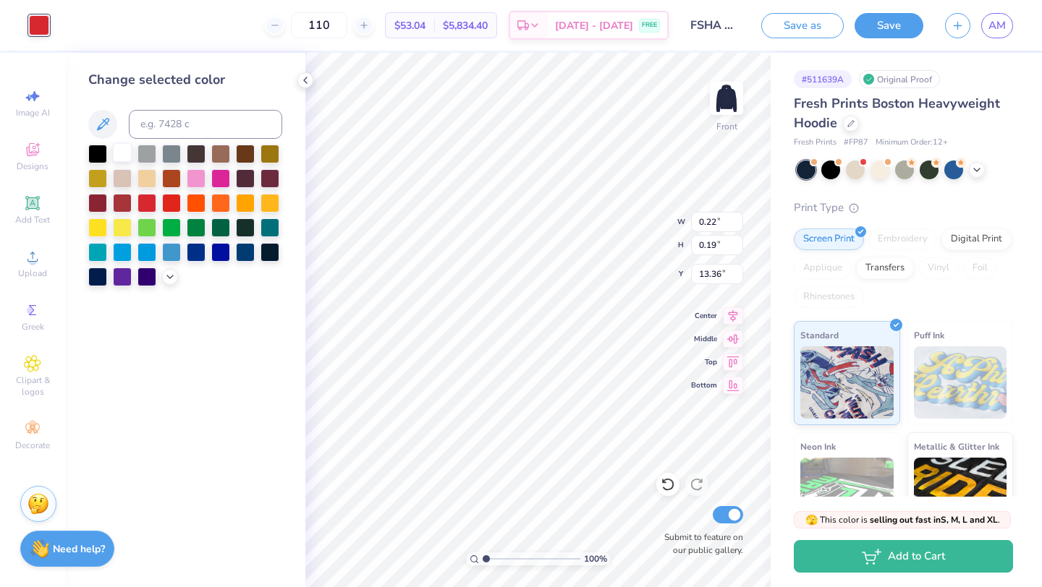
click at [125, 154] on div at bounding box center [122, 152] width 19 height 19
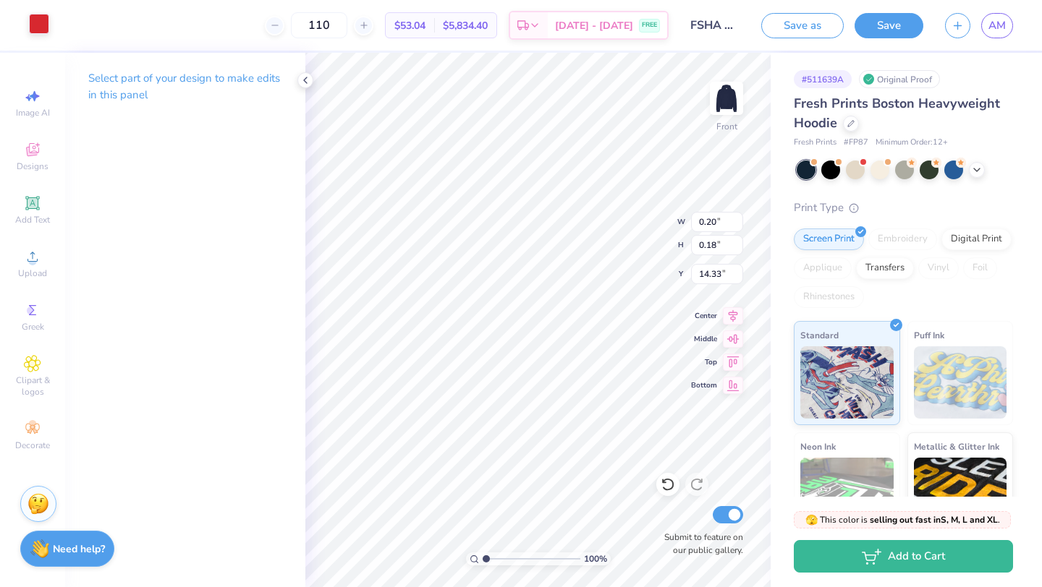
click at [37, 20] on div at bounding box center [39, 24] width 20 height 20
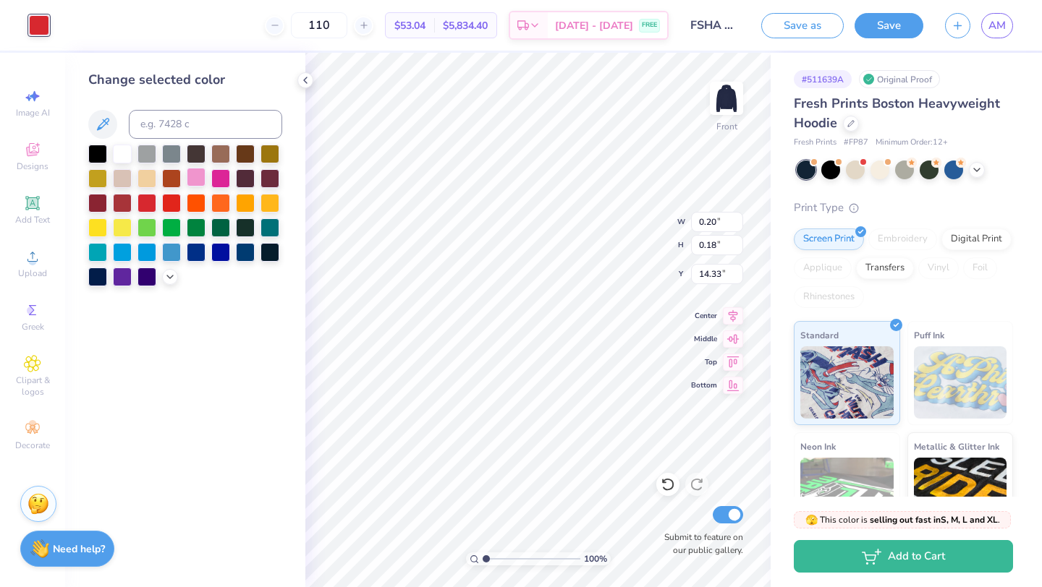
click at [200, 178] on div at bounding box center [196, 177] width 19 height 19
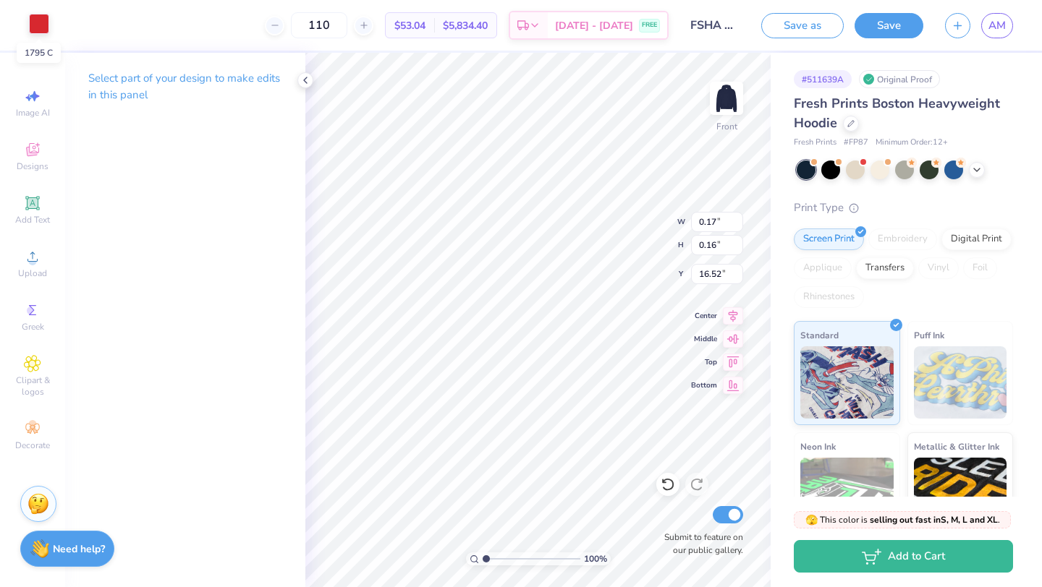
click at [46, 28] on div at bounding box center [39, 24] width 20 height 20
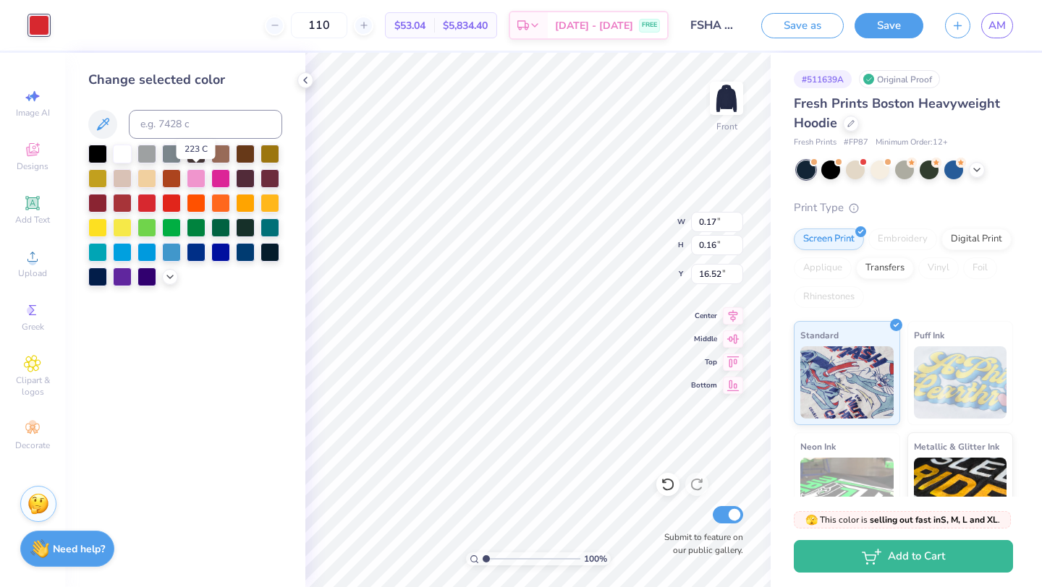
click at [197, 176] on div at bounding box center [196, 178] width 19 height 19
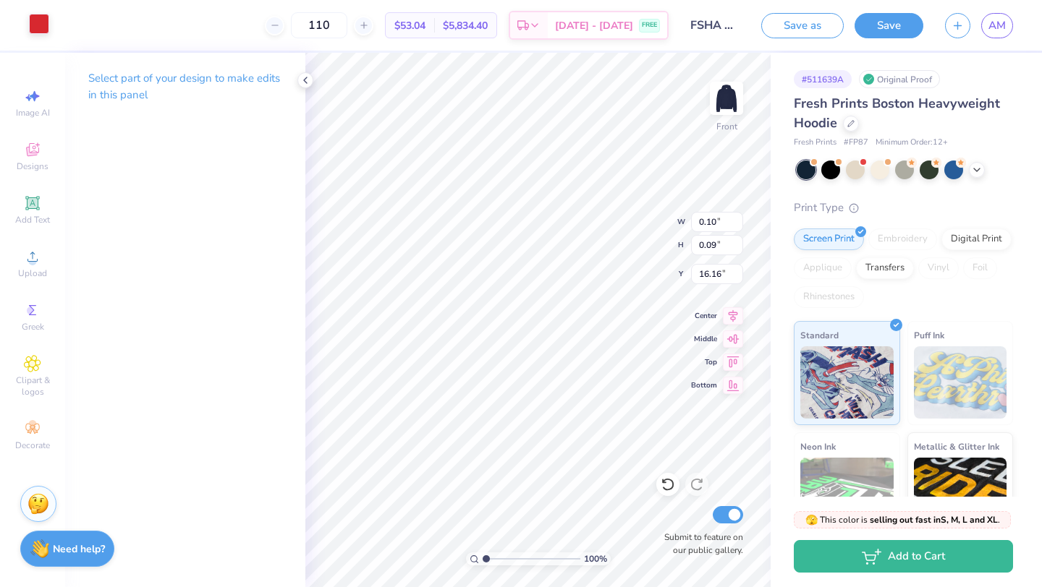
click at [41, 31] on div at bounding box center [39, 24] width 20 height 20
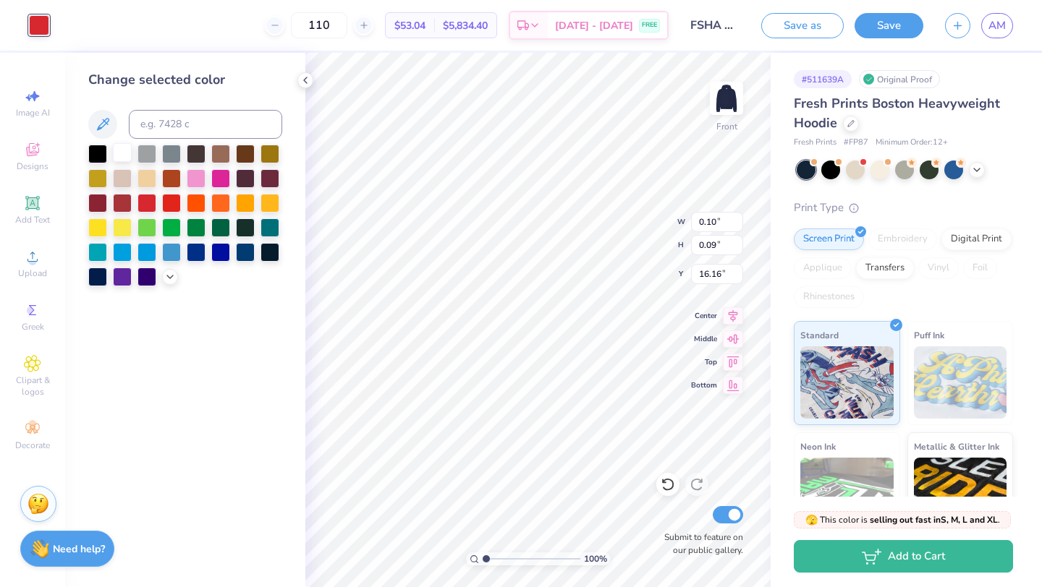
click at [124, 148] on div at bounding box center [122, 152] width 19 height 19
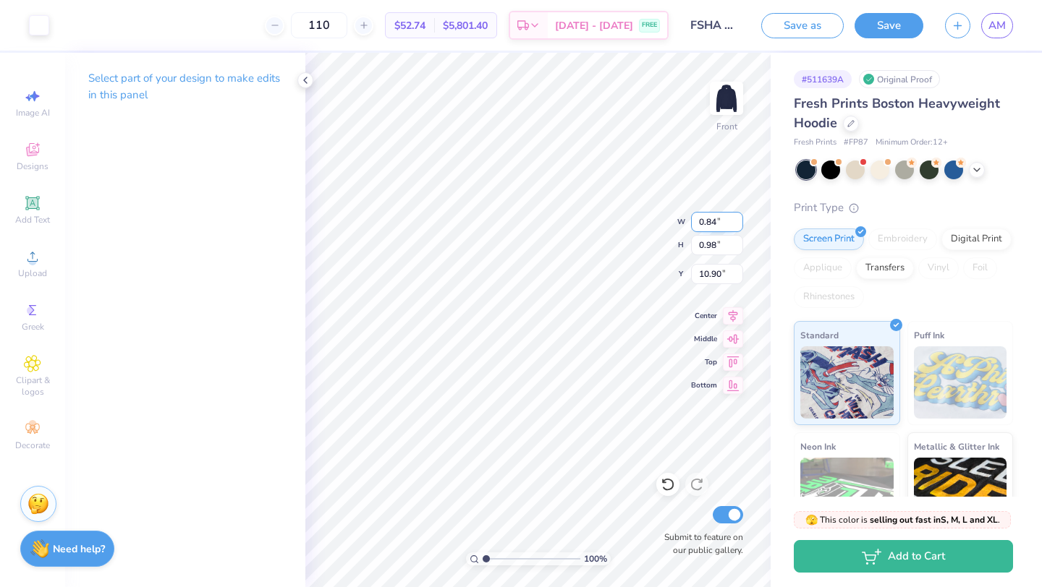
click at [638, 208] on div "100 % Front W 0.84 0.84 " H 0.98 0.98 " Y 10.90 10.90 " Center Middle Top Botto…" at bounding box center [537, 320] width 465 height 535
click at [38, 34] on div at bounding box center [39, 24] width 20 height 20
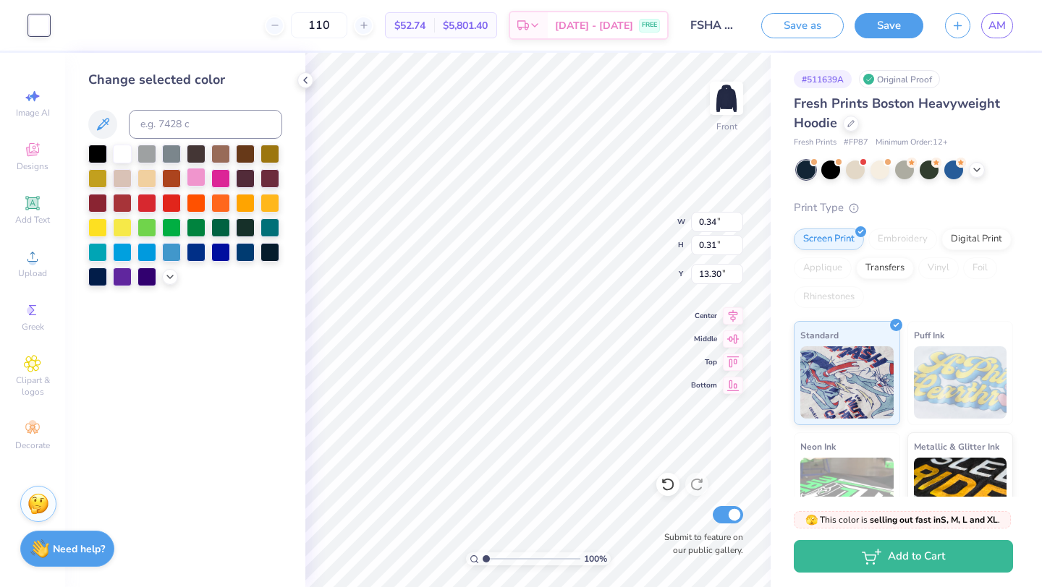
click at [192, 174] on div at bounding box center [196, 177] width 19 height 19
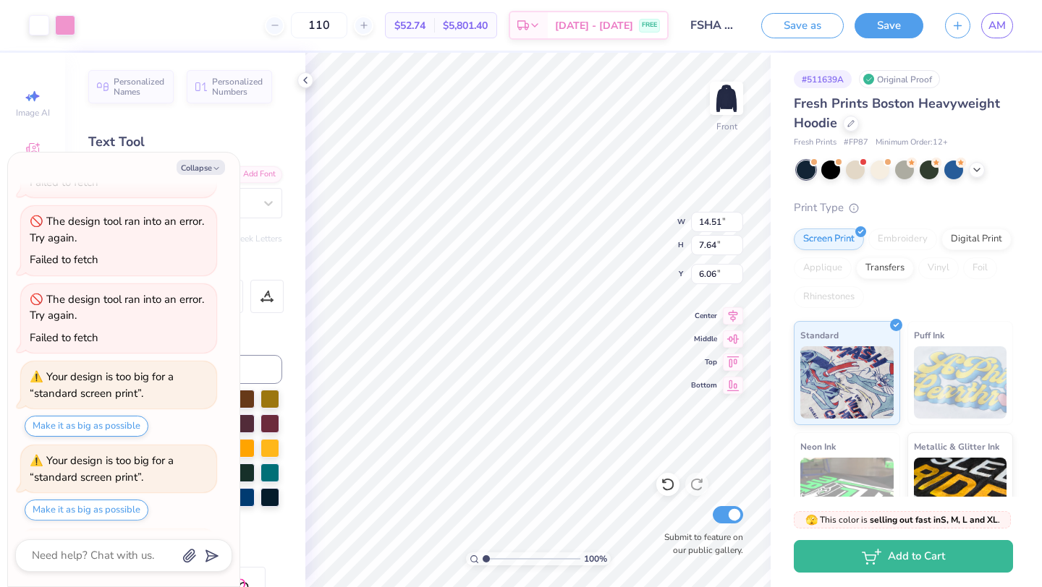
scroll to position [2231, 0]
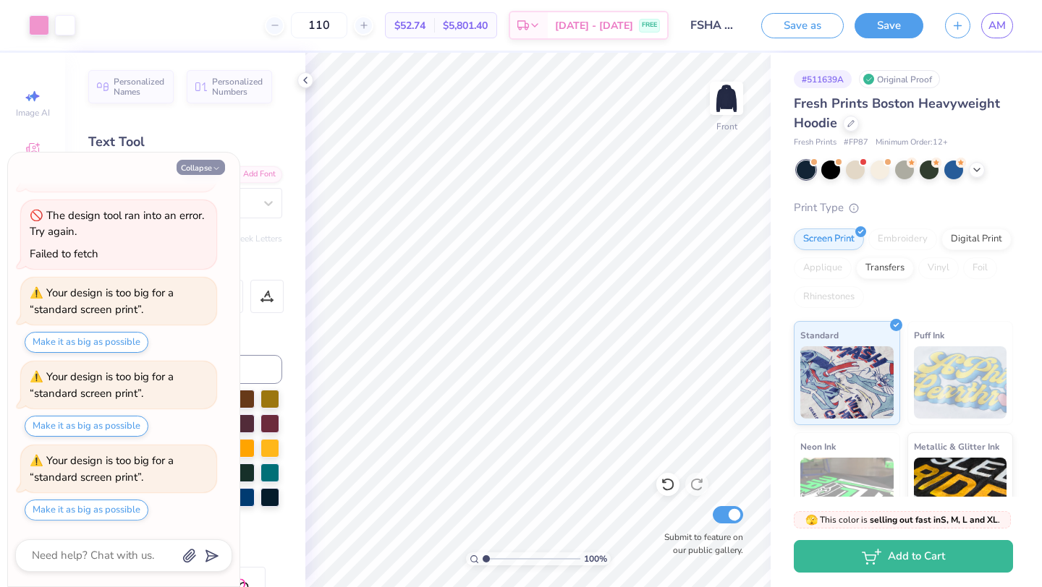
click at [216, 168] on icon "button" at bounding box center [216, 168] width 9 height 9
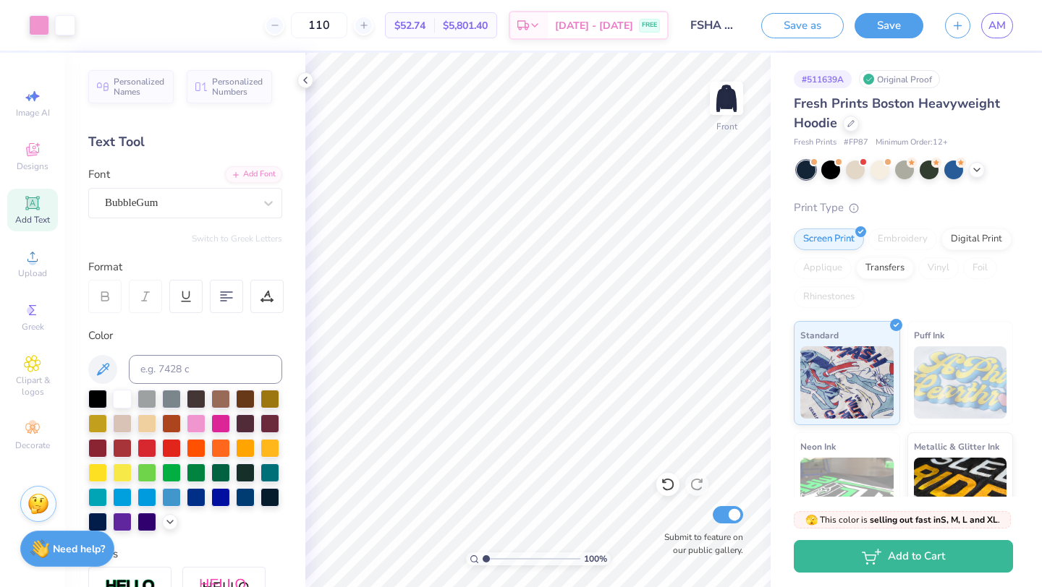
click at [38, 208] on icon at bounding box center [32, 203] width 17 height 17
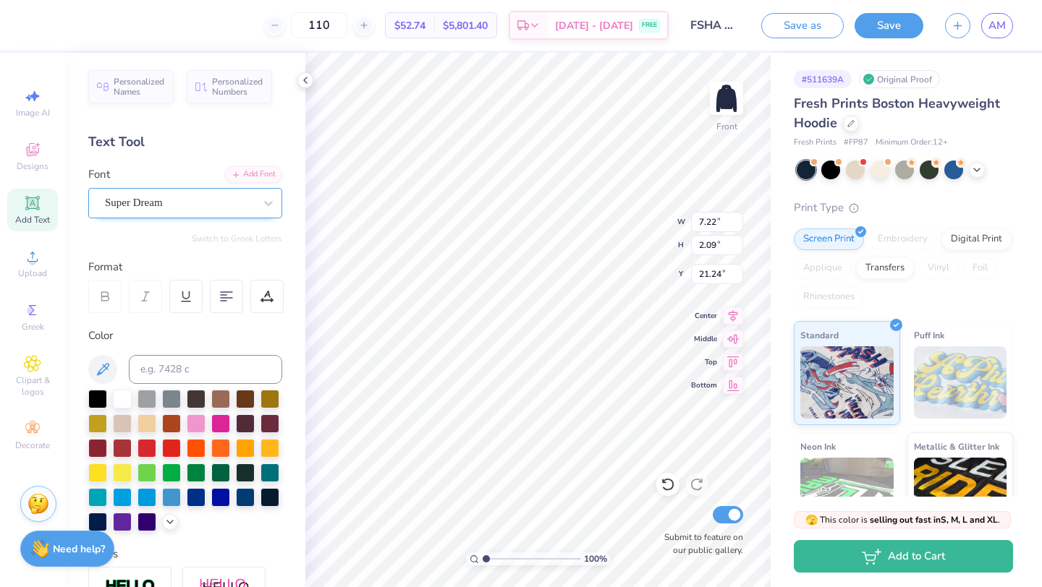
click at [127, 203] on div "Super Dream" at bounding box center [179, 203] width 152 height 22
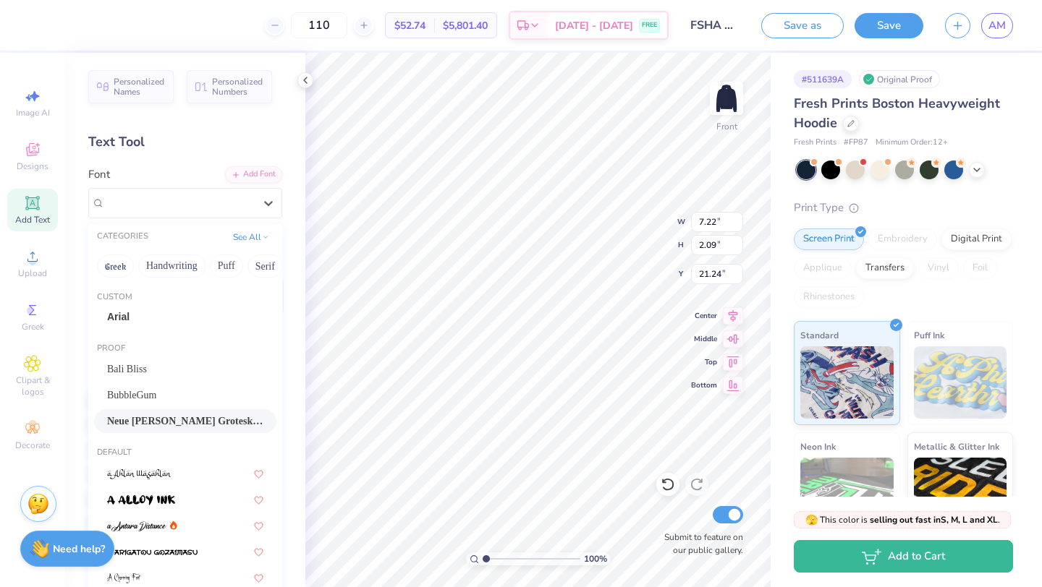
click at [198, 414] on span "Neue [PERSON_NAME] Grotesk Display Pro" at bounding box center [185, 421] width 156 height 15
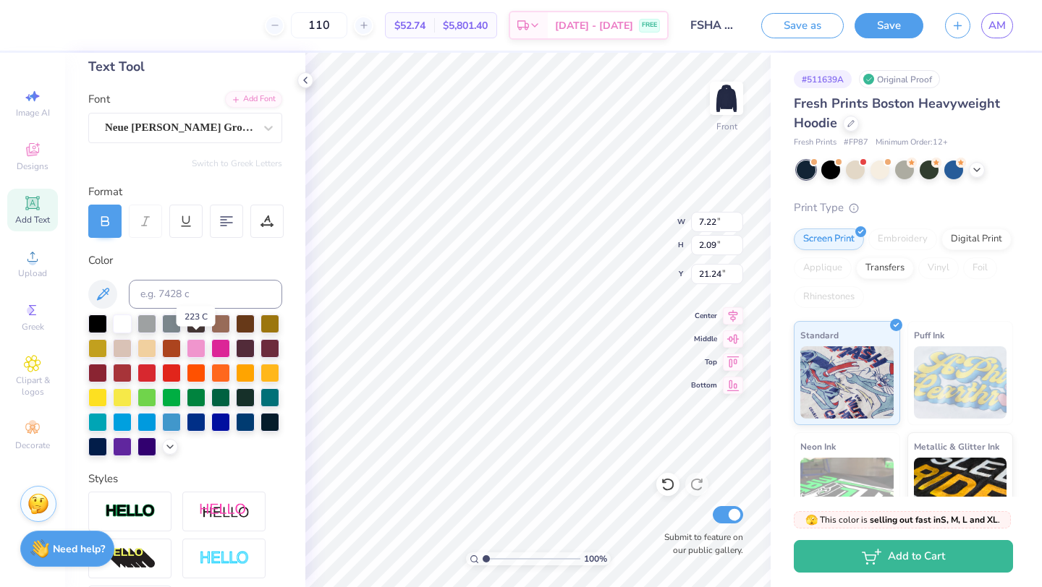
scroll to position [83, 0]
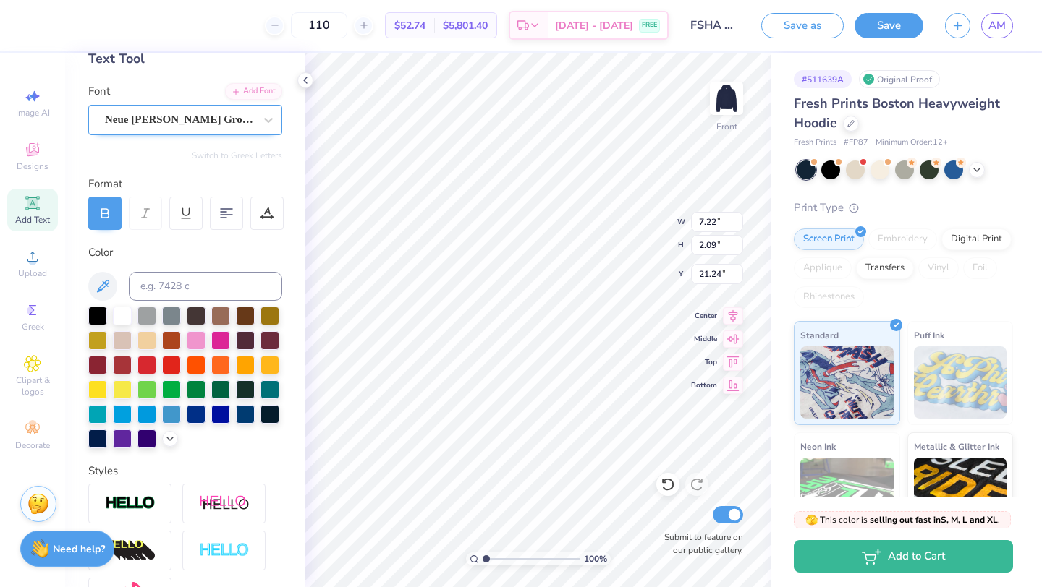
click at [231, 120] on div "Neue [PERSON_NAME] Grotesk Display Pro" at bounding box center [179, 119] width 152 height 22
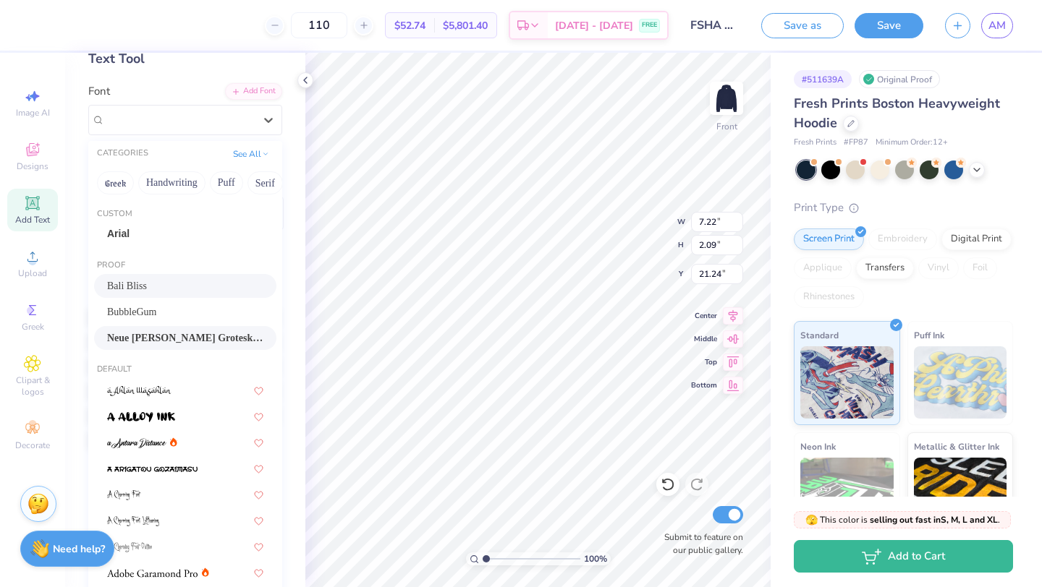
click at [191, 289] on div "Bali Bliss" at bounding box center [185, 285] width 156 height 15
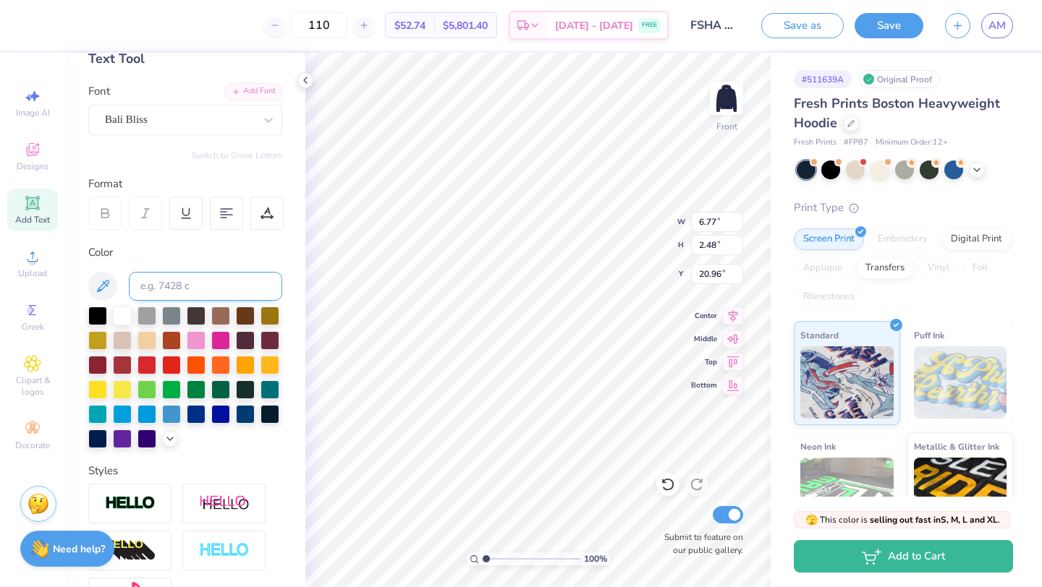
scroll to position [0, 4]
click at [200, 333] on div at bounding box center [196, 339] width 19 height 19
click at [197, 341] on div at bounding box center [196, 339] width 19 height 19
click at [122, 318] on div at bounding box center [122, 314] width 19 height 19
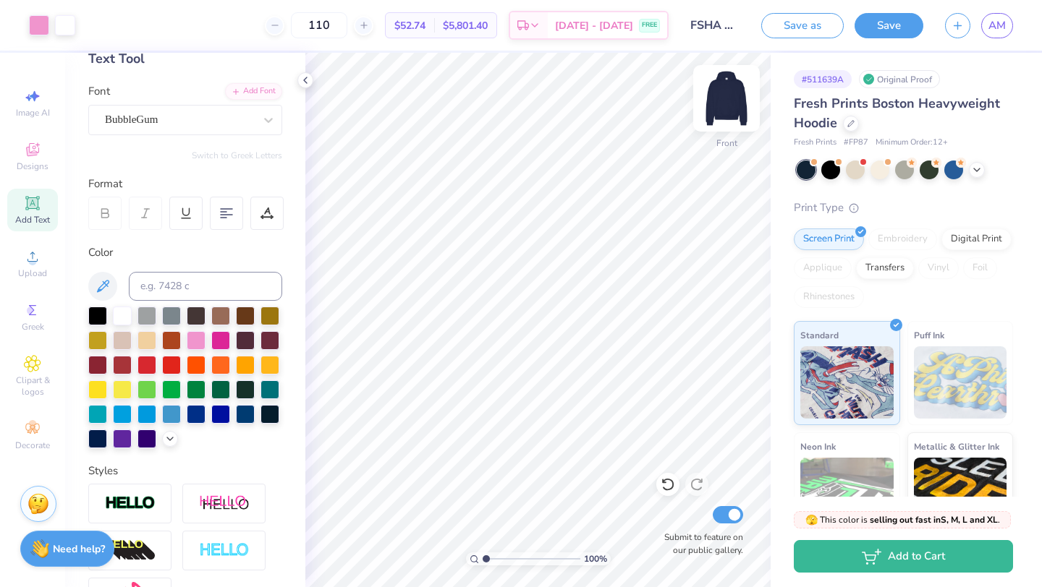
click at [725, 94] on img at bounding box center [726, 98] width 58 height 58
click at [33, 163] on span "Designs" at bounding box center [33, 167] width 32 height 12
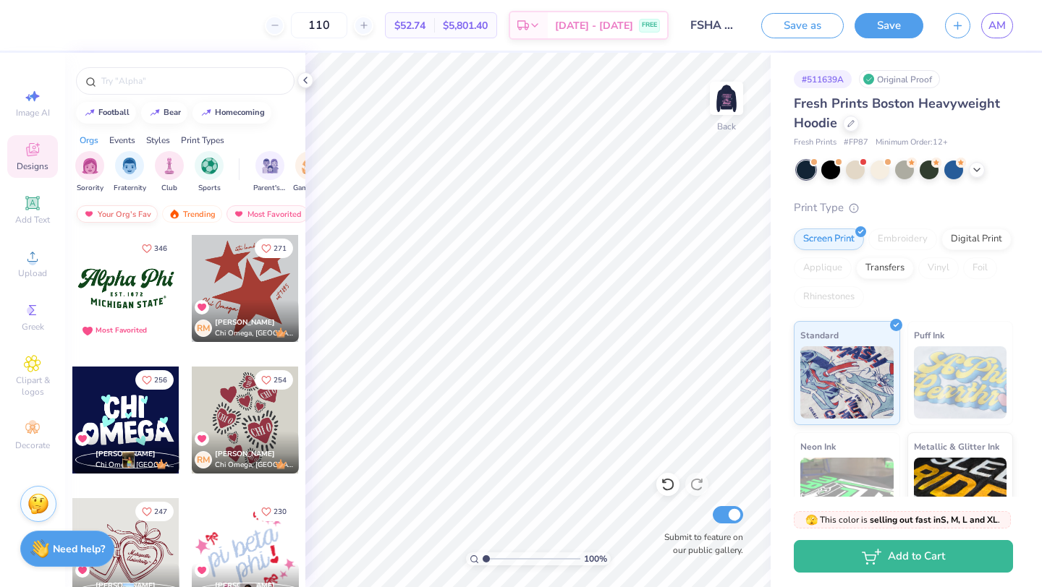
click at [151, 213] on div "Your Org's Fav" at bounding box center [117, 213] width 81 height 17
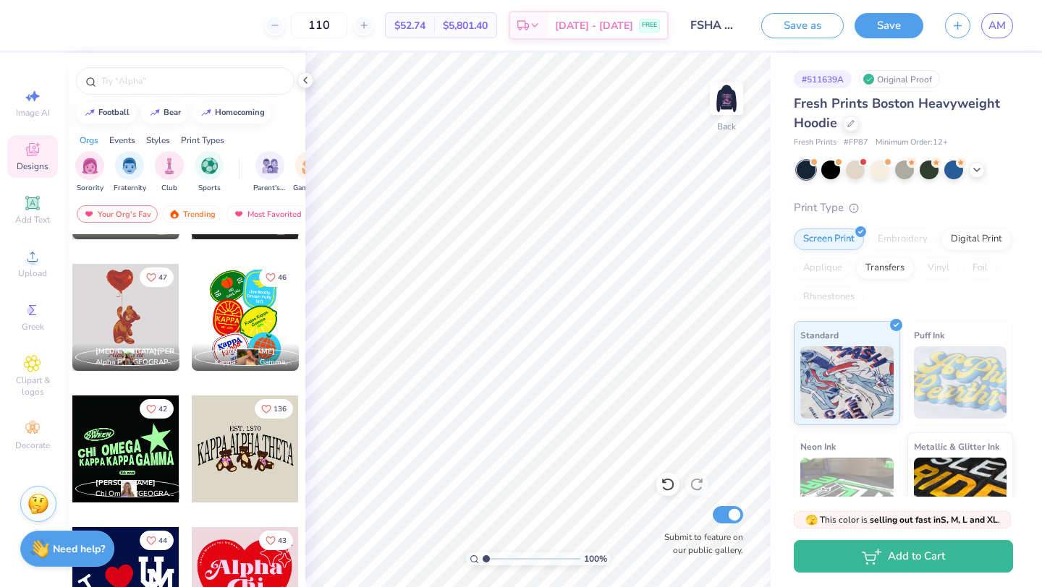
scroll to position [251, 0]
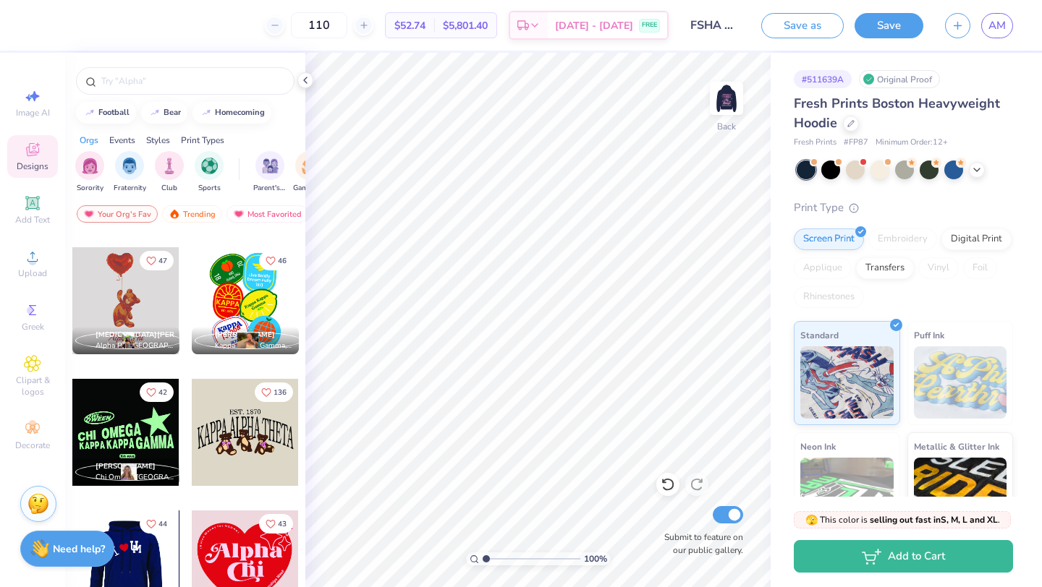
click at [156, 565] on div at bounding box center [125, 564] width 107 height 107
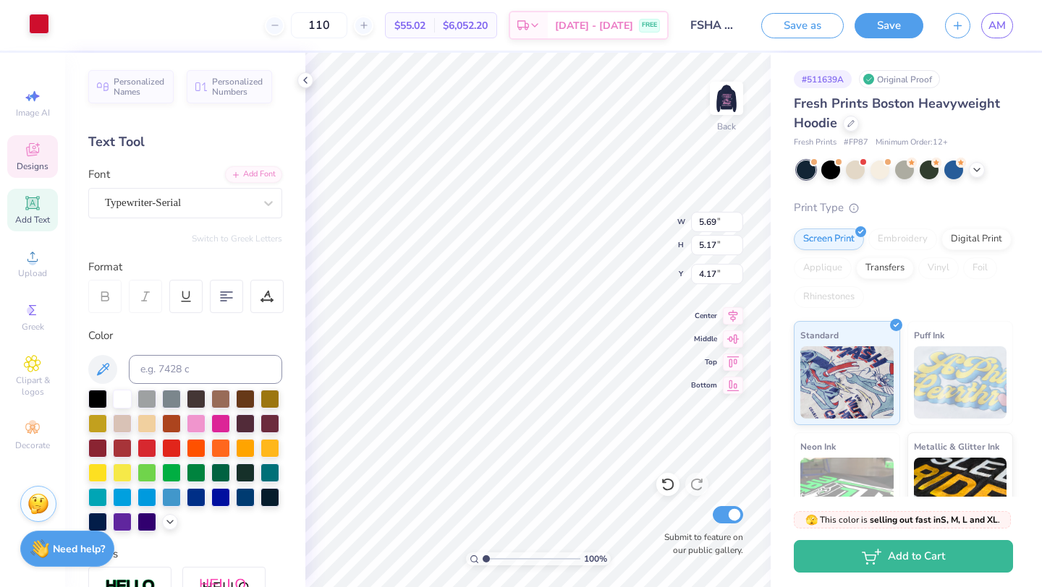
click at [43, 25] on div at bounding box center [39, 24] width 20 height 20
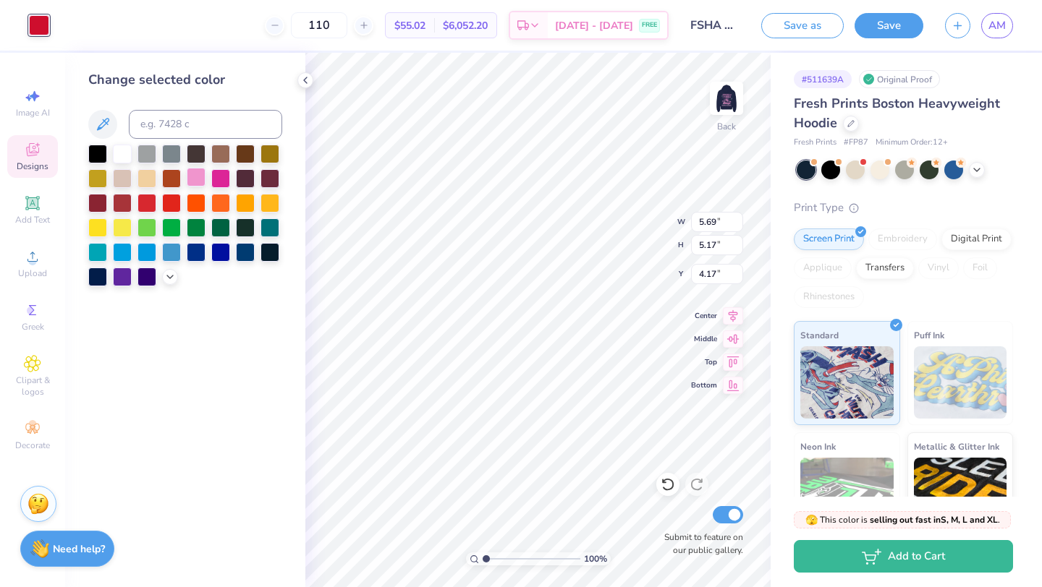
click at [197, 174] on div at bounding box center [196, 177] width 19 height 19
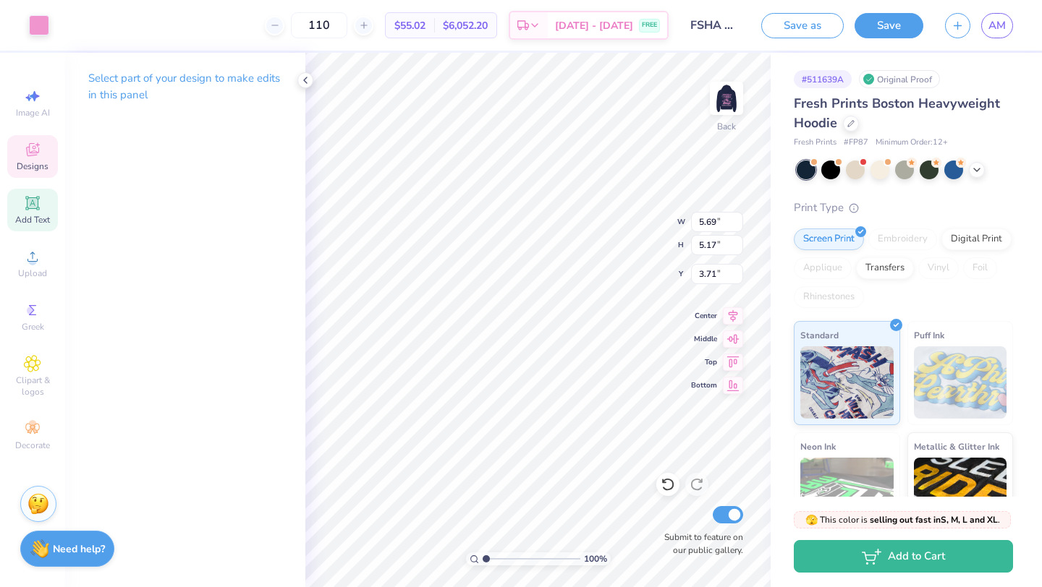
click at [31, 218] on span "Add Text" at bounding box center [32, 220] width 35 height 12
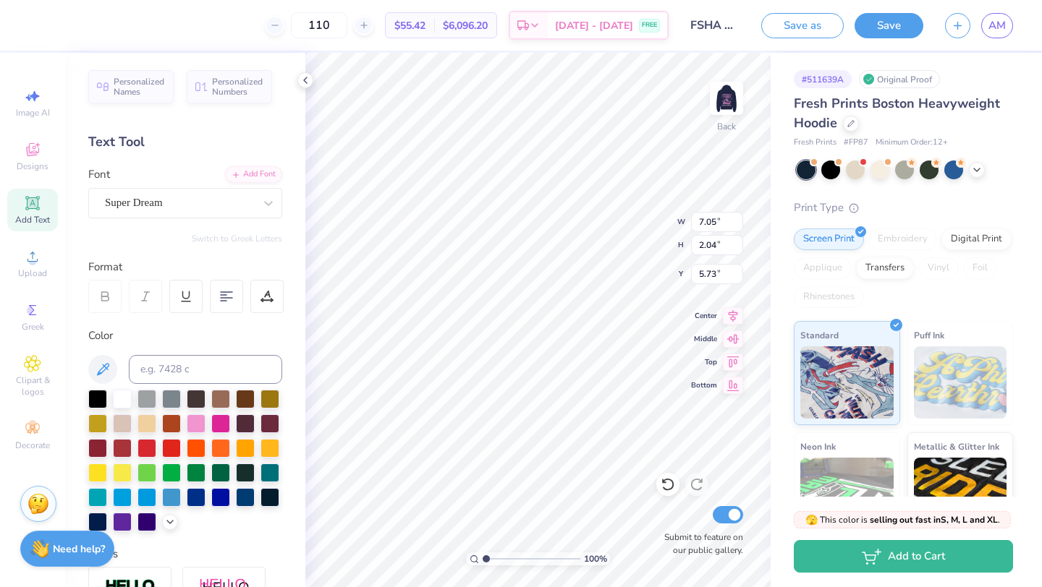
scroll to position [0, 0]
click at [251, 207] on div "Super Dream" at bounding box center [179, 203] width 152 height 22
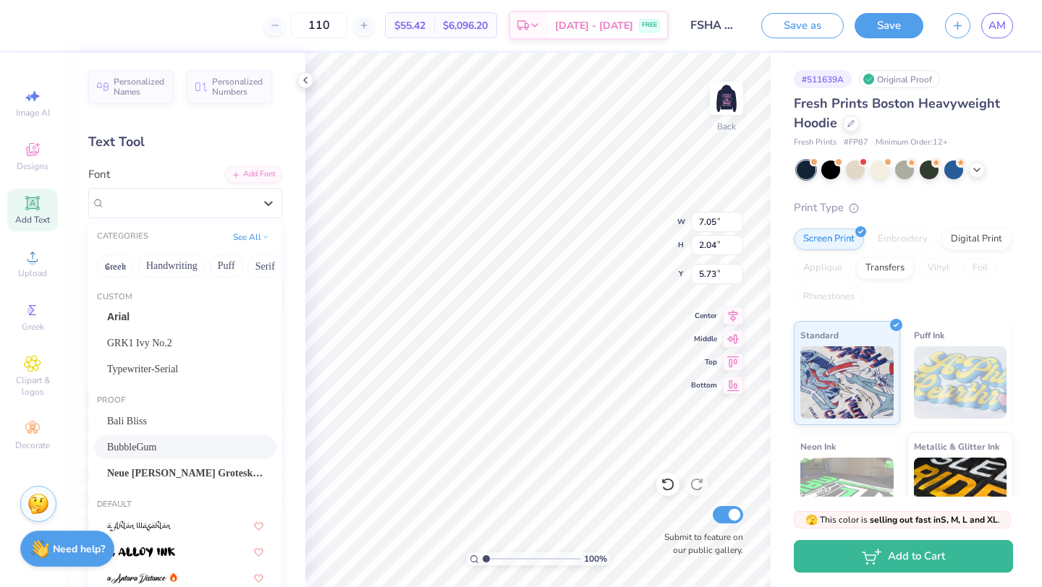
click at [156, 450] on span "BubbleGum" at bounding box center [131, 447] width 49 height 15
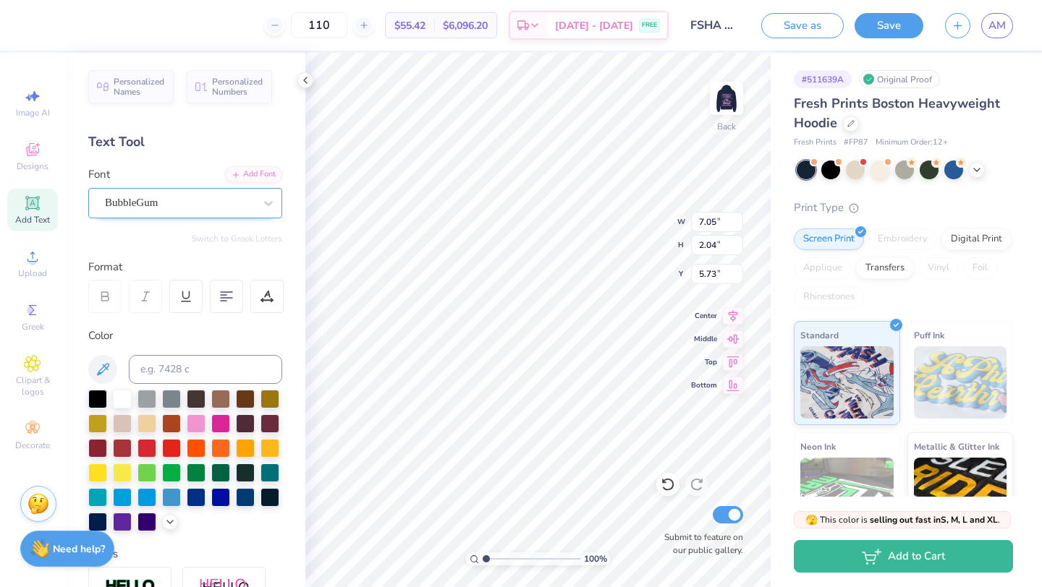
click at [222, 212] on div at bounding box center [179, 203] width 149 height 20
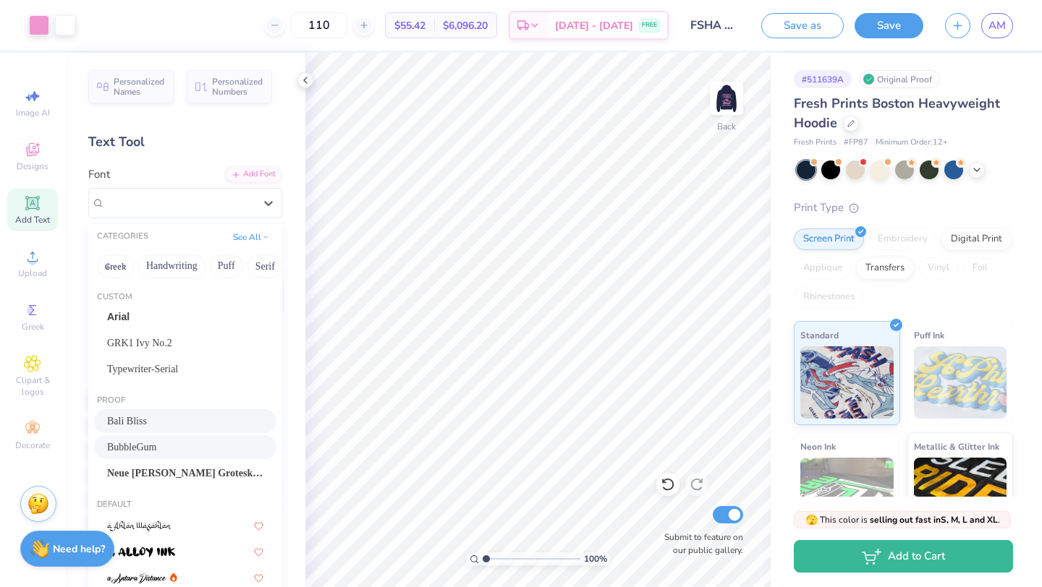
click at [157, 420] on div "Bali Bliss" at bounding box center [185, 421] width 156 height 15
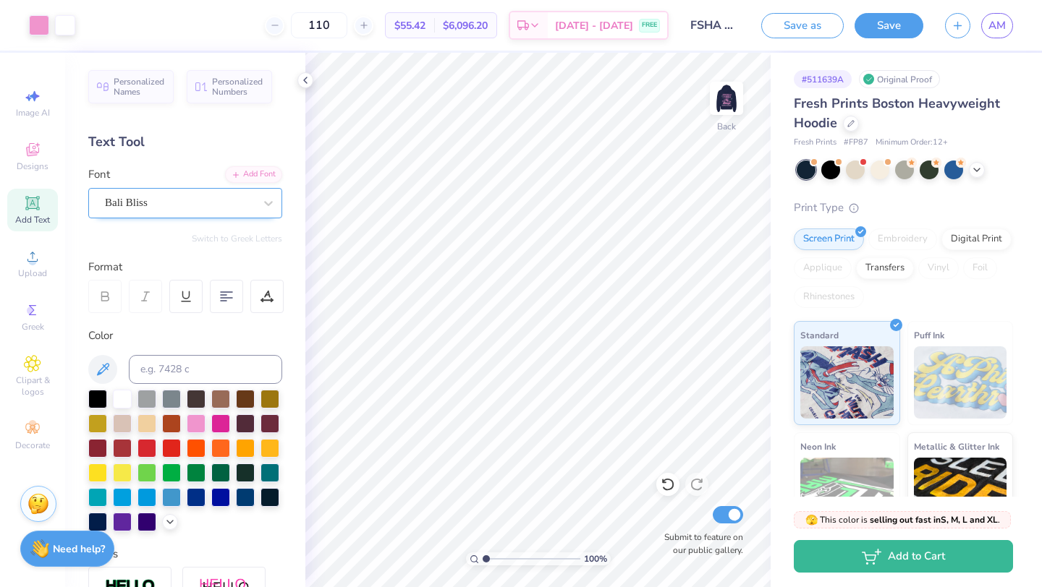
click at [182, 206] on div "Bali Bliss" at bounding box center [179, 203] width 152 height 22
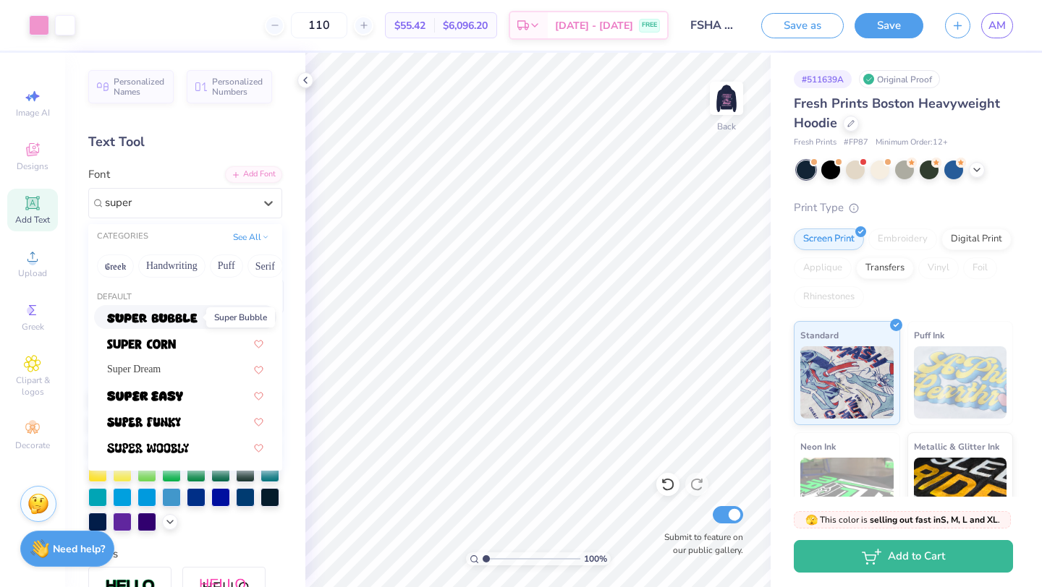
click at [178, 322] on img at bounding box center [152, 318] width 90 height 10
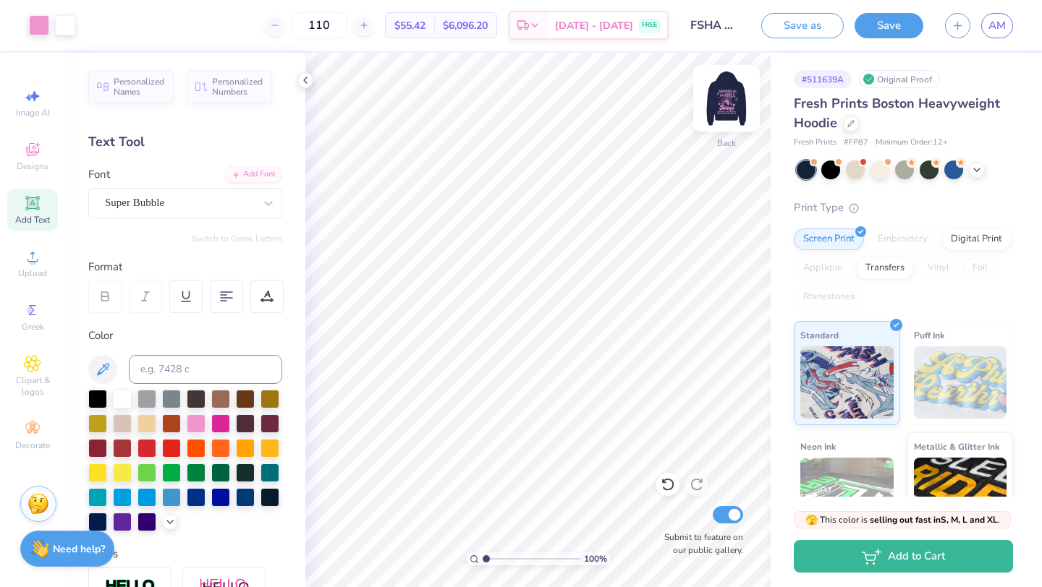
click at [725, 100] on img at bounding box center [726, 98] width 58 height 58
click at [738, 103] on img at bounding box center [726, 98] width 58 height 58
click at [37, 252] on icon at bounding box center [32, 256] width 17 height 17
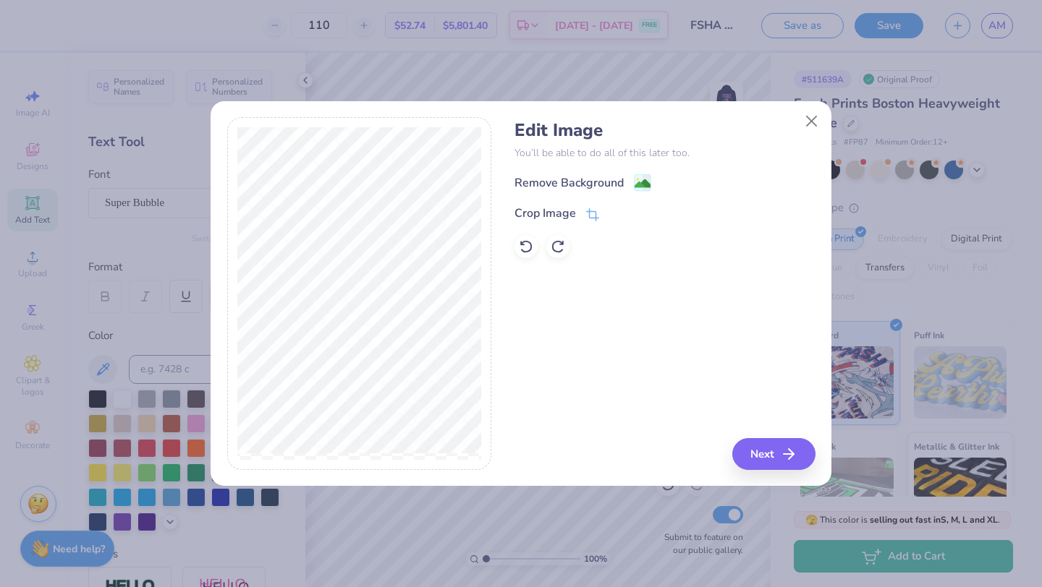
click at [610, 172] on div "Edit Image You’ll be able to do all of this later too. Remove Background Crop I…" at bounding box center [664, 189] width 300 height 138
click at [617, 182] on div "Remove Background" at bounding box center [568, 184] width 109 height 17
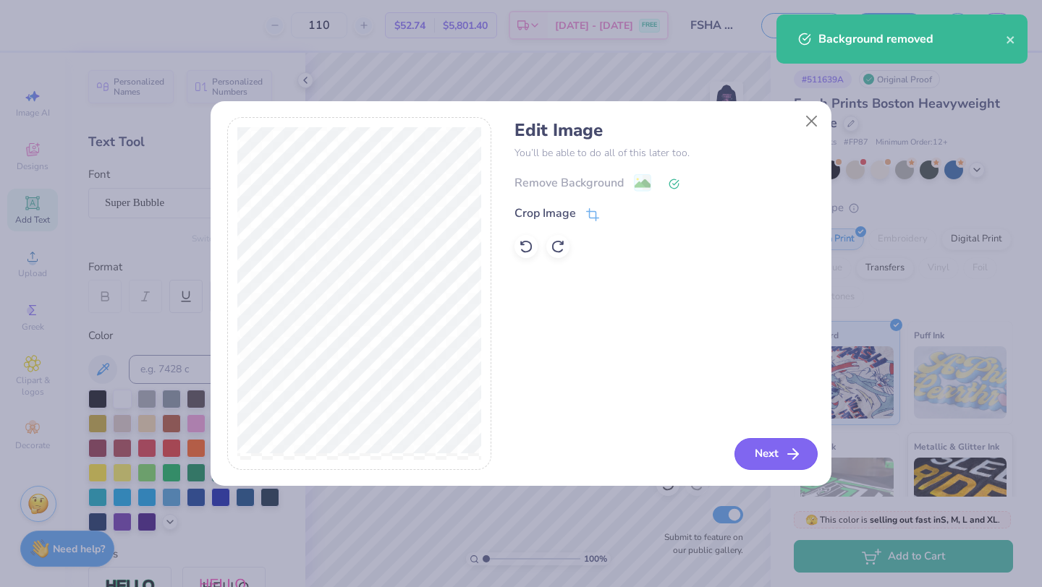
click at [795, 456] on polyline "button" at bounding box center [795, 454] width 5 height 10
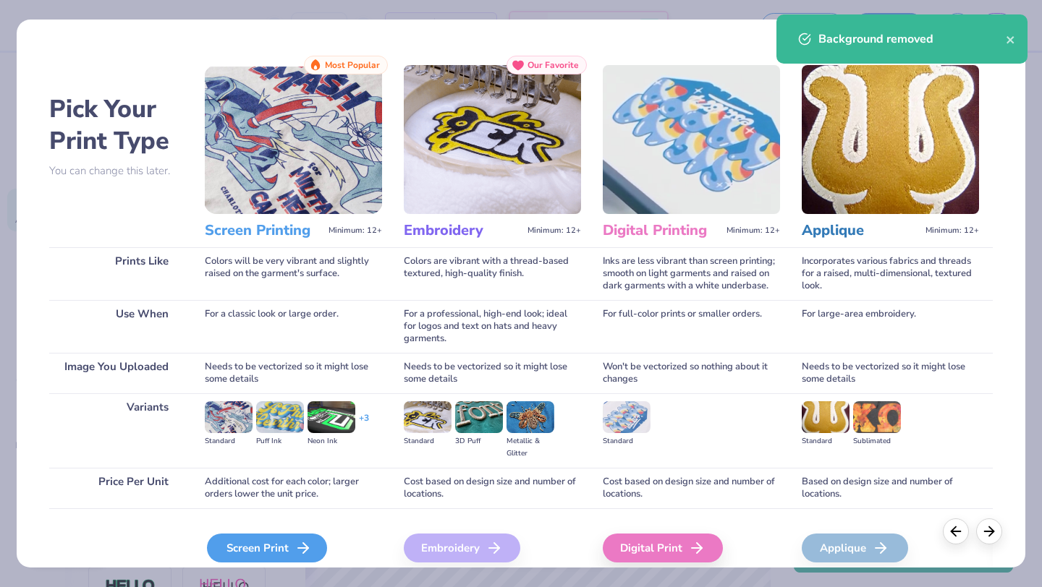
click at [294, 552] on icon at bounding box center [302, 548] width 17 height 17
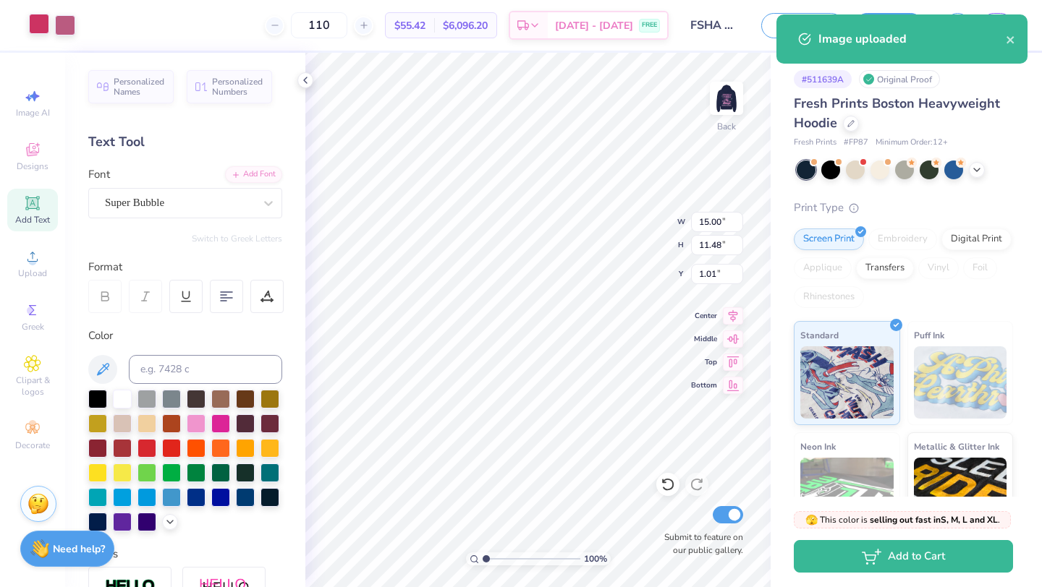
click at [38, 27] on div at bounding box center [39, 24] width 20 height 20
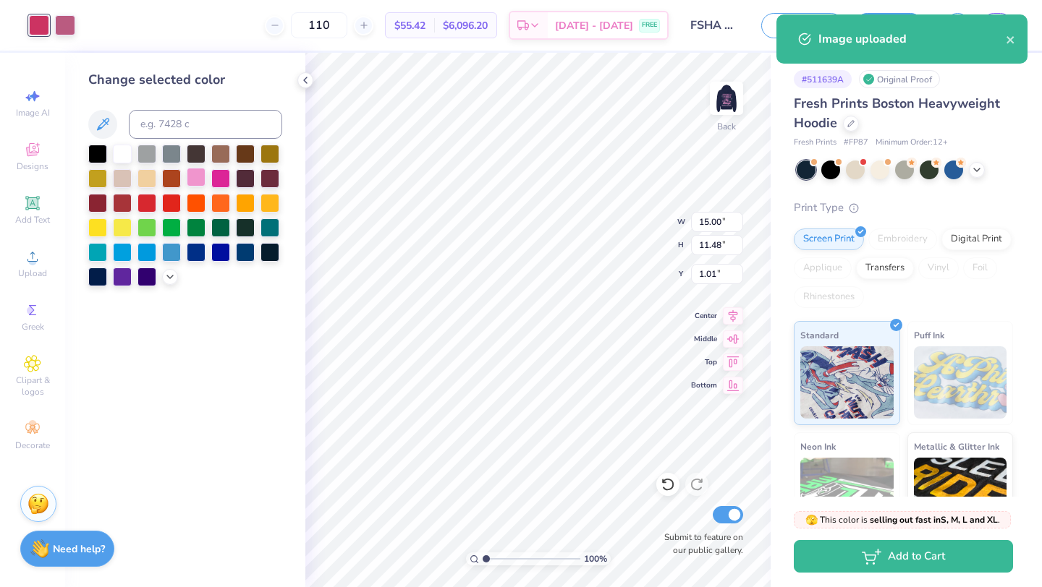
click at [195, 176] on div at bounding box center [196, 177] width 19 height 19
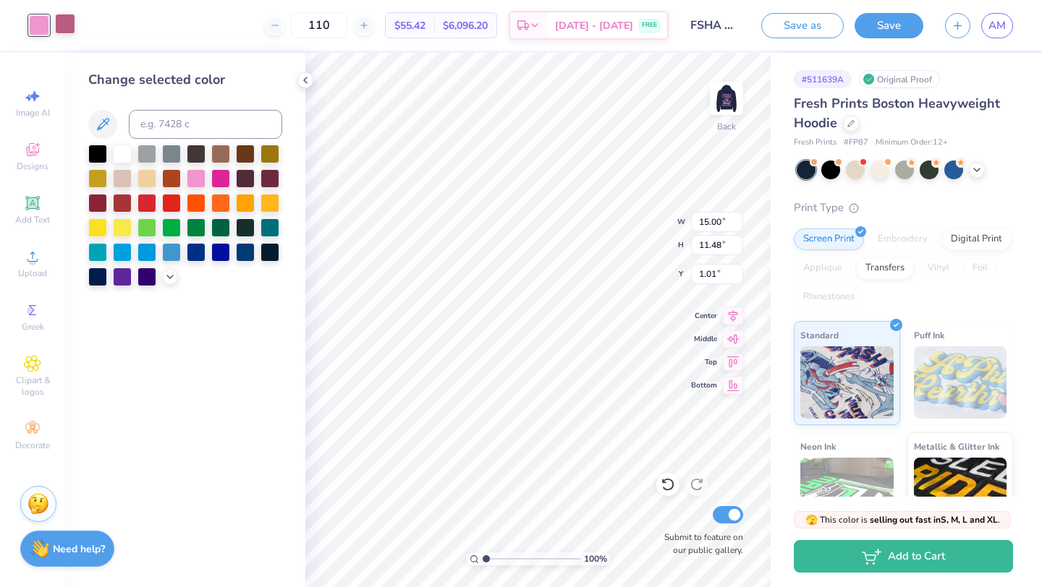
click at [64, 33] on div at bounding box center [65, 24] width 20 height 20
click at [198, 180] on div at bounding box center [196, 177] width 19 height 19
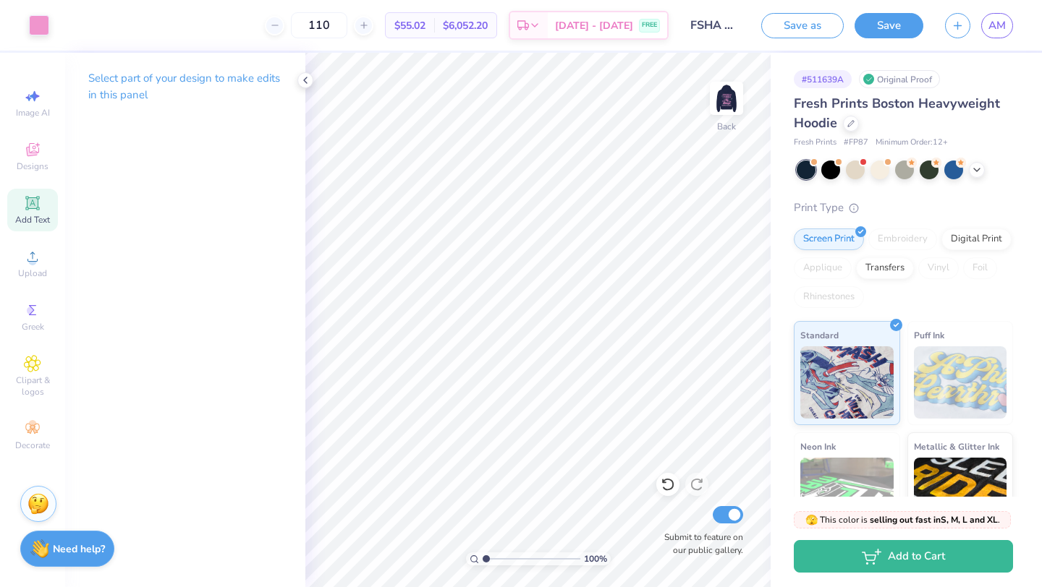
click at [36, 225] on span "Add Text" at bounding box center [32, 220] width 35 height 12
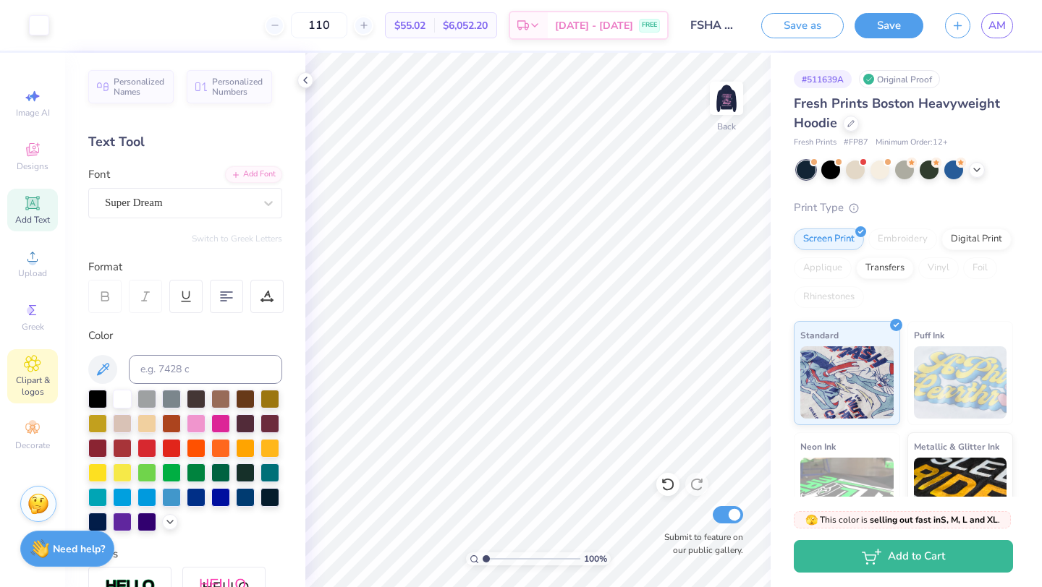
click at [30, 375] on span "Clipart & logos" at bounding box center [32, 386] width 51 height 23
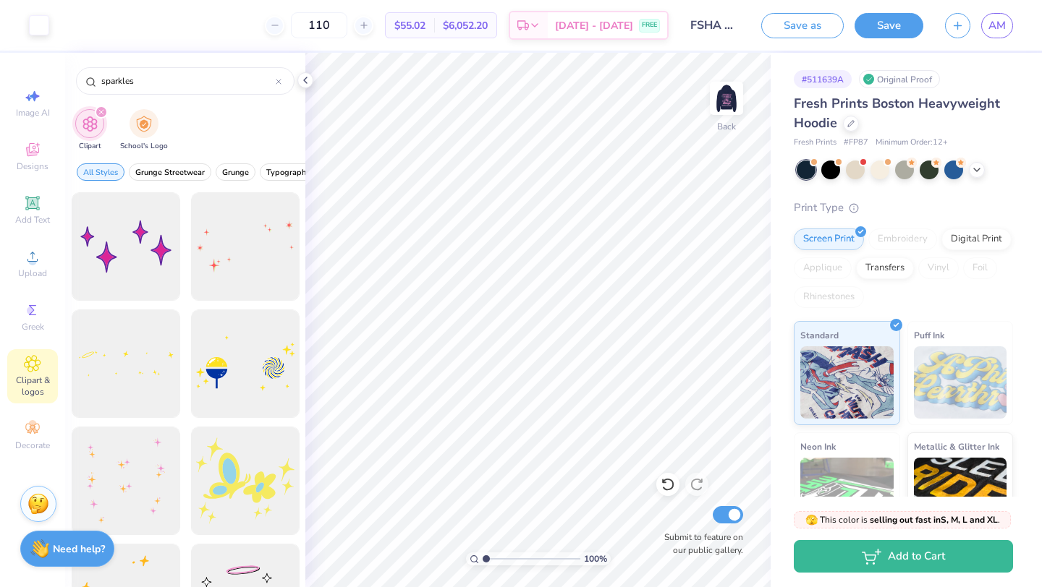
scroll to position [8, 0]
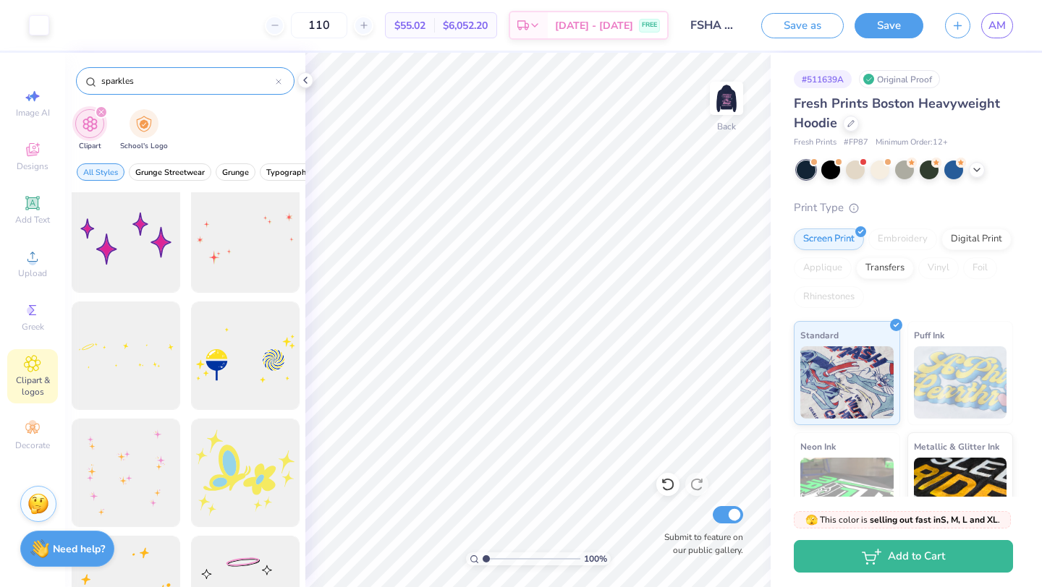
click at [278, 82] on icon at bounding box center [278, 82] width 4 height 4
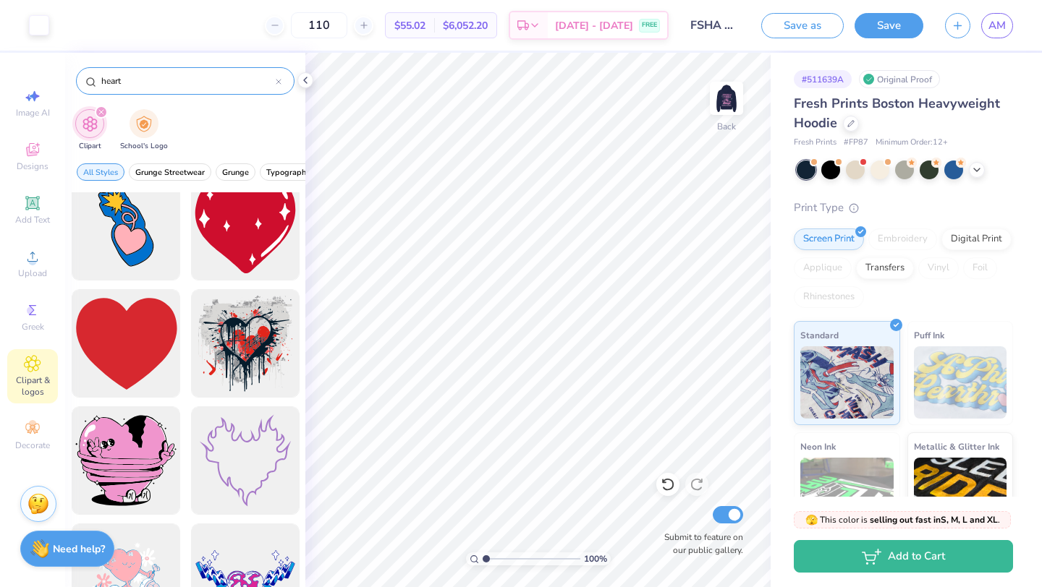
scroll to position [2247, 0]
click at [166, 351] on div at bounding box center [125, 343] width 119 height 119
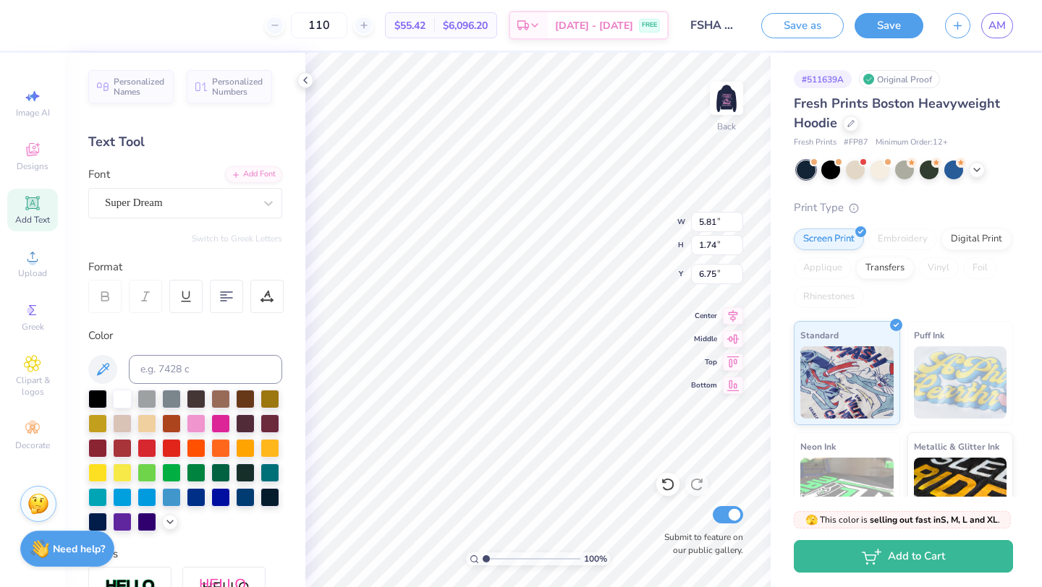
scroll to position [0, 0]
click at [43, 27] on div at bounding box center [39, 24] width 20 height 20
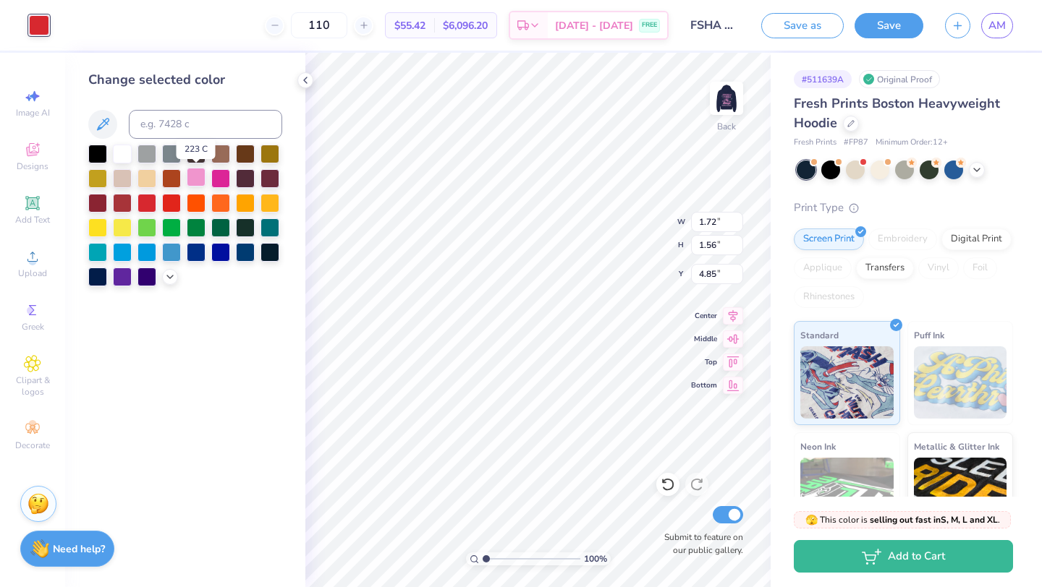
click at [199, 179] on div at bounding box center [196, 177] width 19 height 19
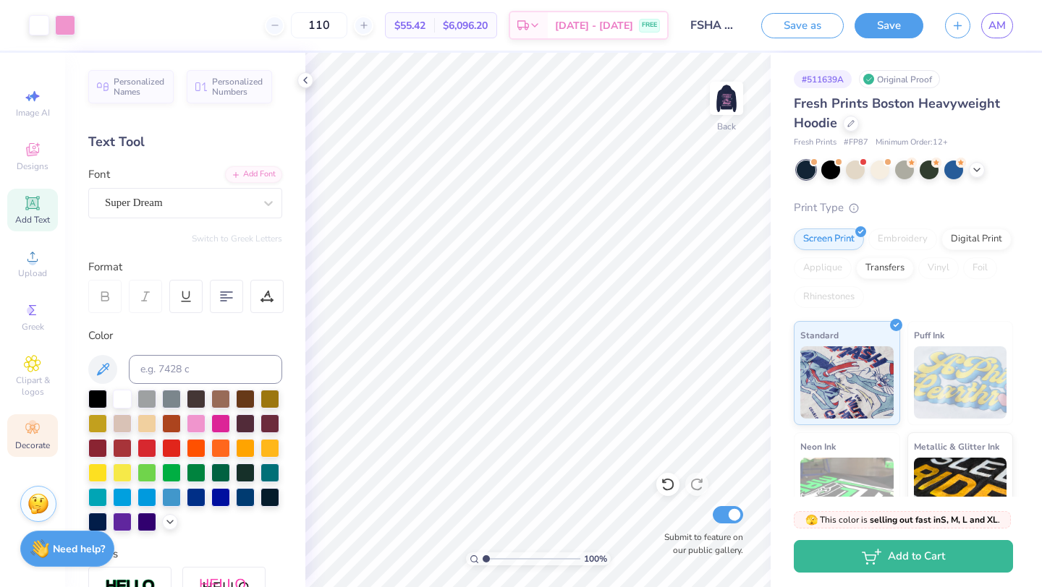
click at [31, 433] on icon at bounding box center [32, 428] width 17 height 17
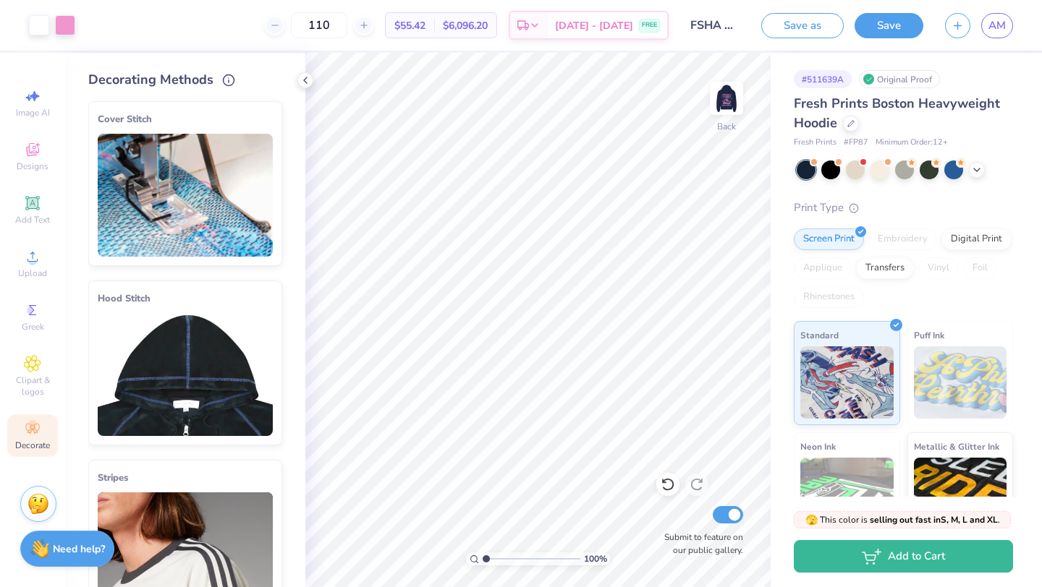
click at [214, 176] on img at bounding box center [185, 195] width 175 height 123
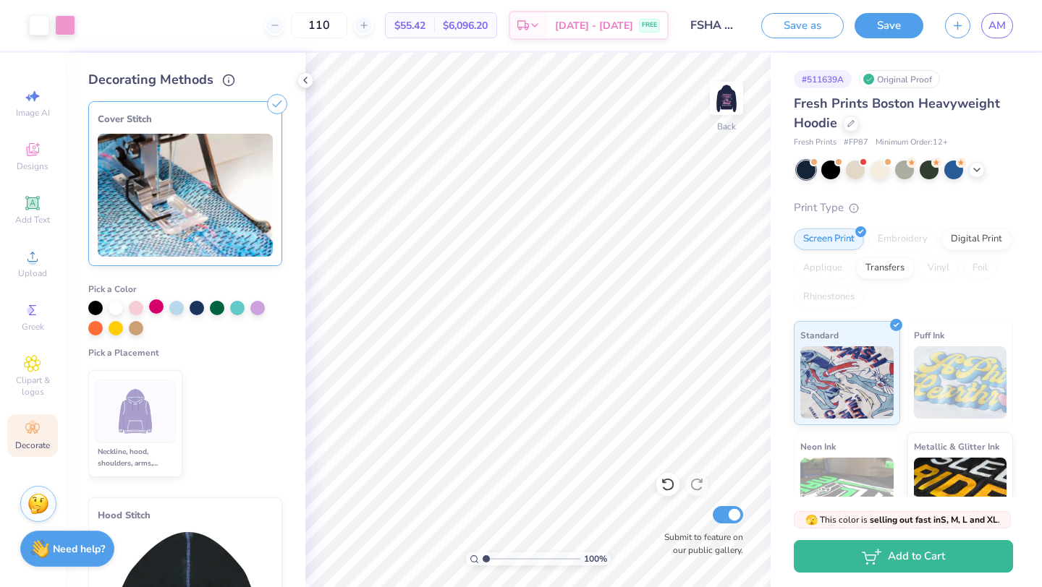
click at [158, 306] on div at bounding box center [156, 306] width 14 height 14
click at [214, 111] on div "Cover Stitch" at bounding box center [185, 119] width 175 height 17
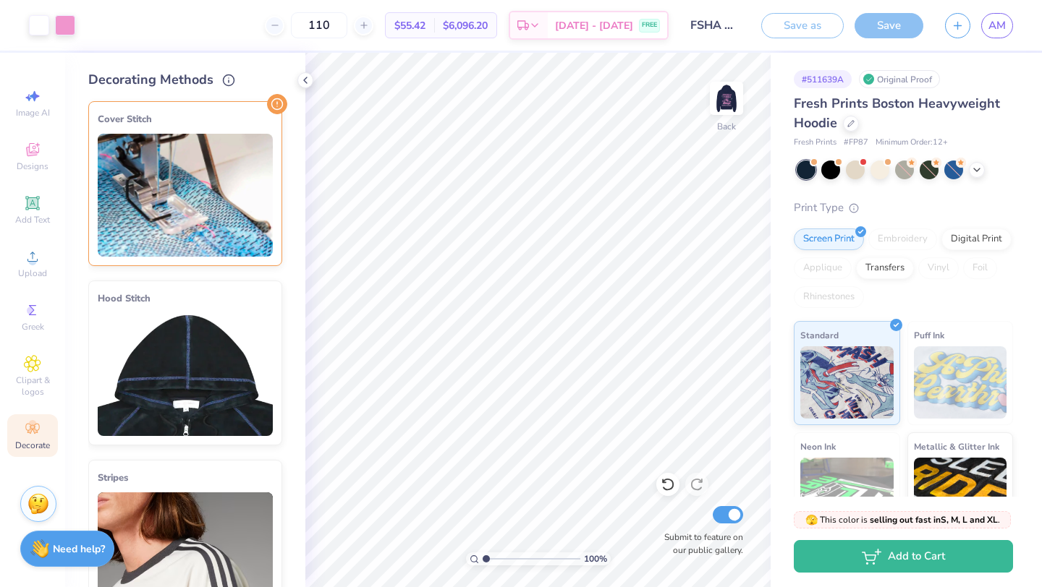
click at [214, 111] on div "Cover Stitch" at bounding box center [185, 119] width 175 height 17
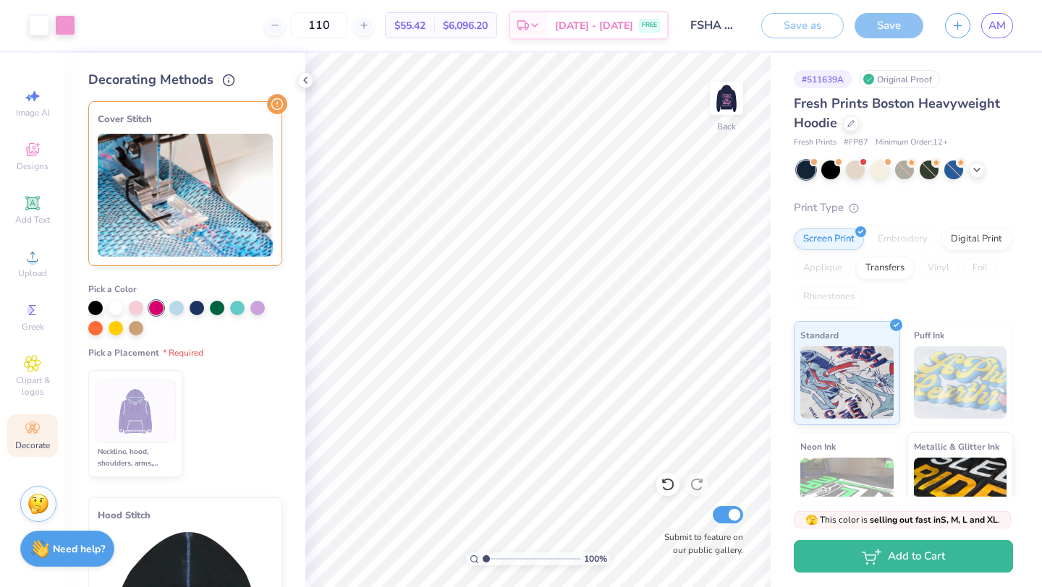
click at [153, 432] on img at bounding box center [135, 412] width 54 height 54
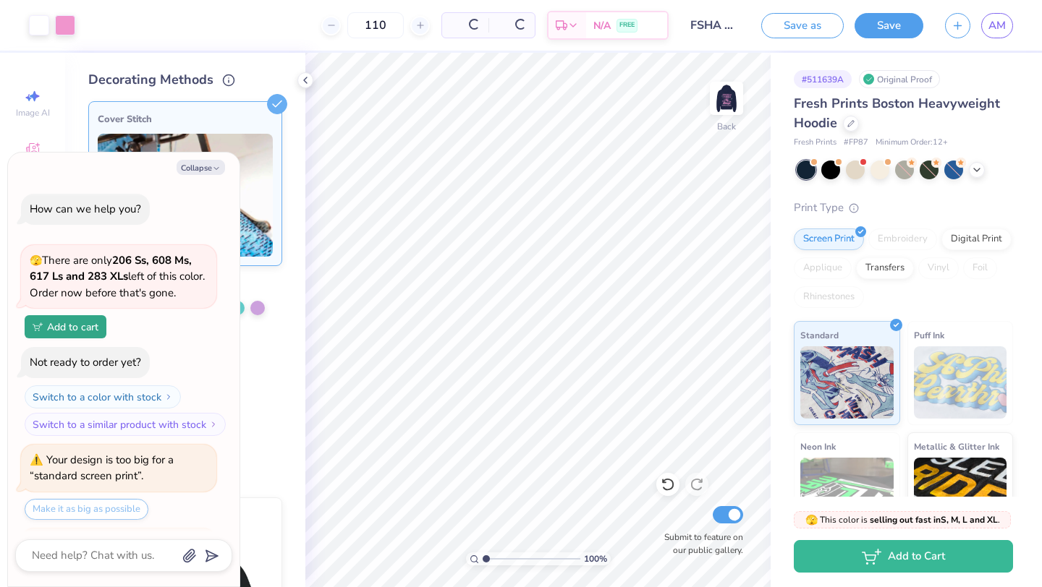
scroll to position [2336, 0]
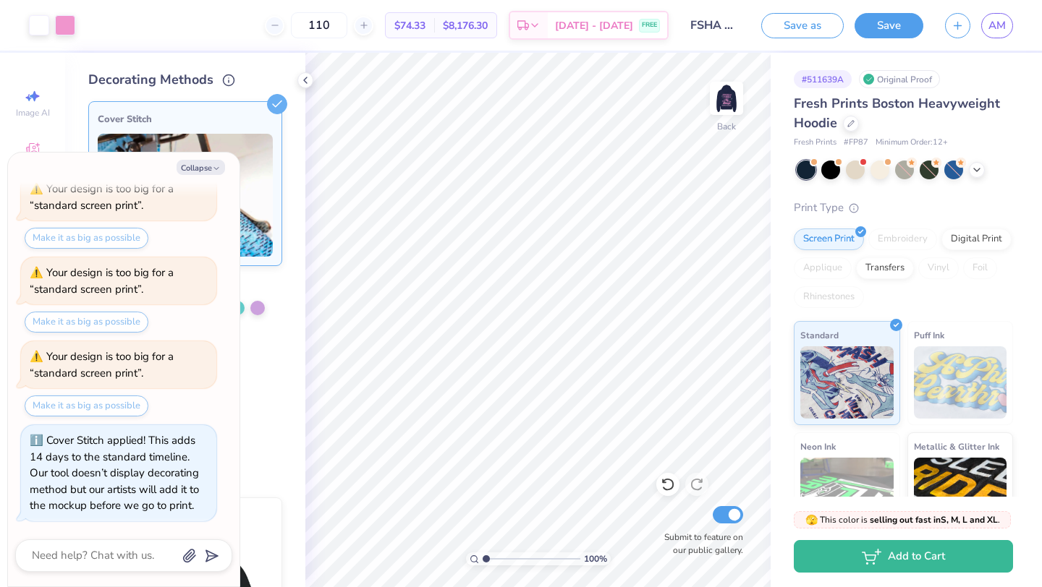
click at [214, 157] on div "Collapse How can we help you? 🫣 There are only 206 Ss, 608 Ms, 617 Ls and 283 X…" at bounding box center [123, 370] width 231 height 434
click at [213, 162] on button "Collapse" at bounding box center [200, 167] width 48 height 15
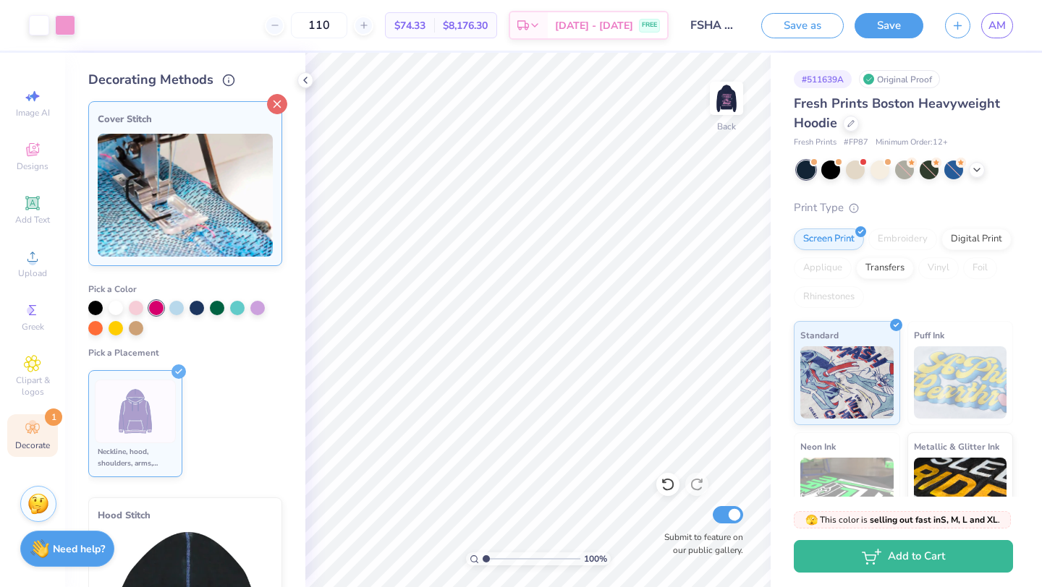
click at [277, 114] on icon at bounding box center [277, 104] width 20 height 20
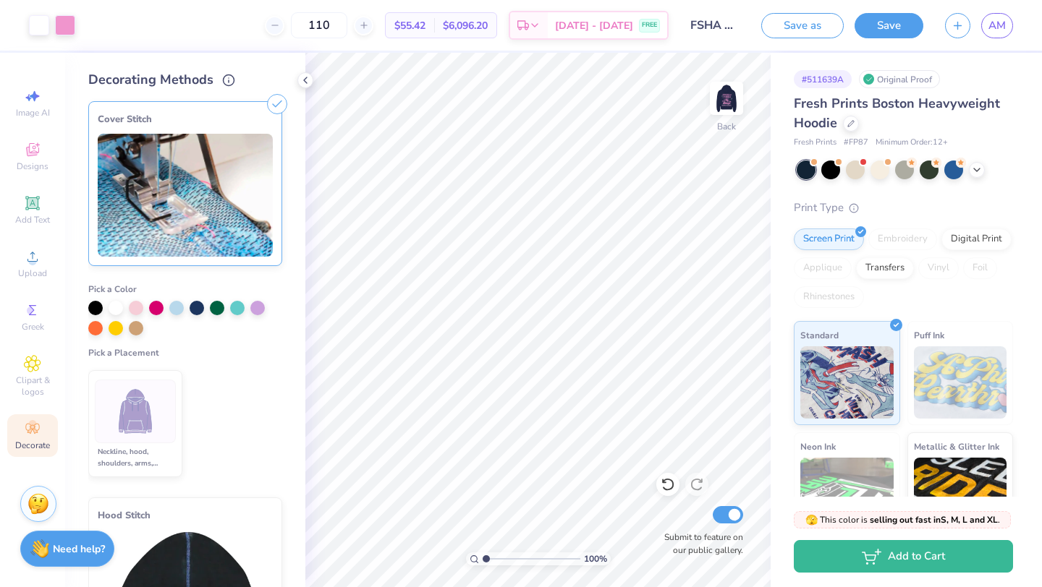
click at [237, 381] on ul "Neckline, hood, shoulders, arms, bottom & hoodie pocket" at bounding box center [185, 424] width 194 height 119
click at [306, 85] on icon at bounding box center [305, 81] width 12 height 12
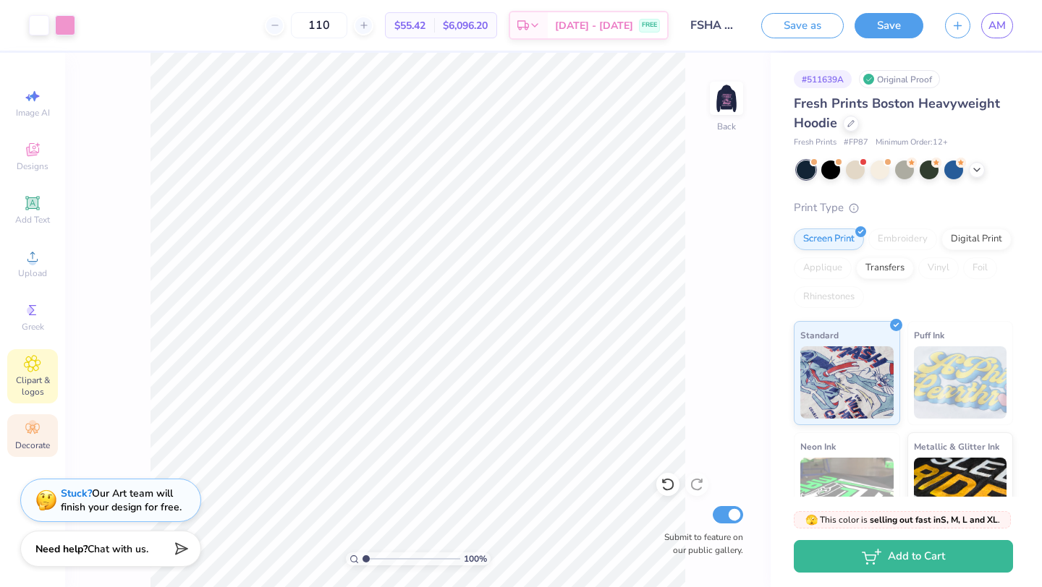
click at [27, 381] on span "Clipart & logos" at bounding box center [32, 386] width 51 height 23
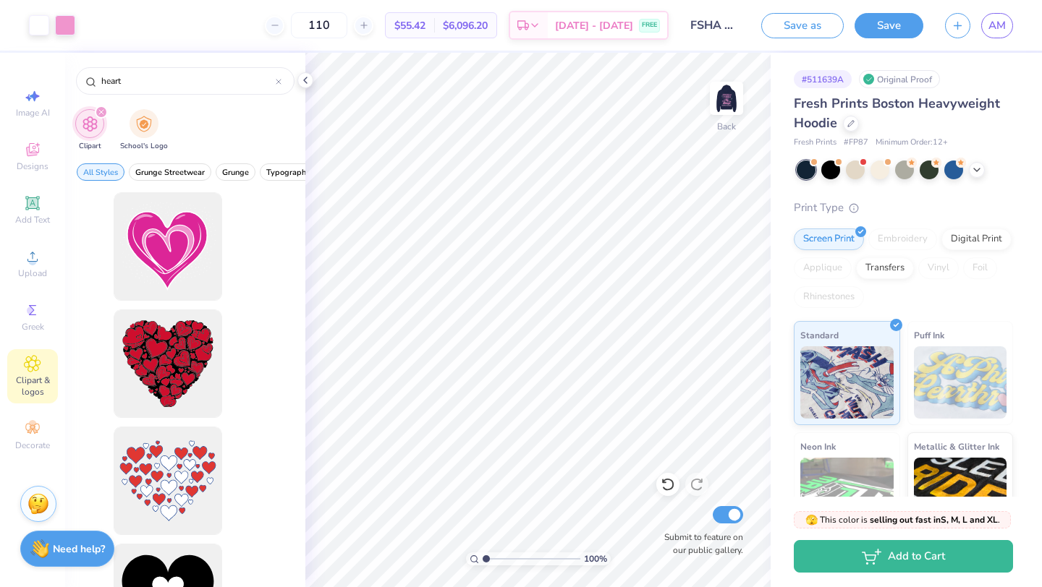
scroll to position [0, 0]
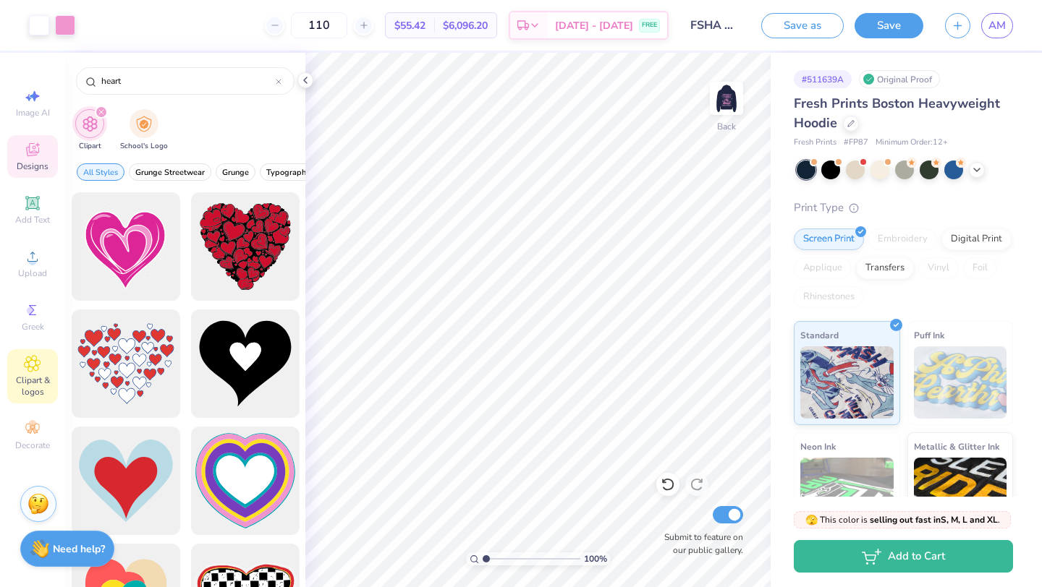
click at [40, 160] on div "Designs" at bounding box center [32, 156] width 51 height 43
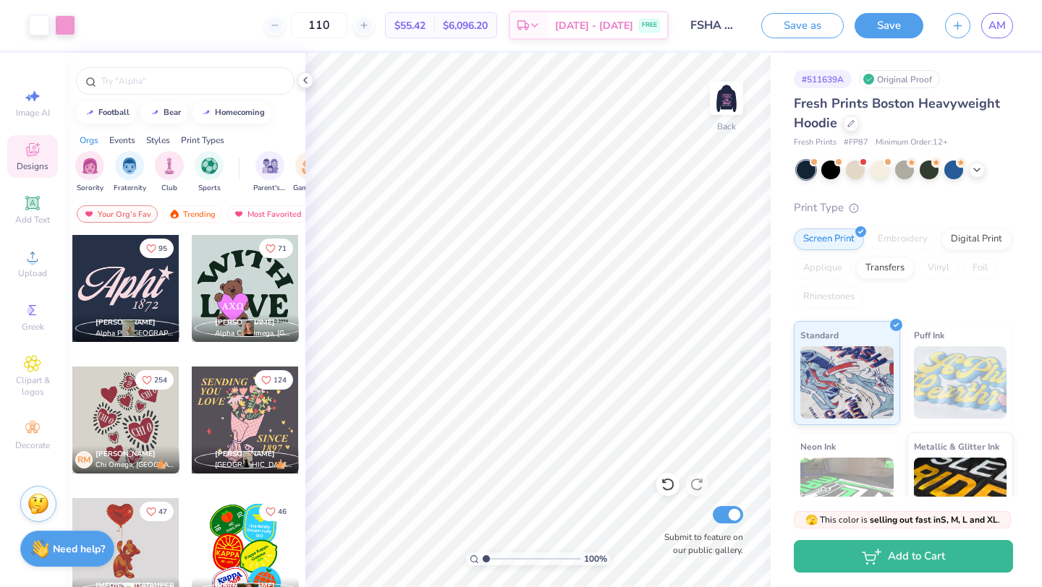
scroll to position [17, 0]
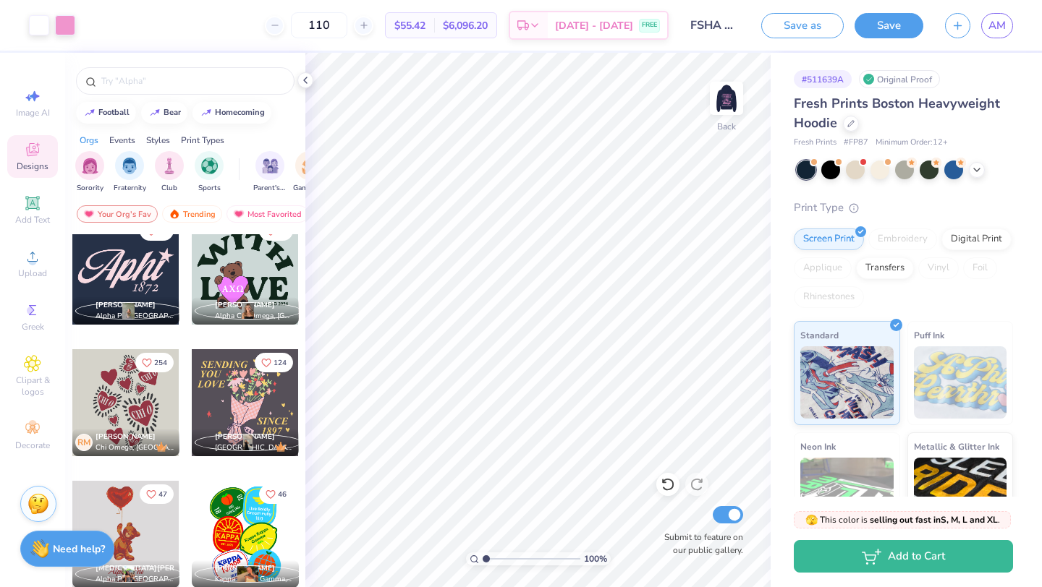
click at [127, 136] on div "Events" at bounding box center [122, 140] width 26 height 13
click at [252, 210] on div "Most Favorited" at bounding box center [267, 213] width 82 height 17
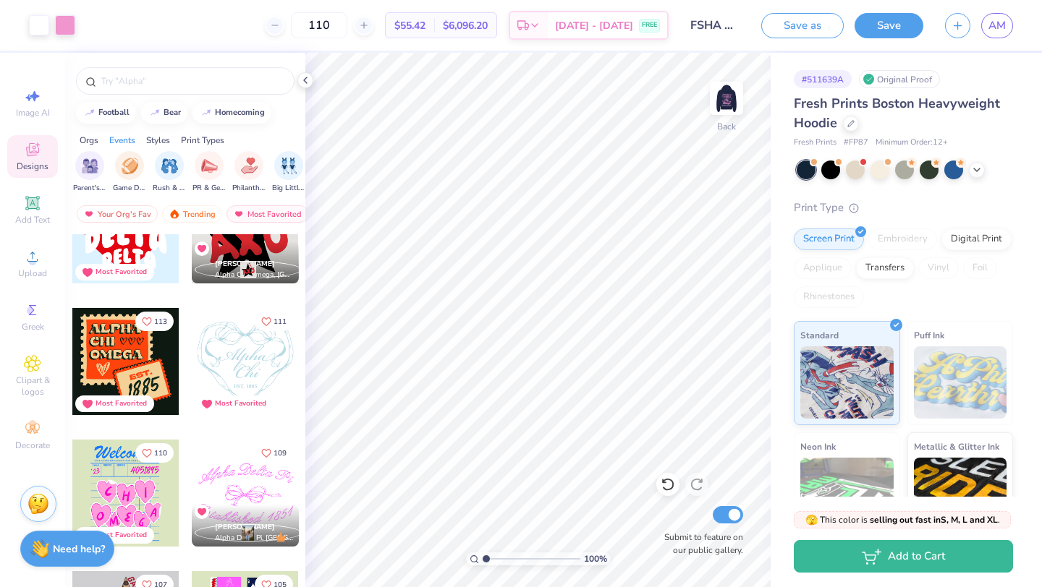
scroll to position [1248, 0]
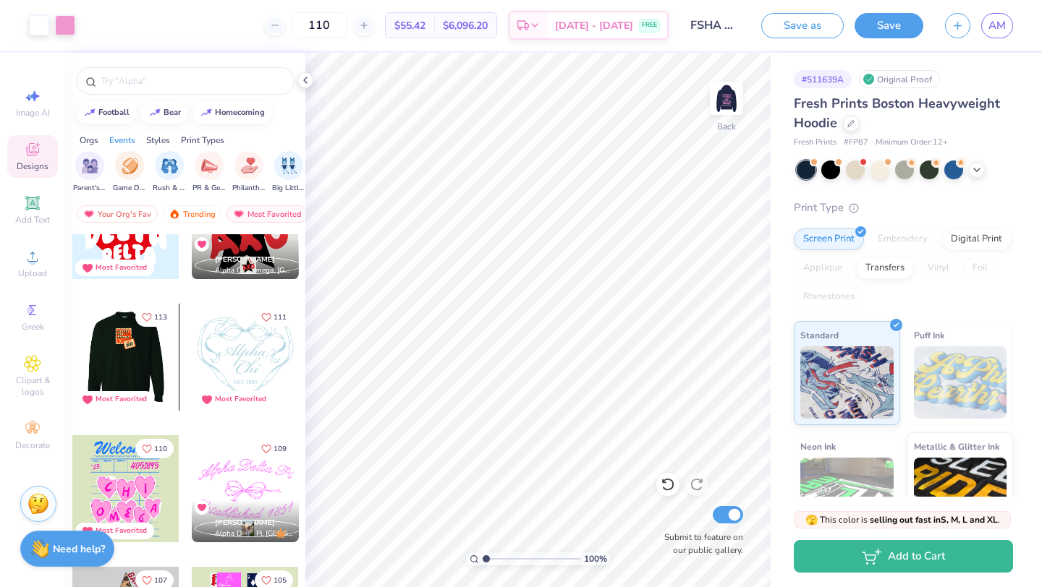
click at [133, 370] on div at bounding box center [125, 357] width 107 height 107
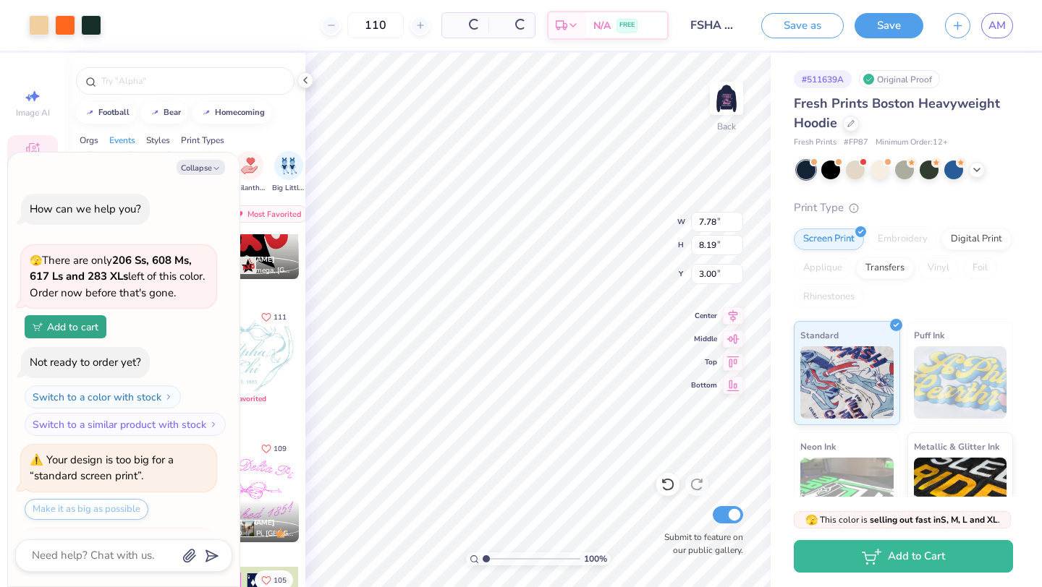
scroll to position [2408, 0]
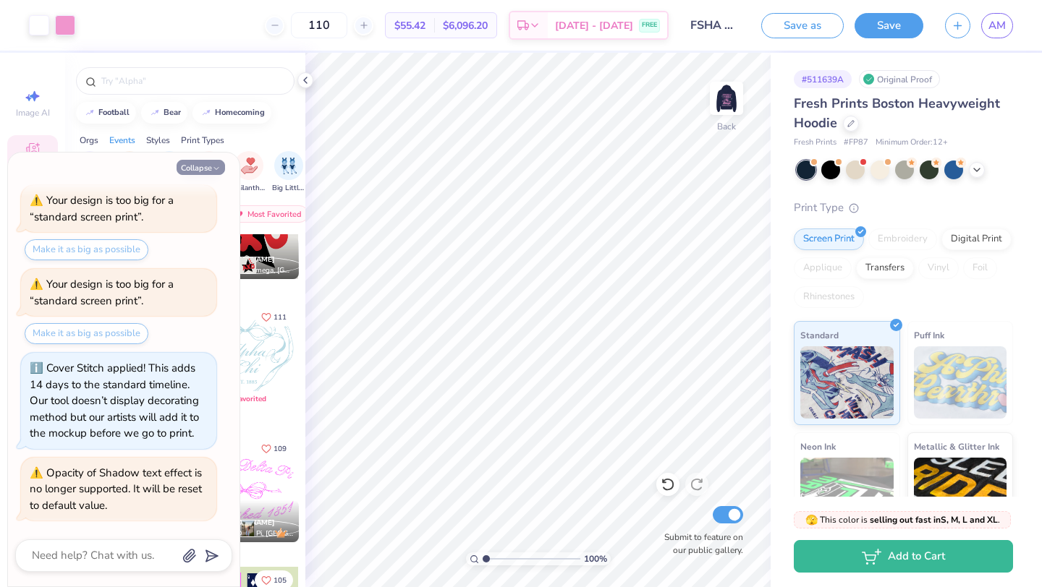
click at [212, 169] on icon "button" at bounding box center [216, 168] width 9 height 9
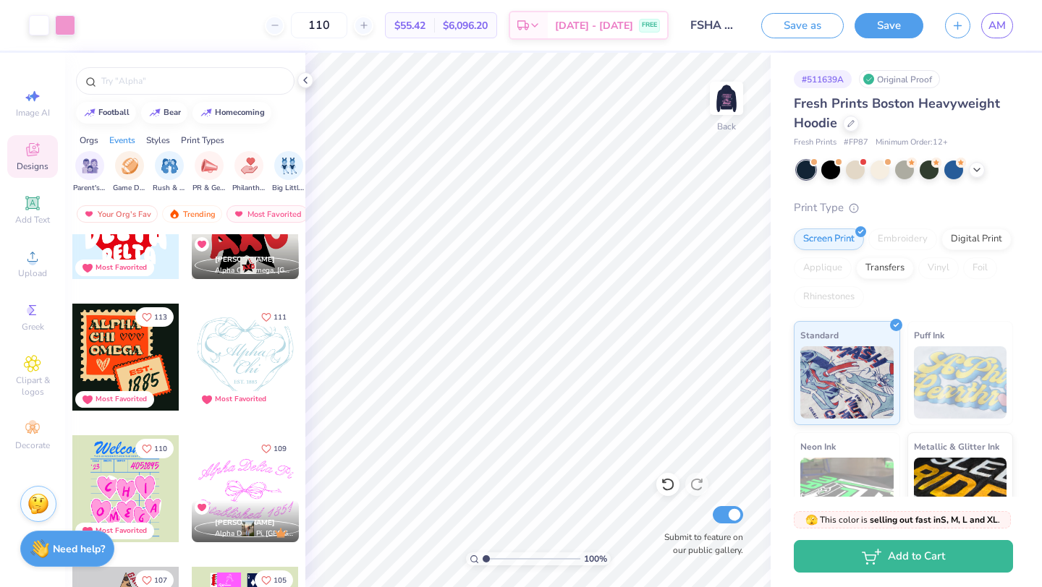
click at [147, 372] on div at bounding box center [125, 357] width 107 height 107
click at [66, 29] on div at bounding box center [65, 24] width 20 height 20
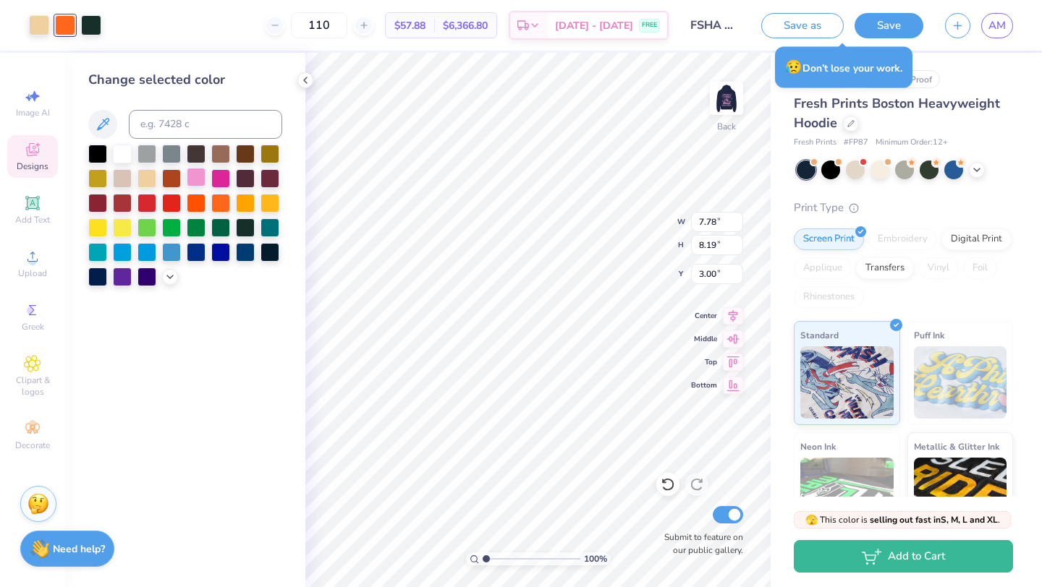
click at [189, 178] on div at bounding box center [196, 177] width 19 height 19
click at [41, 29] on div at bounding box center [39, 24] width 20 height 20
click at [125, 155] on div at bounding box center [122, 152] width 19 height 19
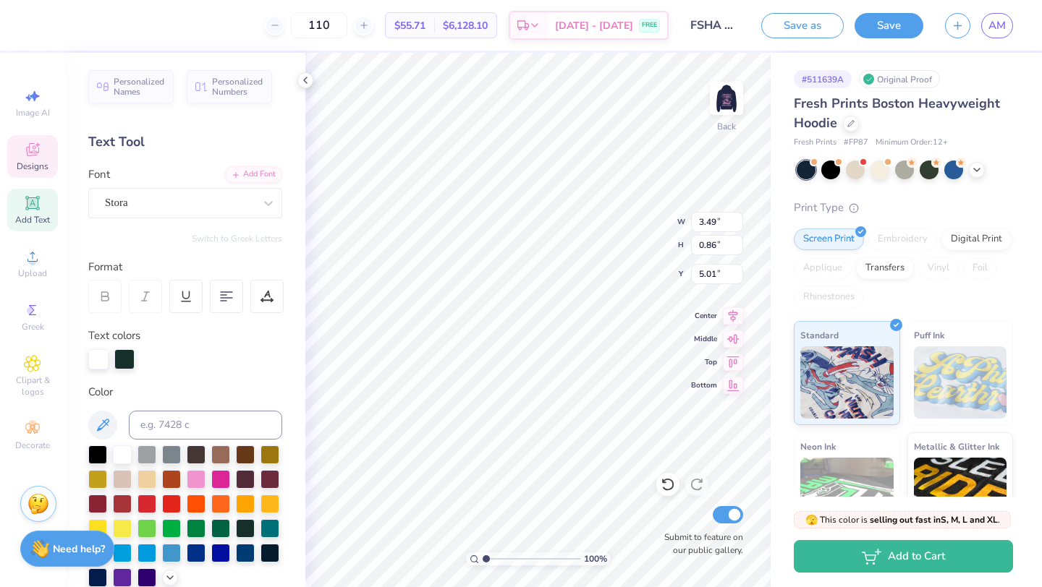
scroll to position [0, 1]
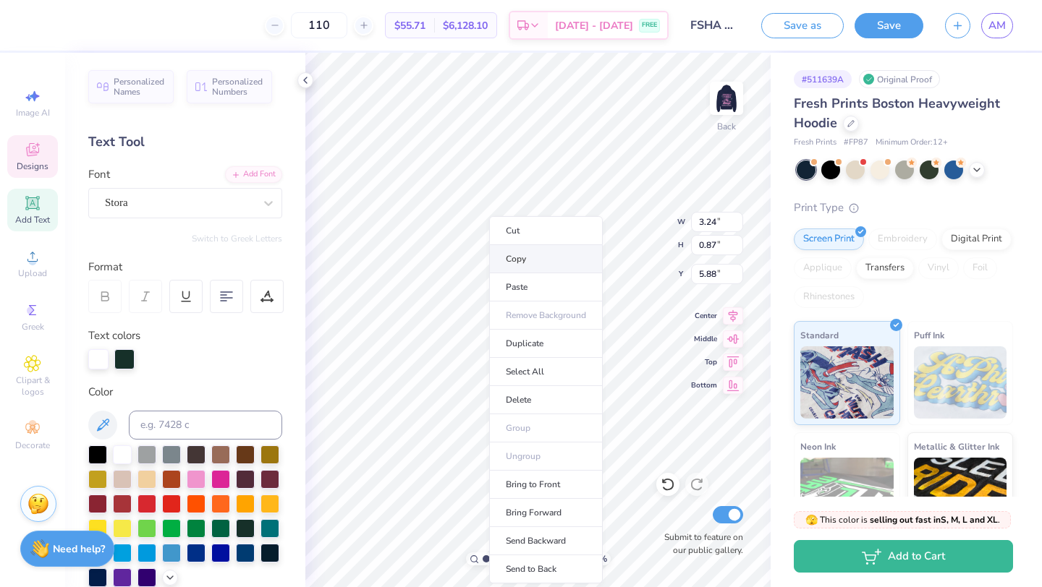
click at [506, 255] on li "Copy" at bounding box center [546, 259] width 114 height 28
click at [517, 286] on li "Paste" at bounding box center [549, 287] width 114 height 28
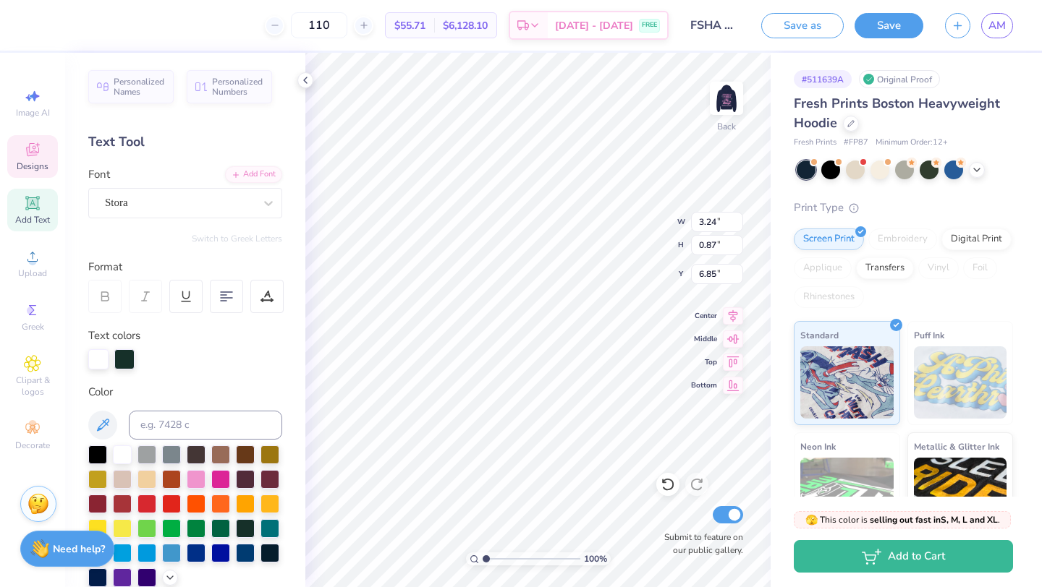
scroll to position [0, 0]
click at [51, 169] on div "Designs" at bounding box center [32, 156] width 51 height 43
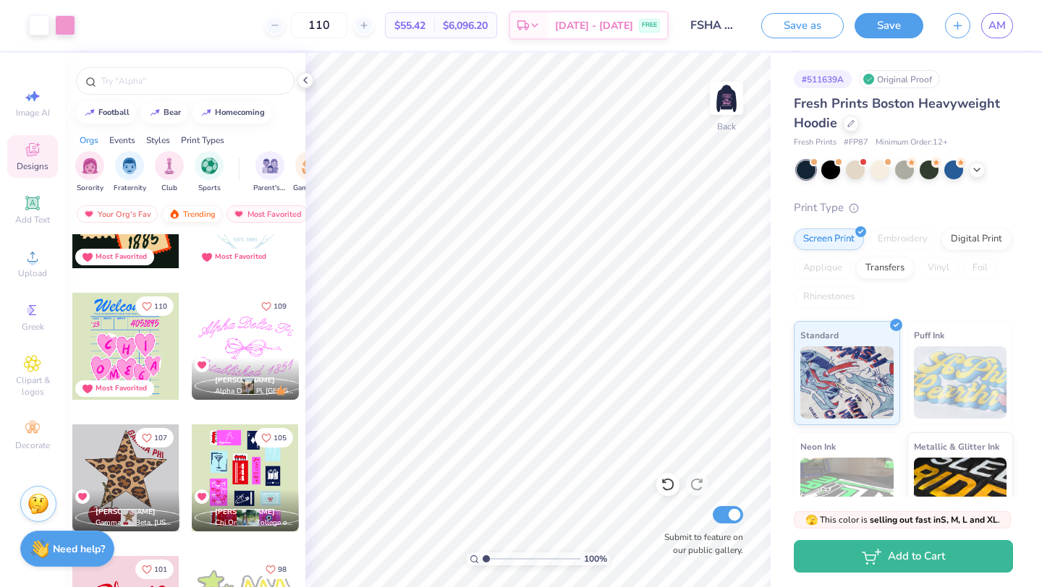
scroll to position [1451, 0]
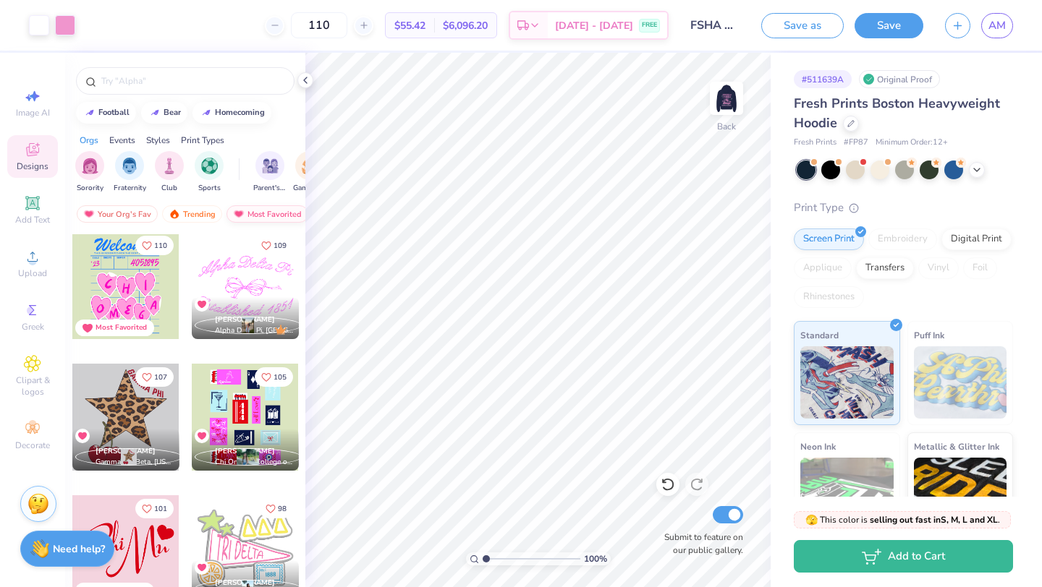
click at [255, 211] on div "Most Favorited" at bounding box center [267, 213] width 82 height 17
click at [283, 213] on div "Most Favorited" at bounding box center [267, 213] width 82 height 17
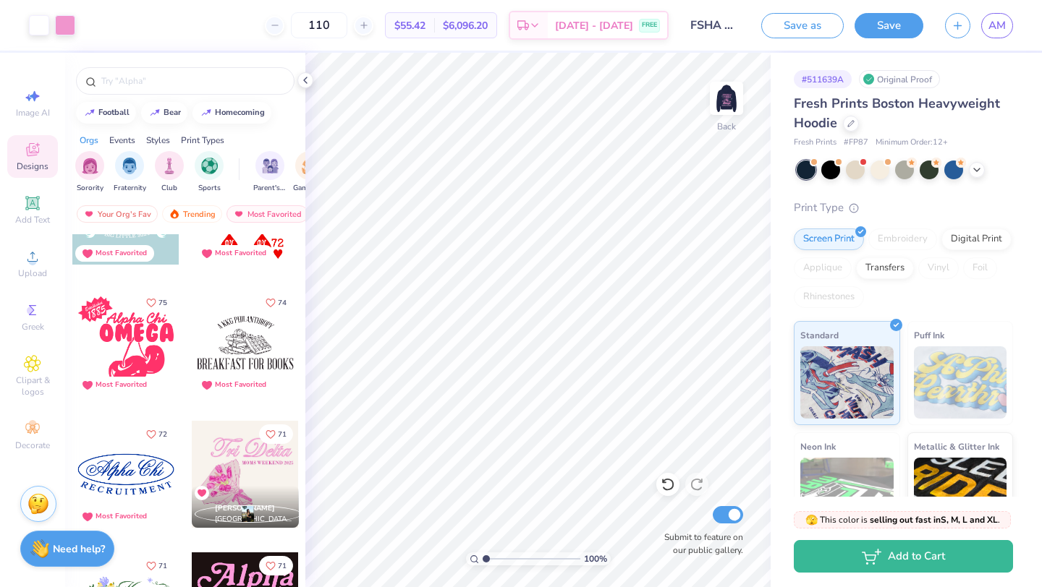
scroll to position [2843, 0]
click at [153, 297] on icon "Like" at bounding box center [151, 301] width 10 height 10
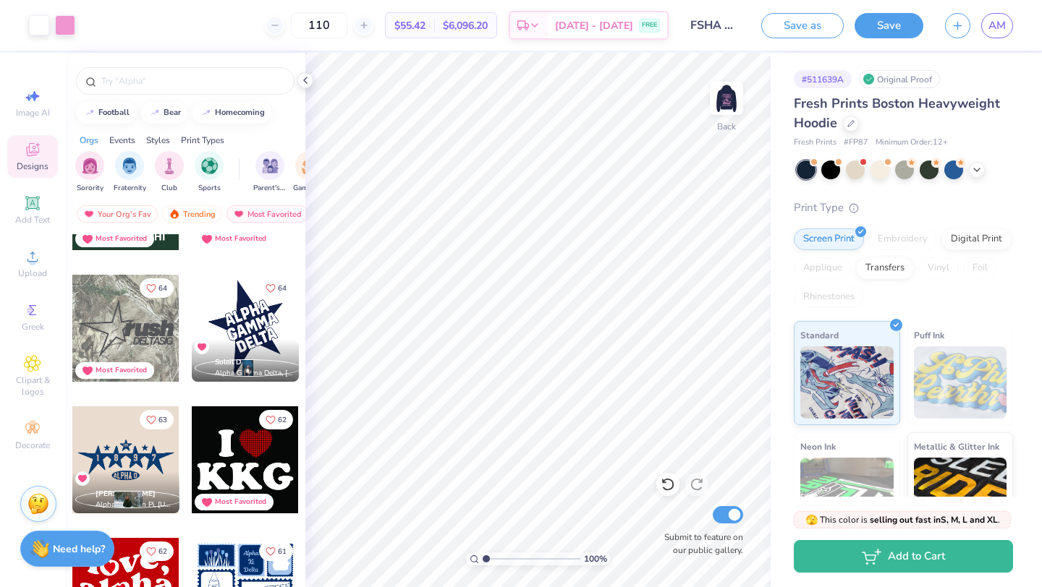
scroll to position [3909, 0]
click at [156, 417] on button "63" at bounding box center [157, 419] width 34 height 20
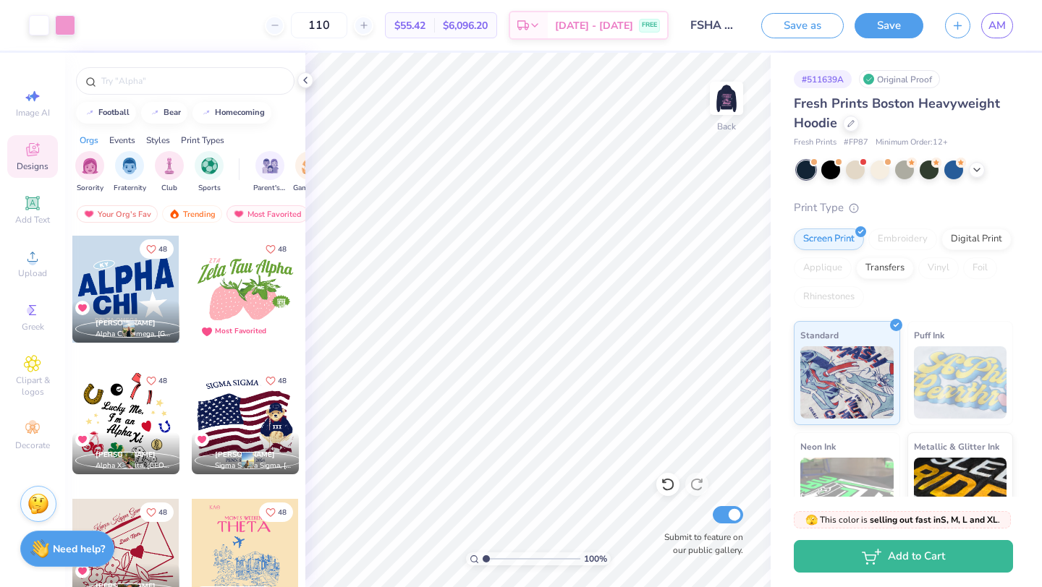
scroll to position [6048, 0]
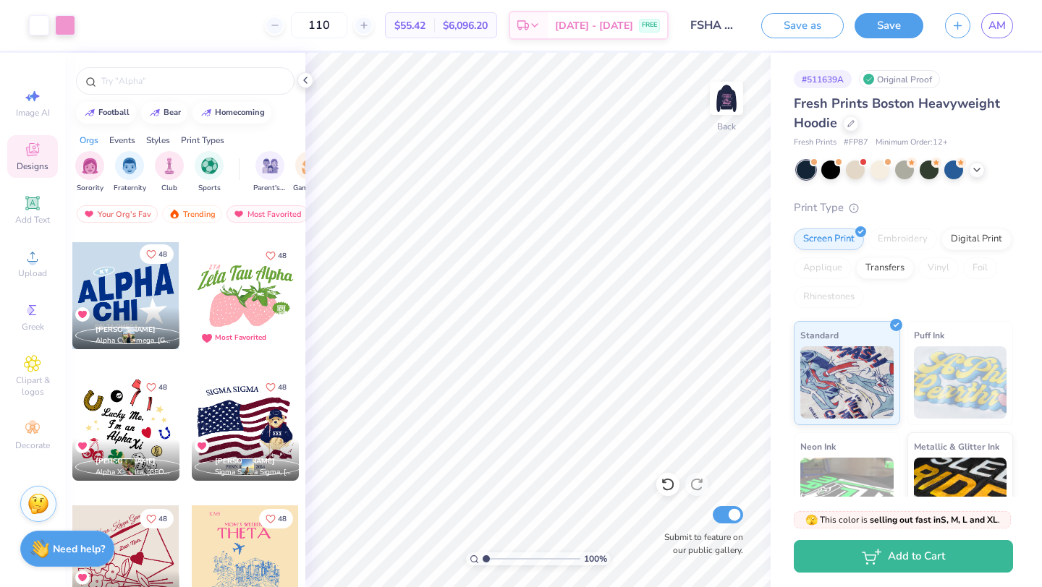
click at [150, 250] on icon "Like" at bounding box center [151, 255] width 10 height 10
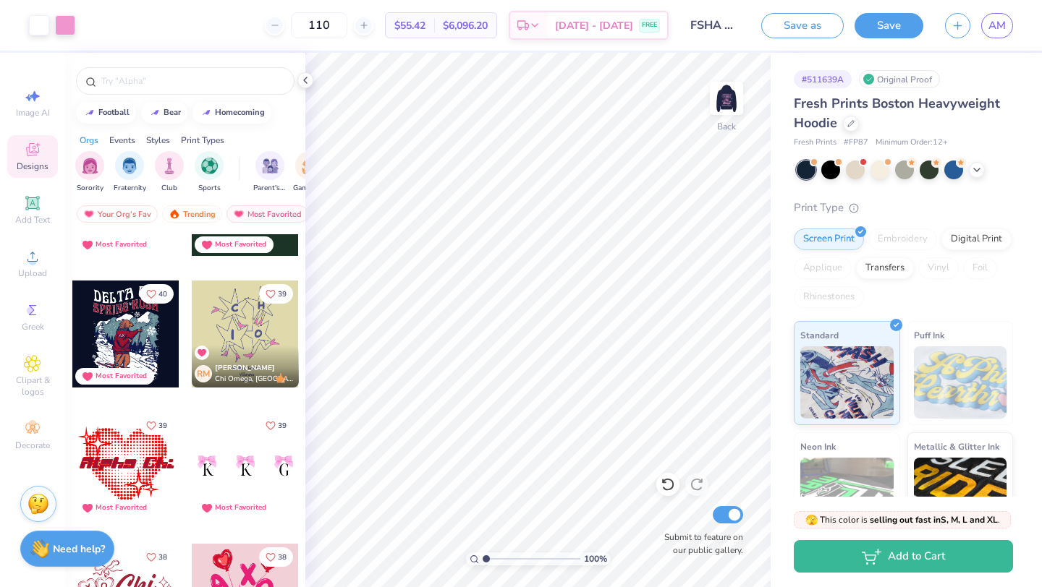
scroll to position [8771, 0]
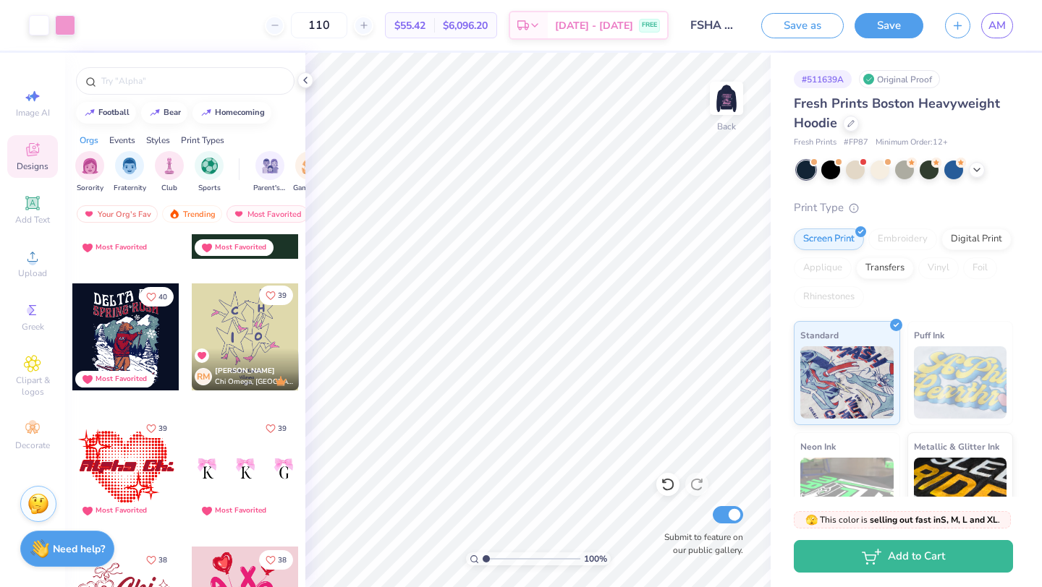
click at [271, 297] on icon "Like" at bounding box center [270, 296] width 10 height 10
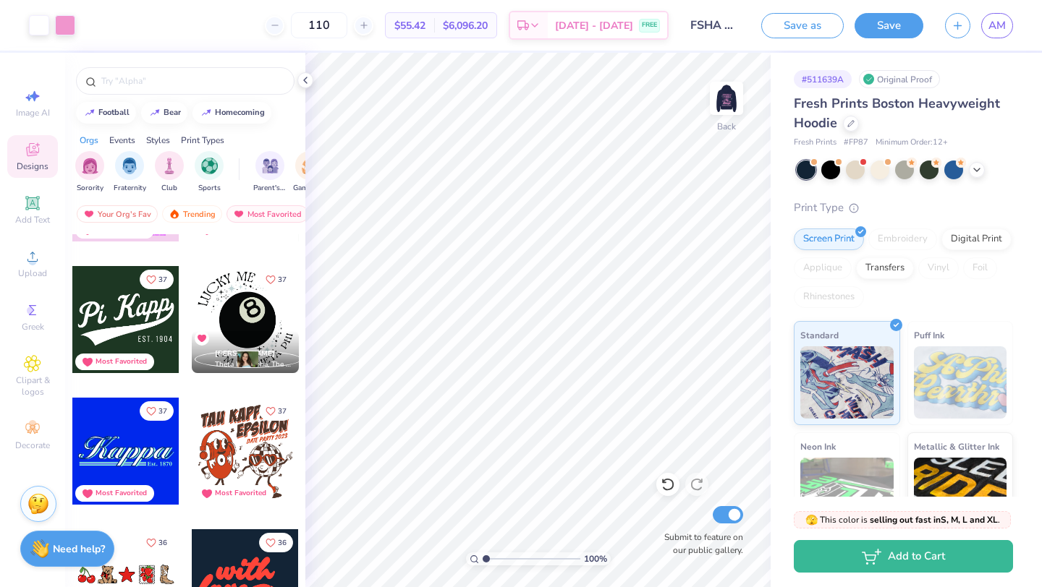
scroll to position [9843, 0]
click at [271, 278] on icon "Like" at bounding box center [270, 278] width 10 height 10
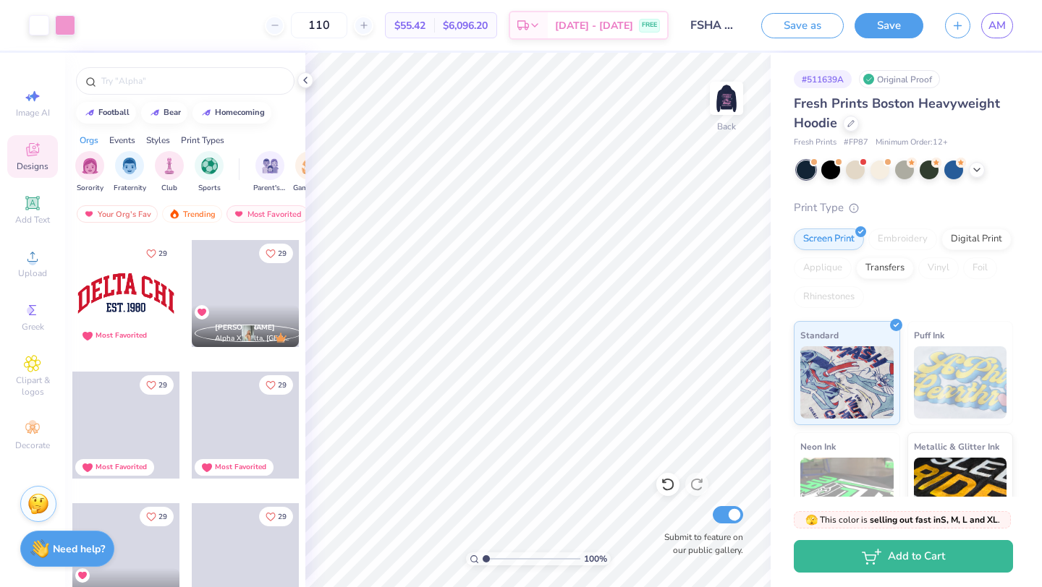
scroll to position [14345, 0]
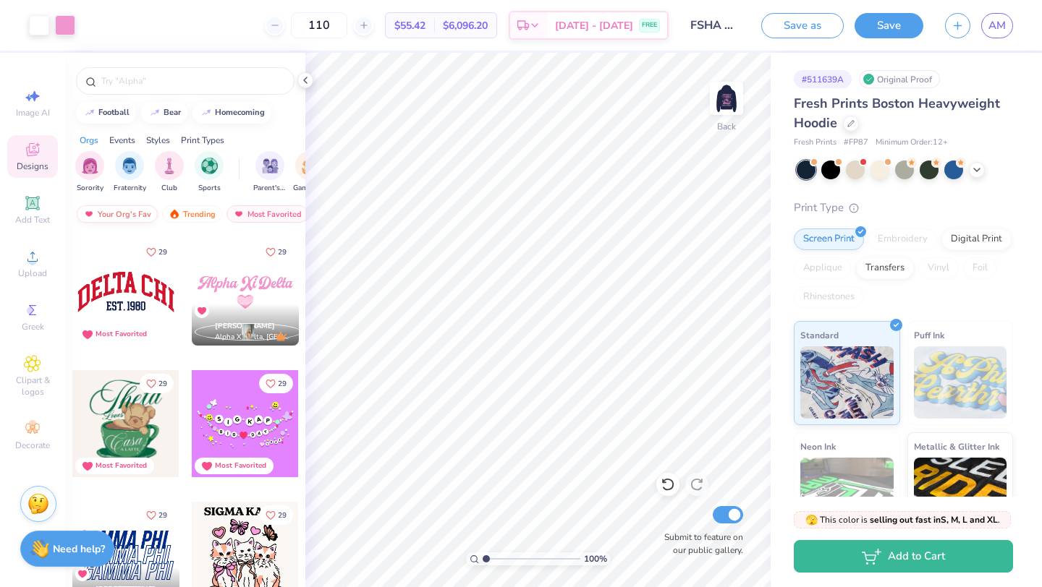
click at [107, 211] on div "Your Org's Fav" at bounding box center [117, 213] width 81 height 17
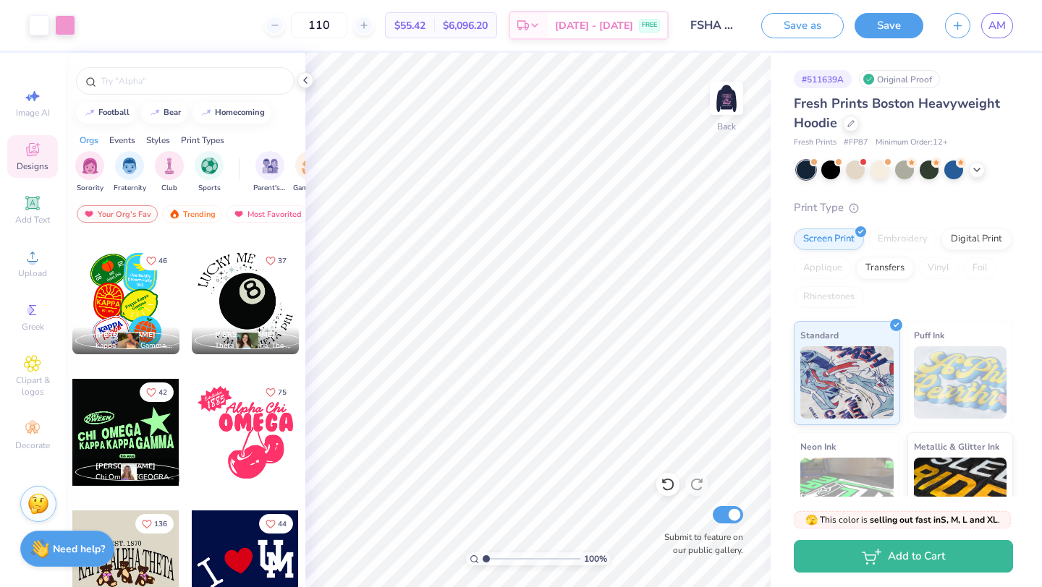
scroll to position [646, 0]
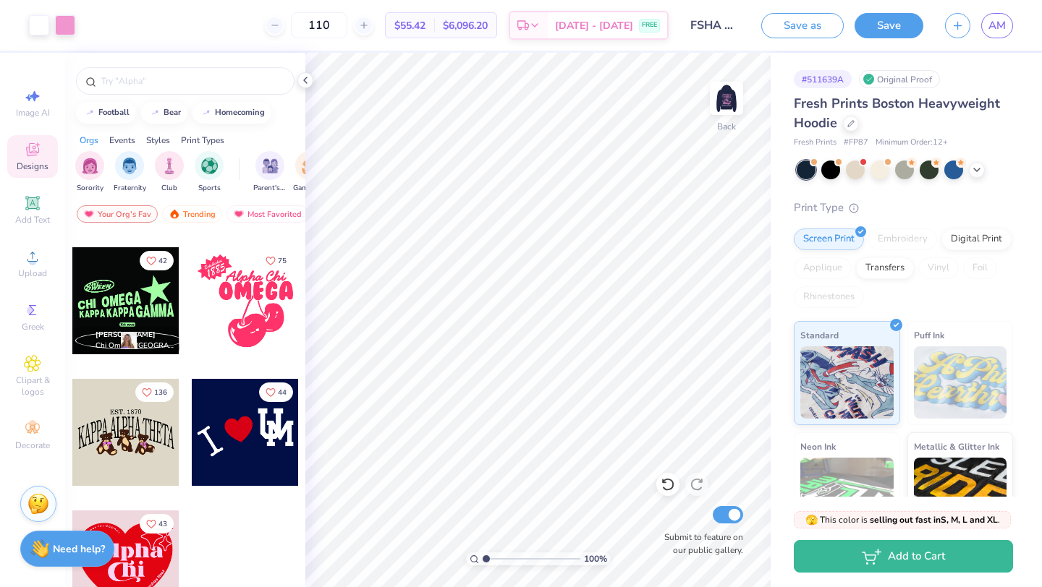
click at [256, 318] on div at bounding box center [245, 300] width 107 height 107
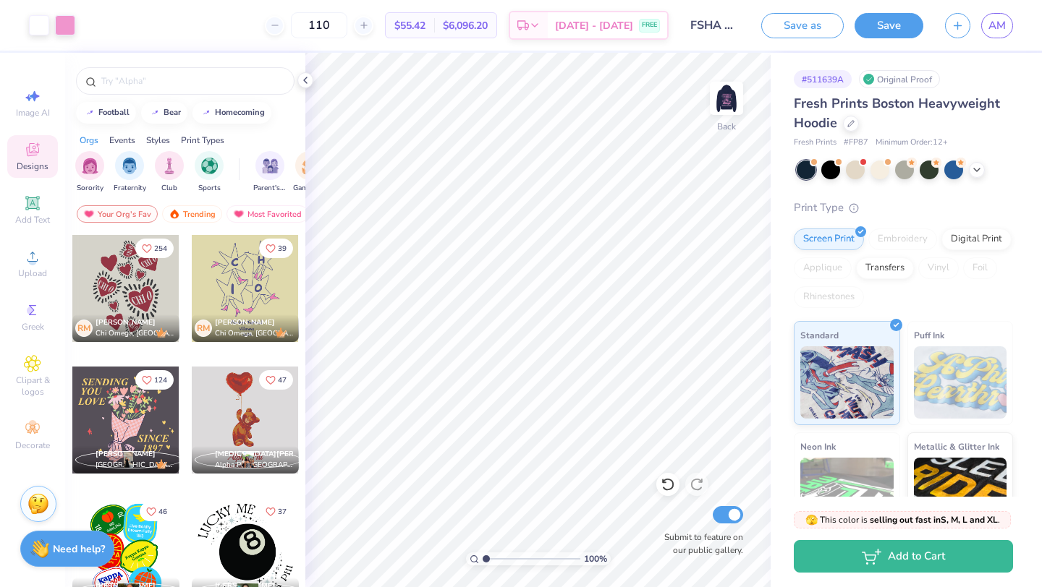
scroll to position [0, 0]
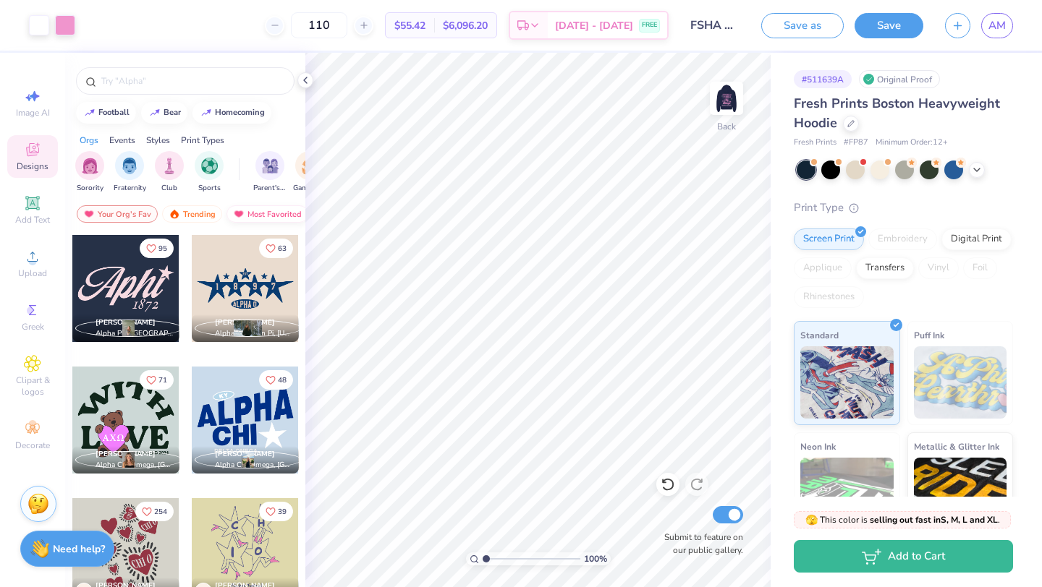
click at [259, 208] on div "Most Favorited" at bounding box center [267, 213] width 82 height 17
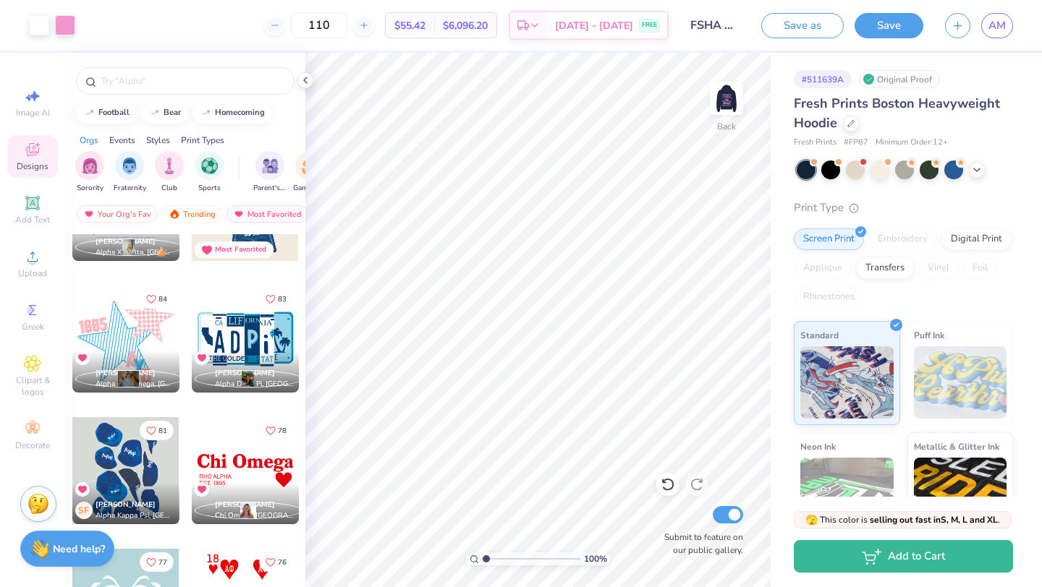
scroll to position [2567, 0]
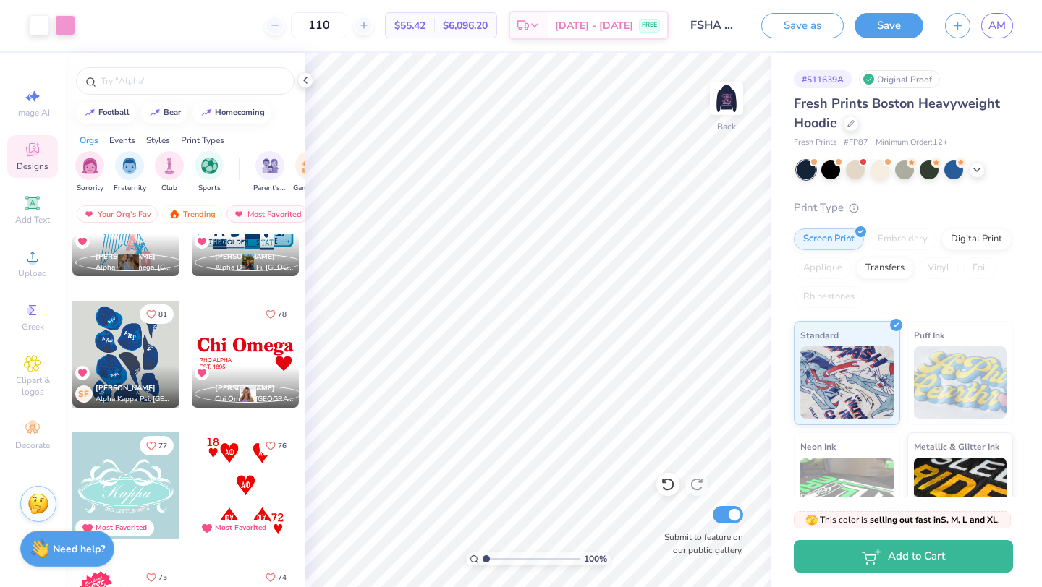
click at [250, 360] on div at bounding box center [245, 354] width 107 height 107
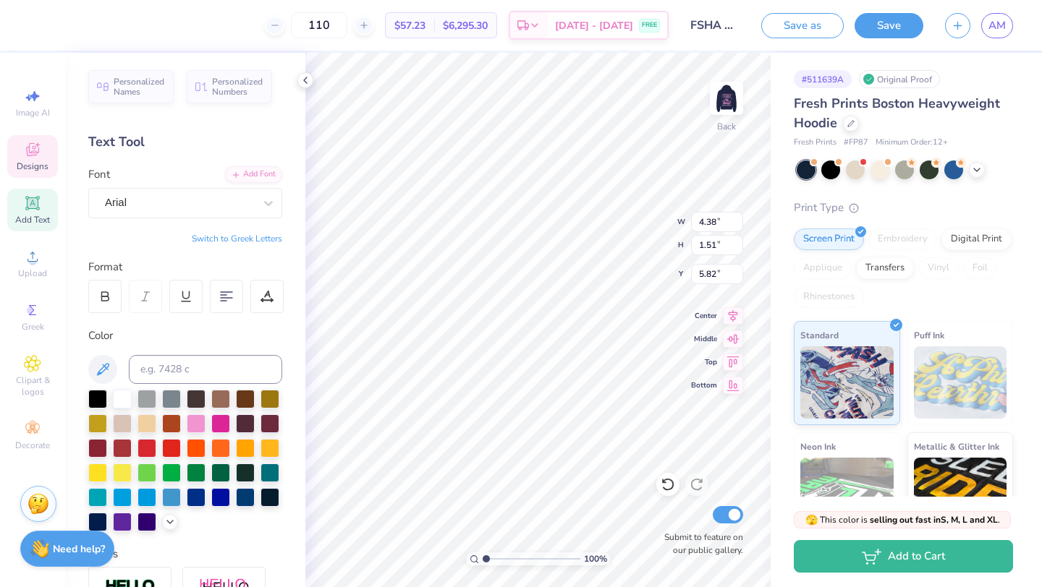
scroll to position [1, 1]
click at [202, 425] on div at bounding box center [196, 422] width 19 height 19
click at [124, 396] on div at bounding box center [122, 397] width 19 height 19
click at [200, 417] on div at bounding box center [196, 422] width 19 height 19
click at [43, 27] on div at bounding box center [39, 24] width 20 height 20
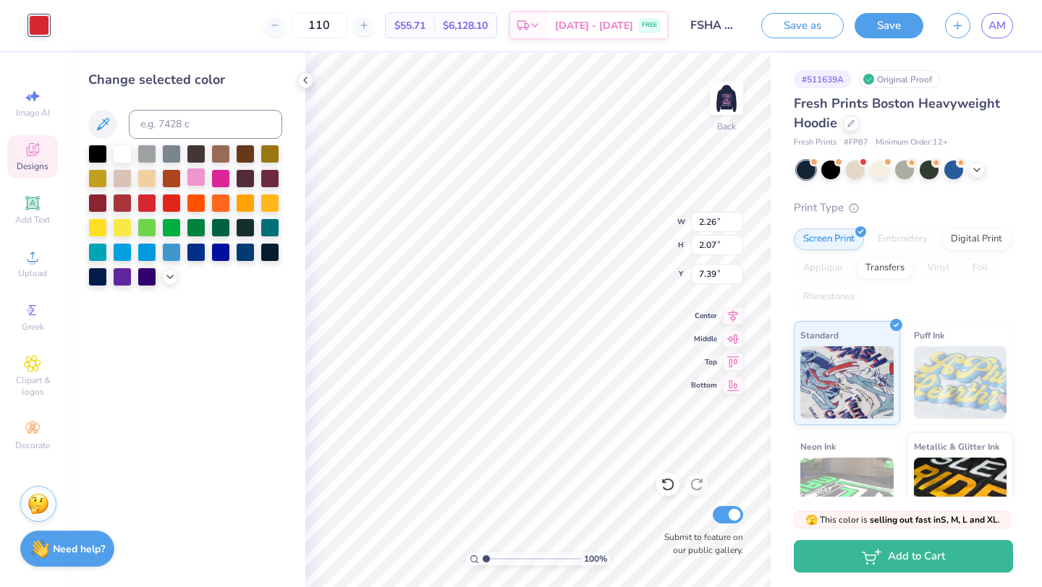
click at [194, 176] on div at bounding box center [196, 177] width 19 height 19
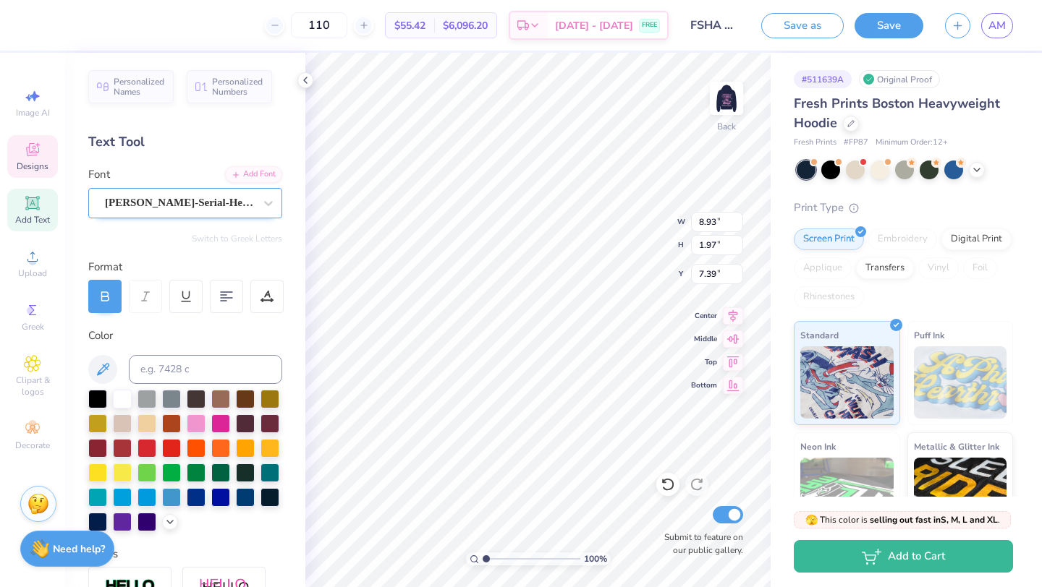
click at [211, 210] on div "[PERSON_NAME]-Serial-Heavy" at bounding box center [179, 203] width 152 height 22
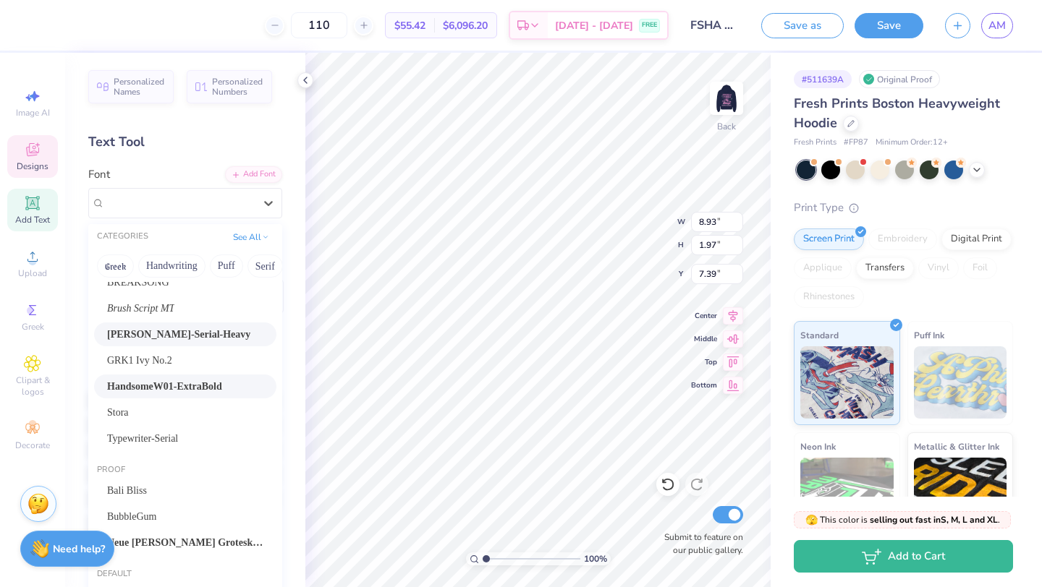
scroll to position [88, 0]
click at [157, 507] on div "BubbleGum" at bounding box center [185, 516] width 182 height 24
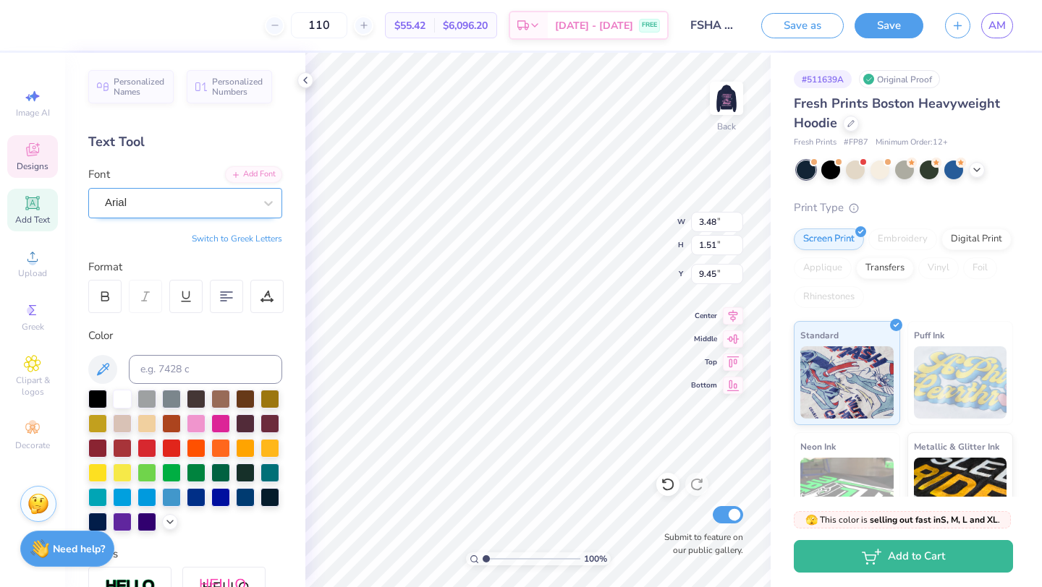
click at [226, 204] on div "Arial" at bounding box center [179, 203] width 152 height 22
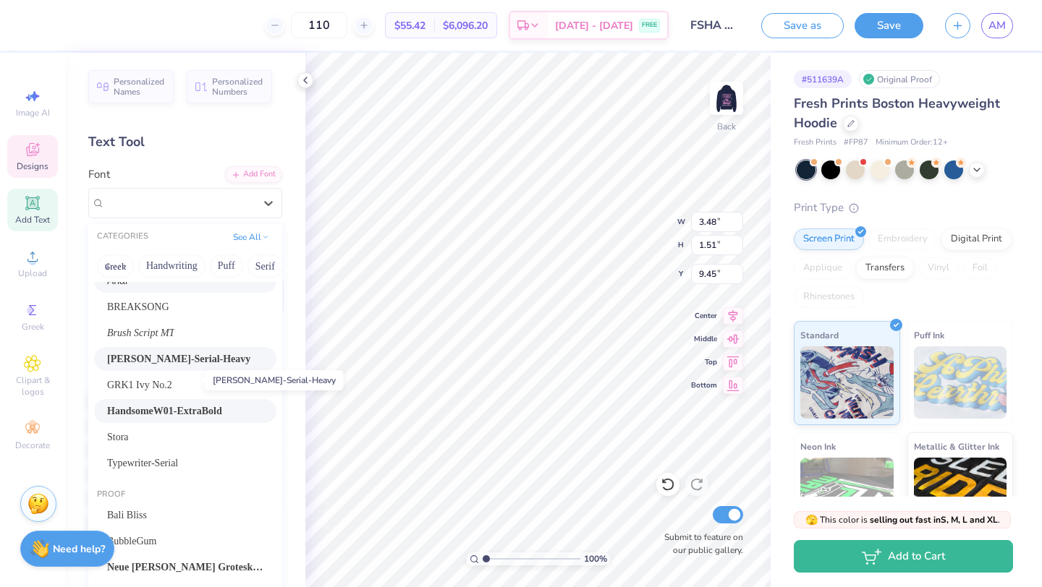
scroll to position [64, 0]
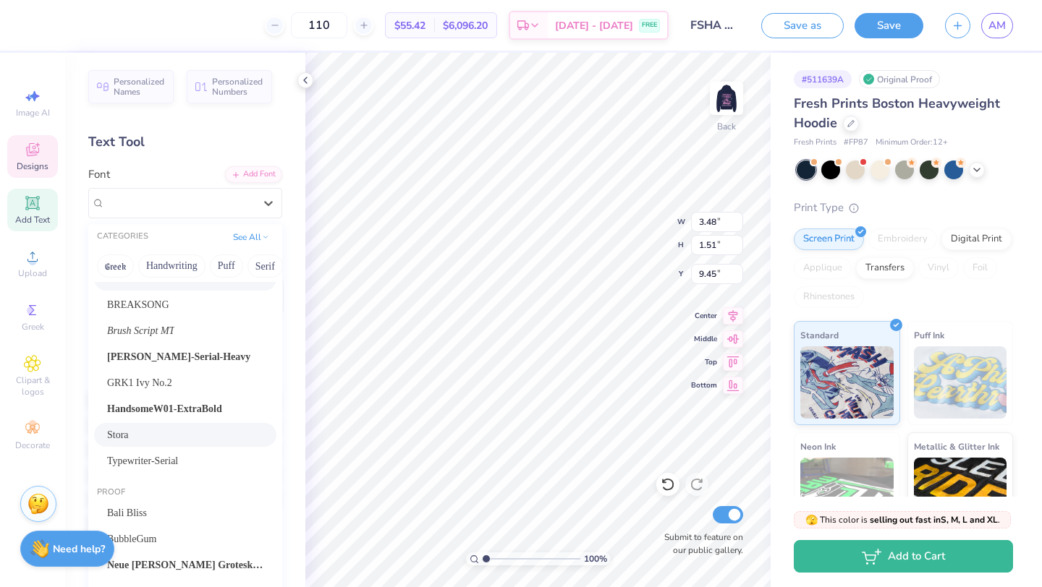
click at [158, 427] on div "Stora" at bounding box center [185, 434] width 156 height 15
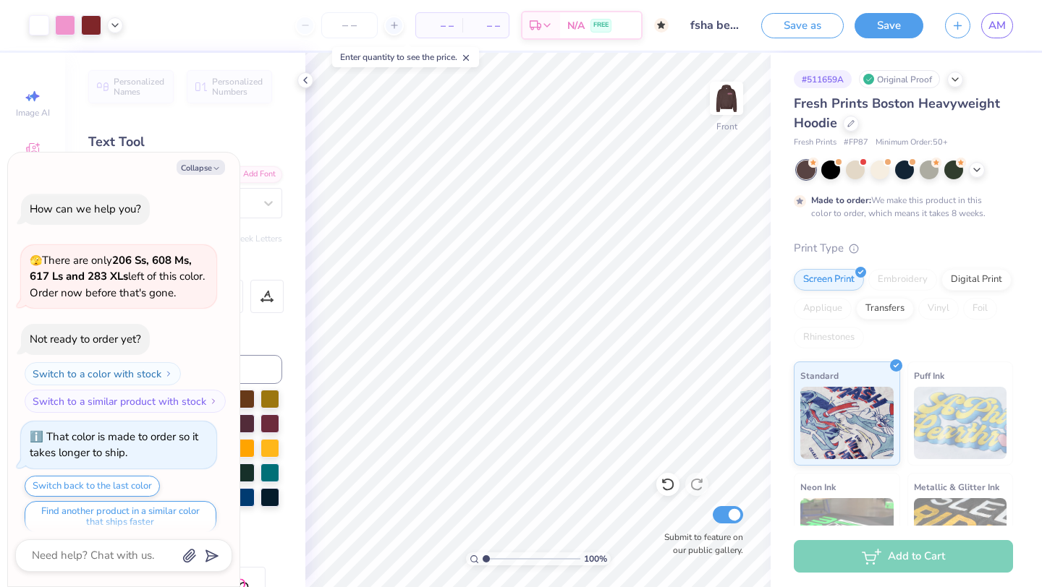
scroll to position [2979, 0]
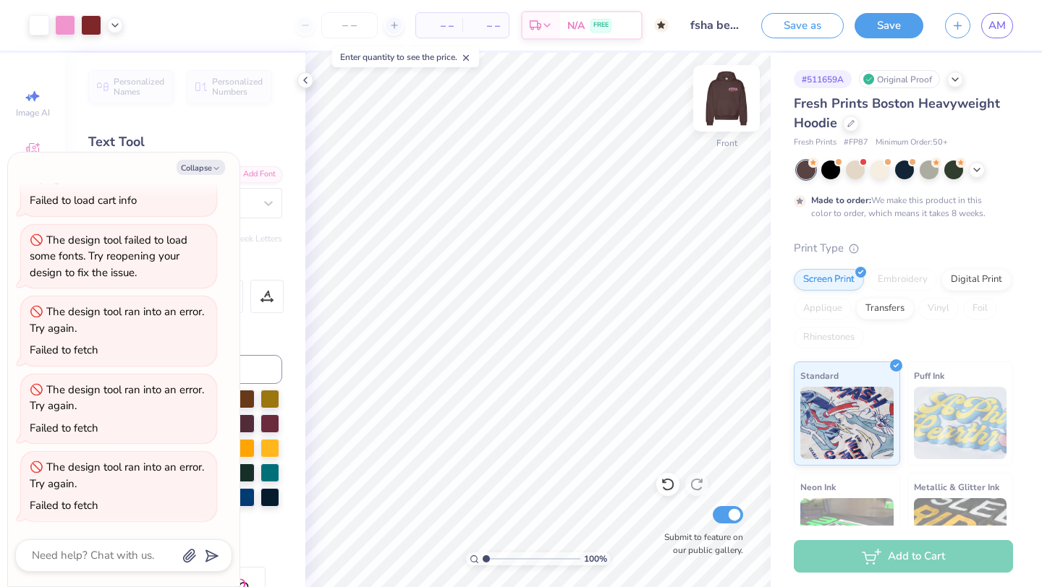
click at [725, 98] on img at bounding box center [726, 98] width 58 height 58
type textarea "x"
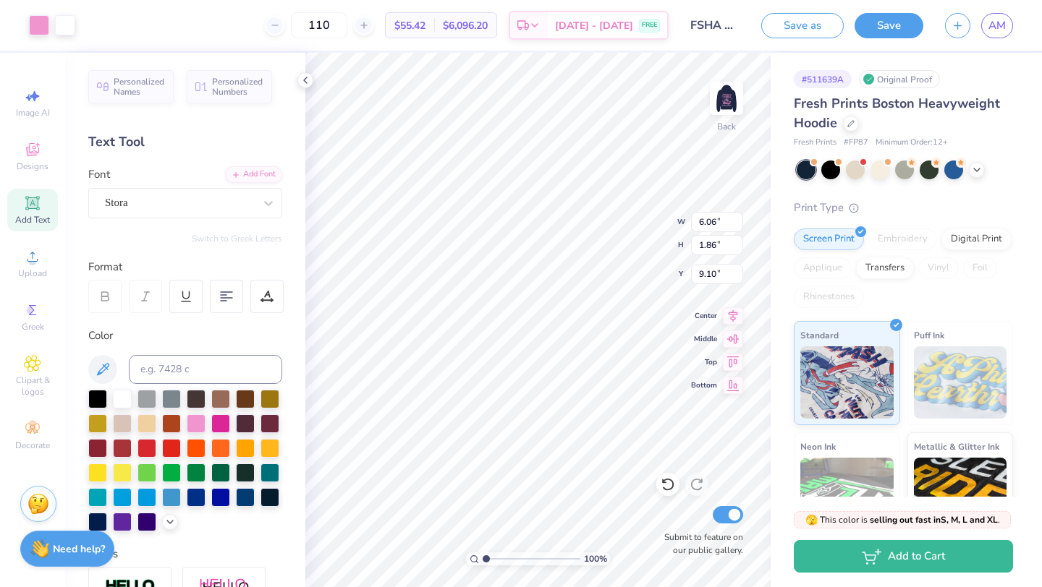
type input "6.06"
type input "1.86"
type input "4.89"
type input "6.88"
type input "2.11"
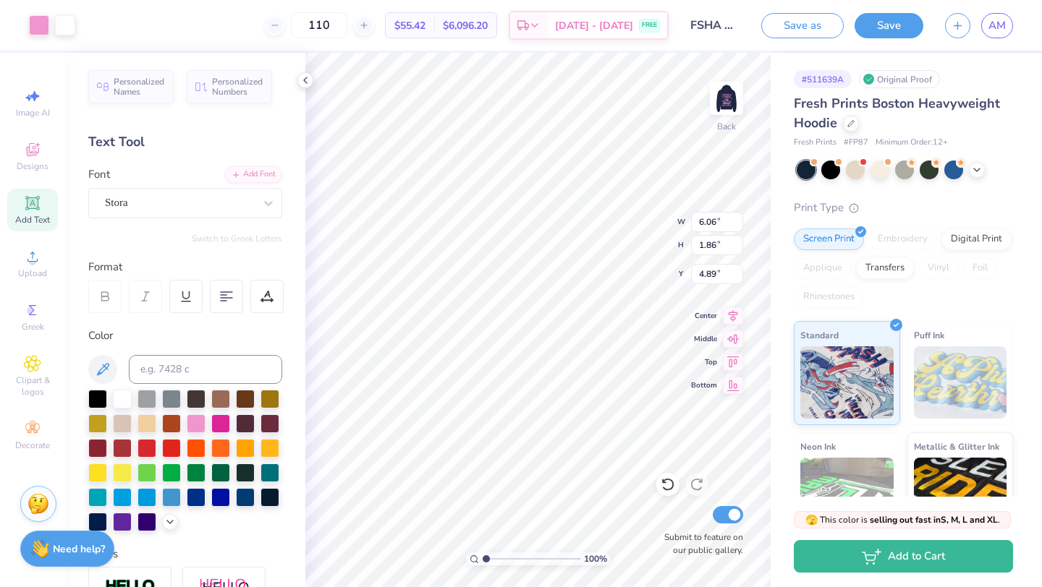
type input "4.93"
type input "6.33"
click at [720, 126] on div at bounding box center [726, 98] width 67 height 67
click at [720, 100] on img at bounding box center [726, 98] width 29 height 29
click at [729, 103] on img at bounding box center [726, 98] width 58 height 58
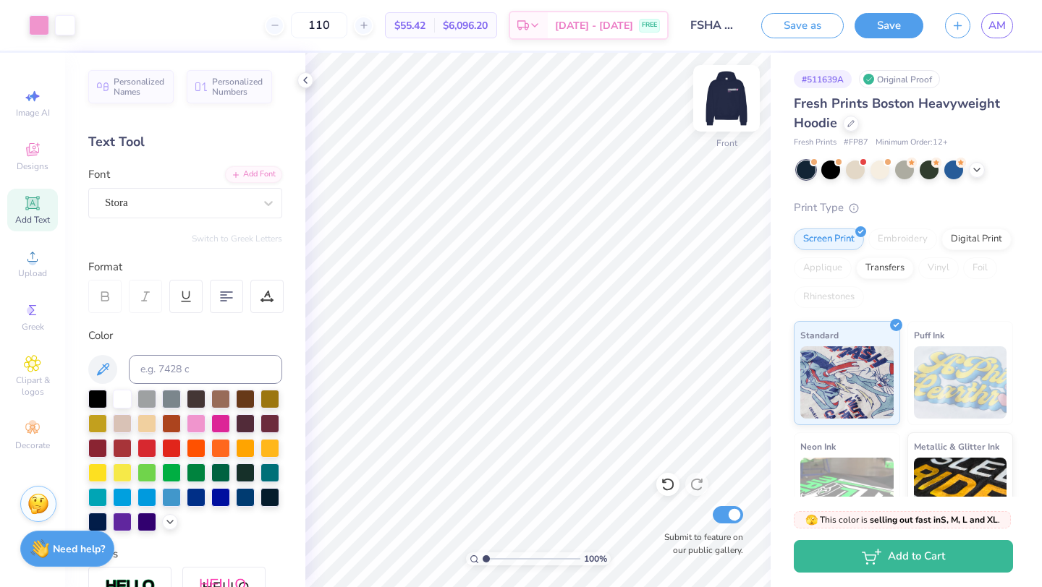
click at [723, 108] on img at bounding box center [726, 98] width 58 height 58
click at [897, 22] on button "Save" at bounding box center [888, 23] width 69 height 25
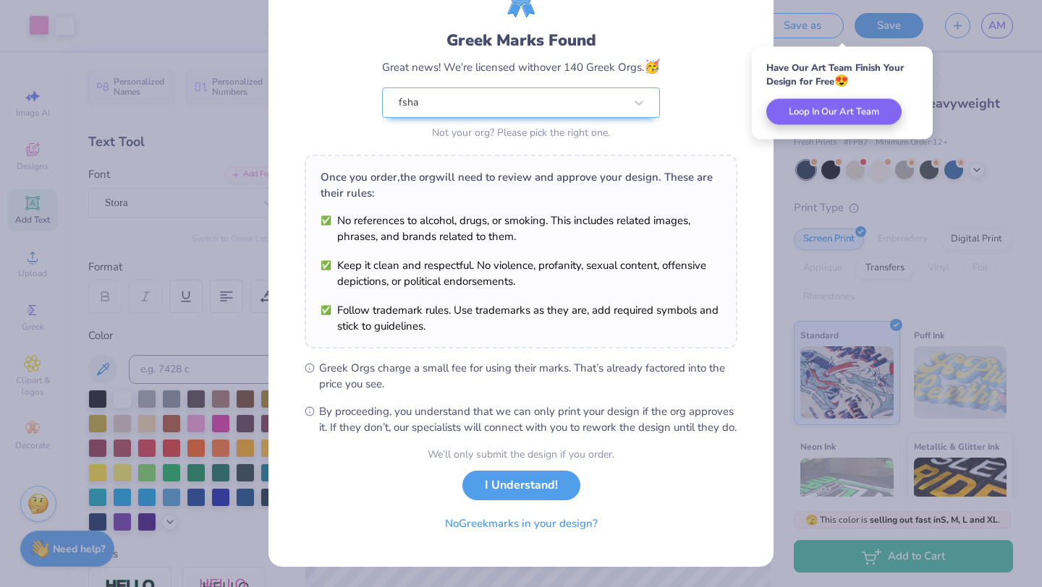
scroll to position [85, 0]
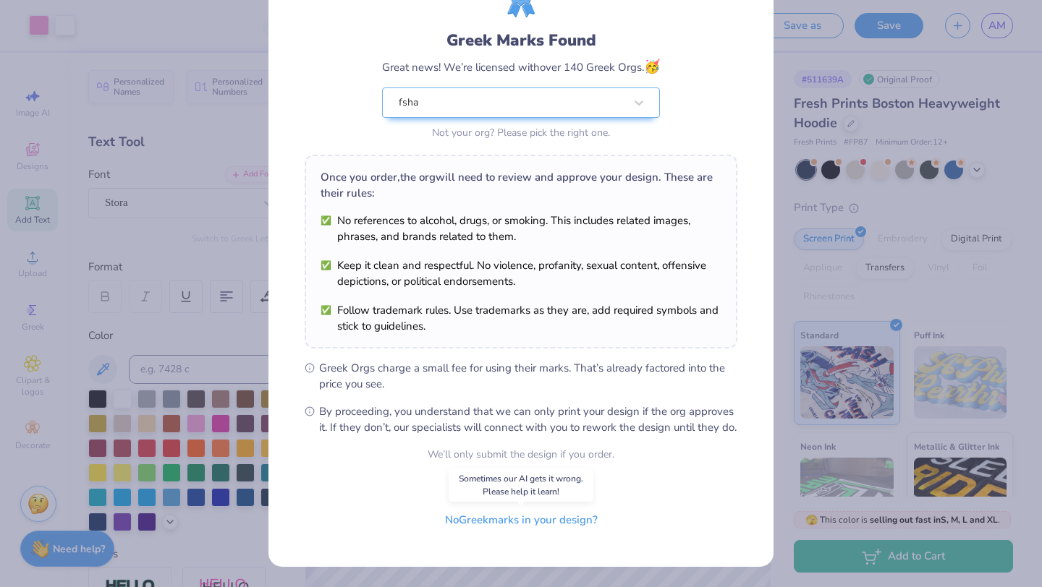
click at [553, 532] on button "No Greek marks in your design?" at bounding box center [521, 521] width 177 height 30
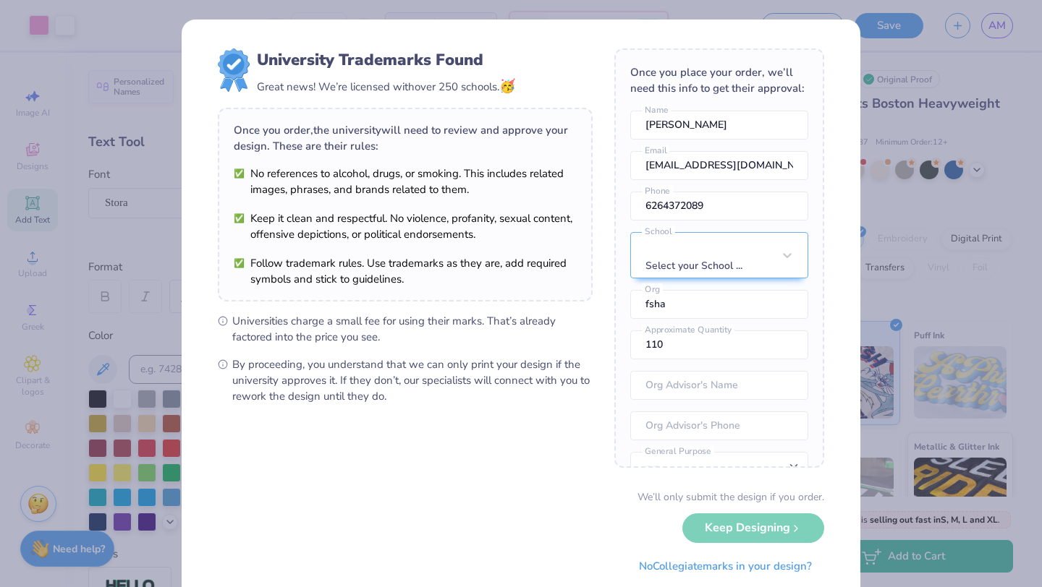
scroll to position [42, 0]
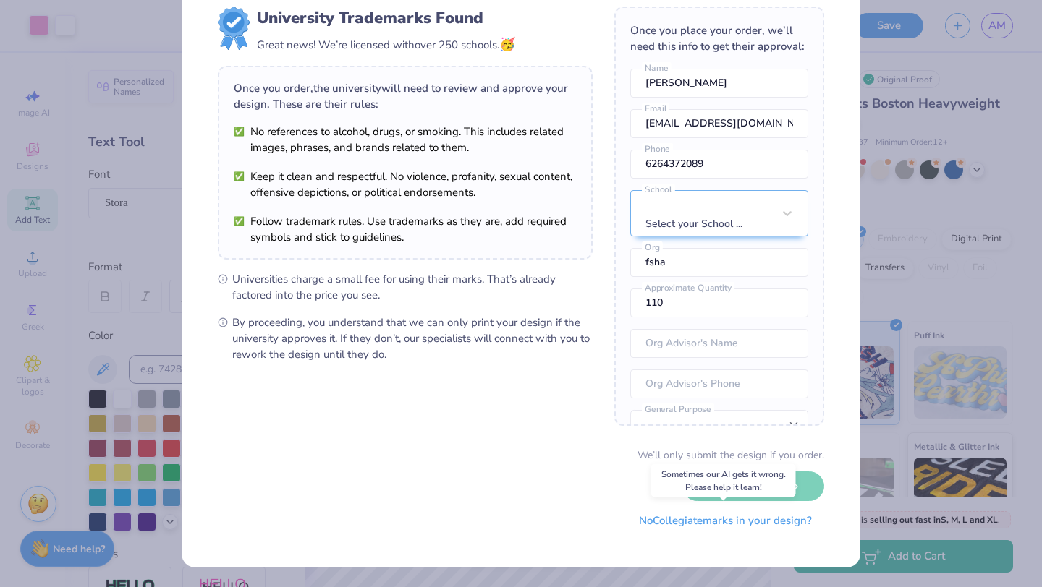
click at [670, 527] on button "No Collegiate marks in your design?" at bounding box center [724, 521] width 197 height 30
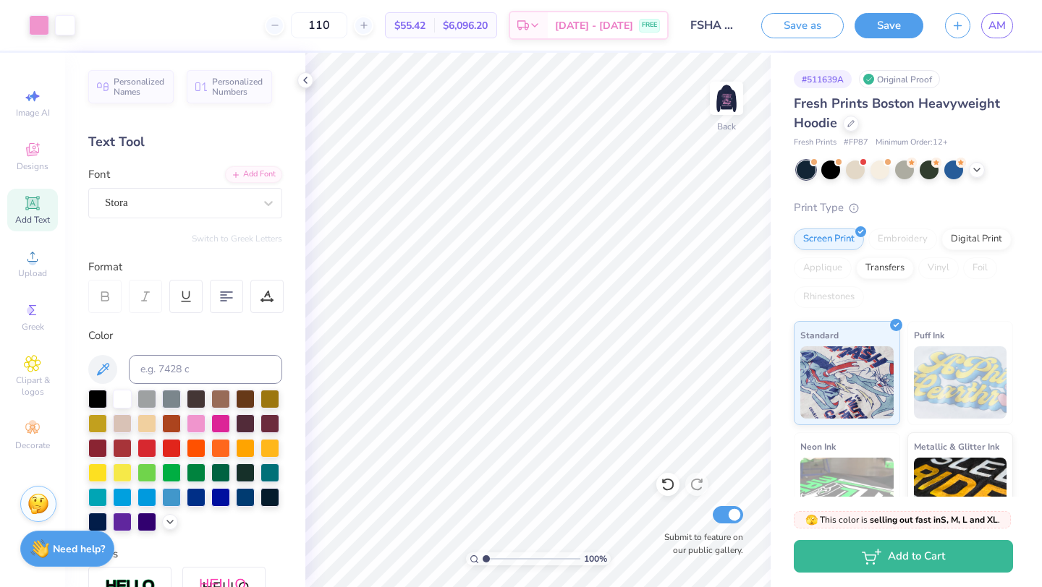
scroll to position [0, 0]
click at [880, 25] on button "Save" at bounding box center [888, 23] width 69 height 25
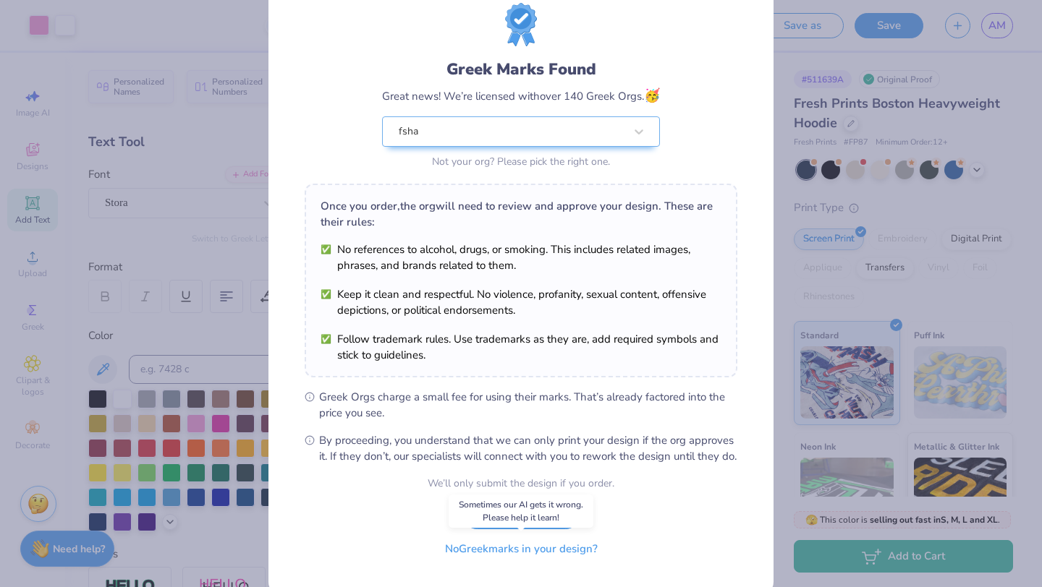
scroll to position [90, 0]
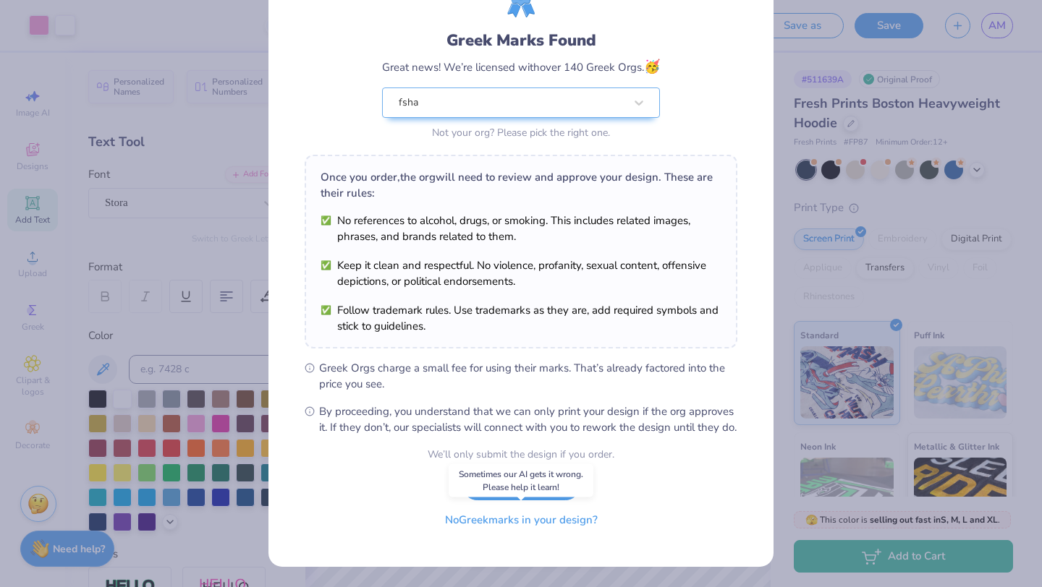
click at [545, 529] on button "No Greek marks in your design?" at bounding box center [521, 521] width 177 height 30
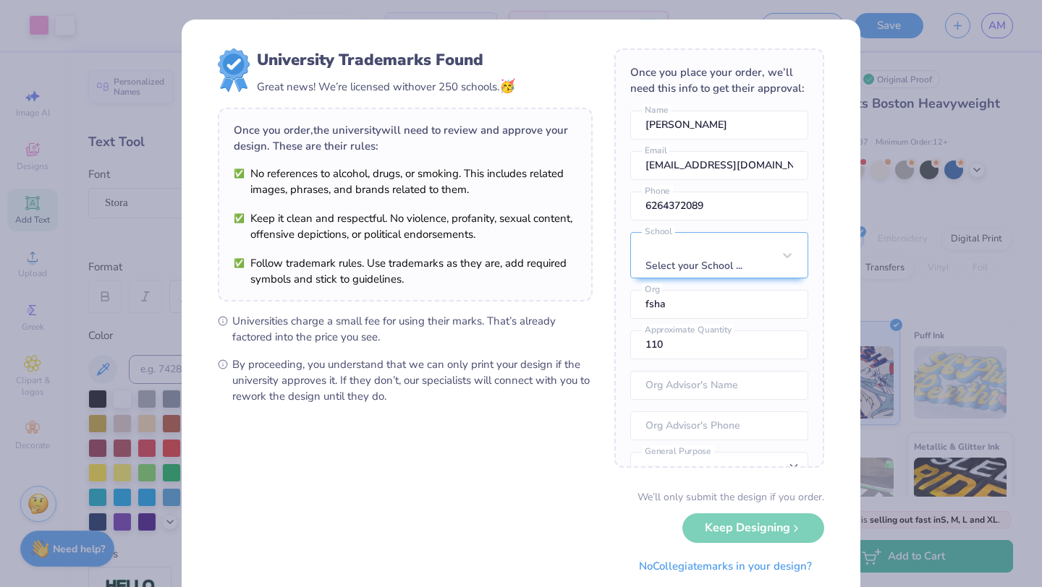
scroll to position [42, 0]
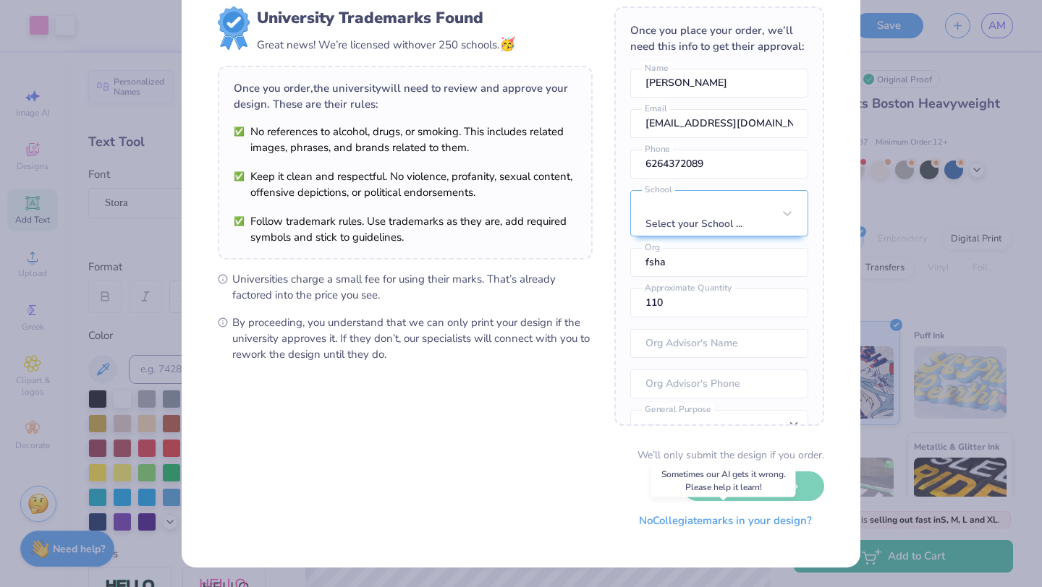
click at [702, 527] on button "No Collegiate marks in your design?" at bounding box center [724, 521] width 197 height 30
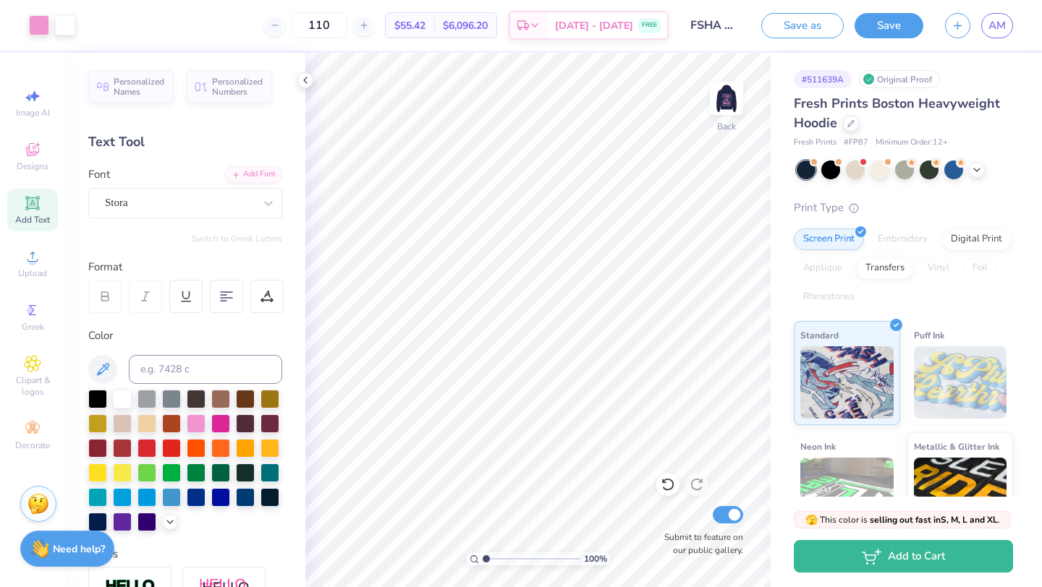
scroll to position [0, 0]
click at [796, 25] on button "Save as" at bounding box center [802, 23] width 82 height 25
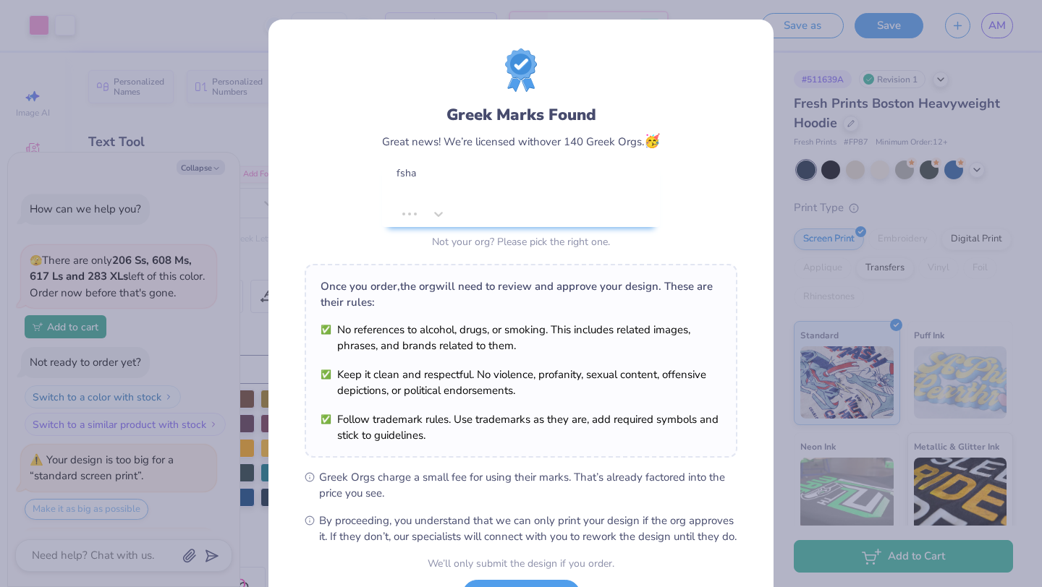
type textarea "x"
